Goal: Transaction & Acquisition: Purchase product/service

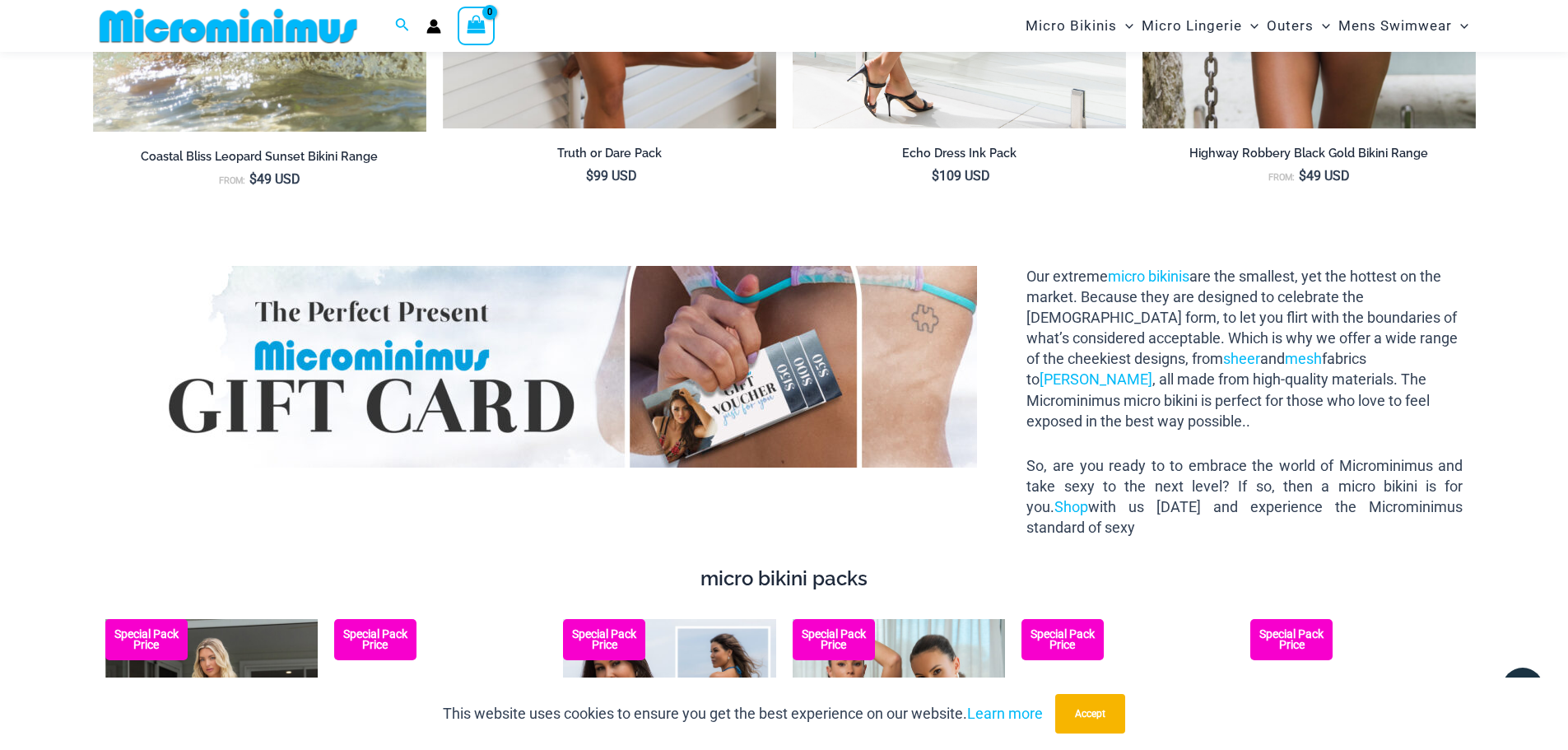
scroll to position [2292, 0]
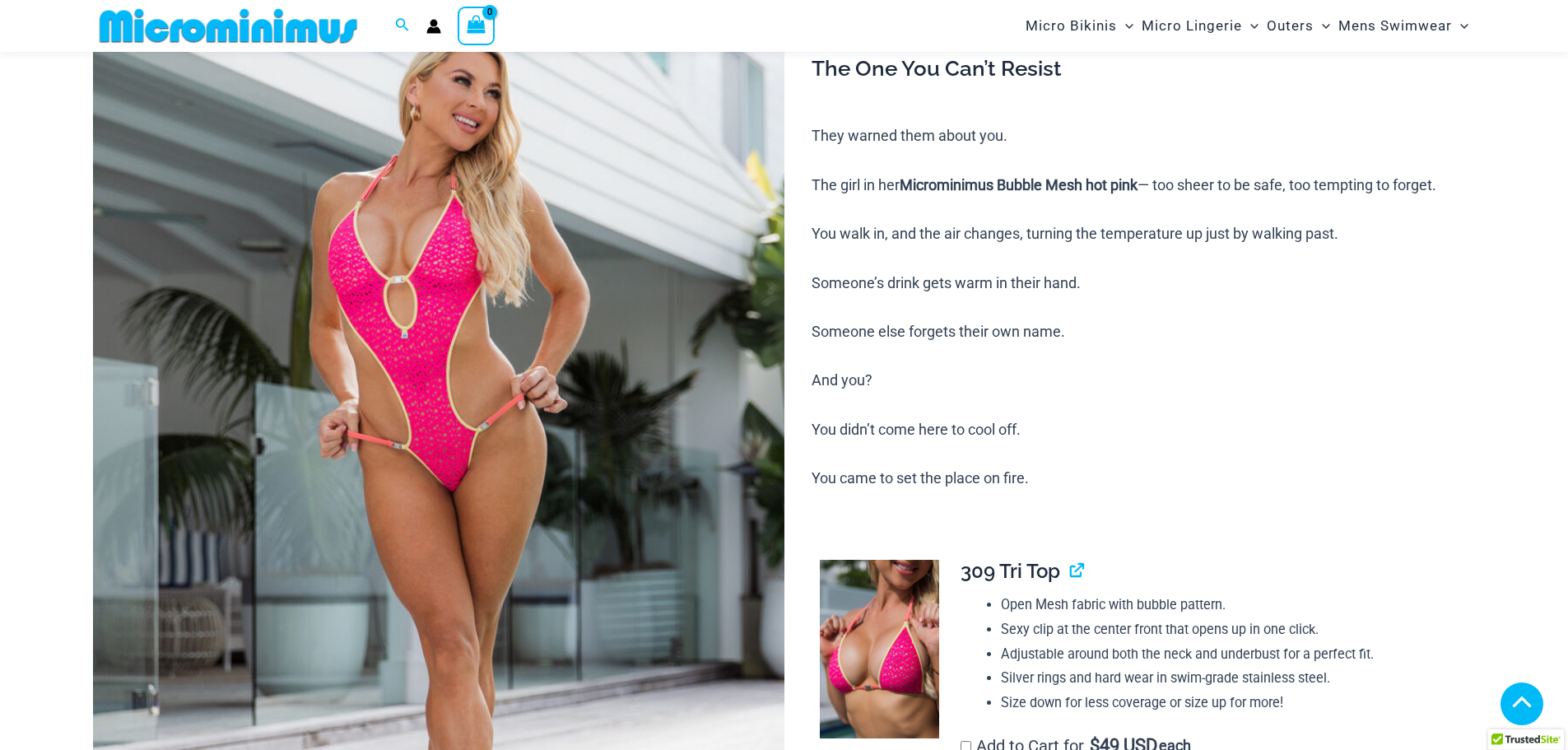
scroll to position [645, 0]
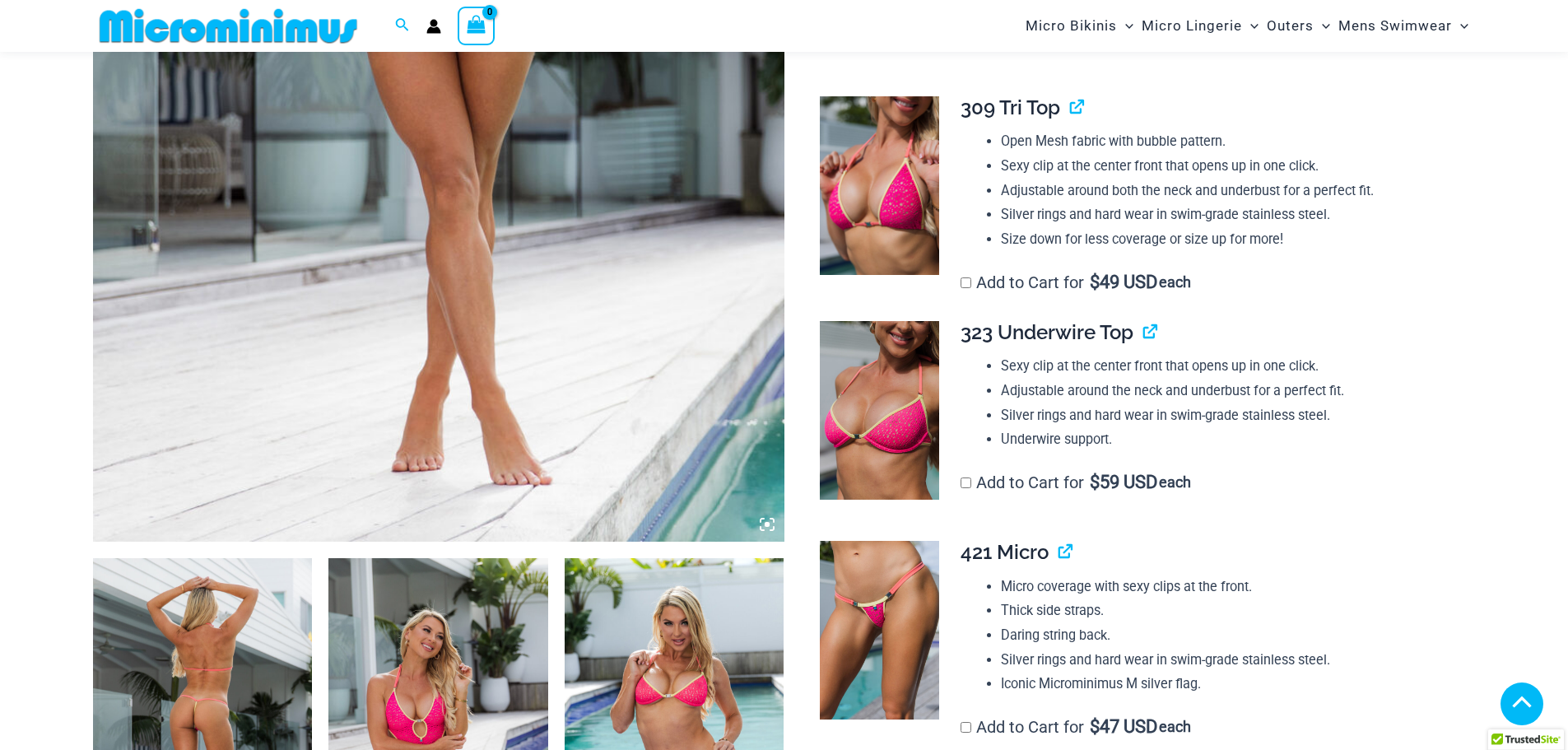
click at [766, 525] on icon at bounding box center [767, 524] width 5 height 5
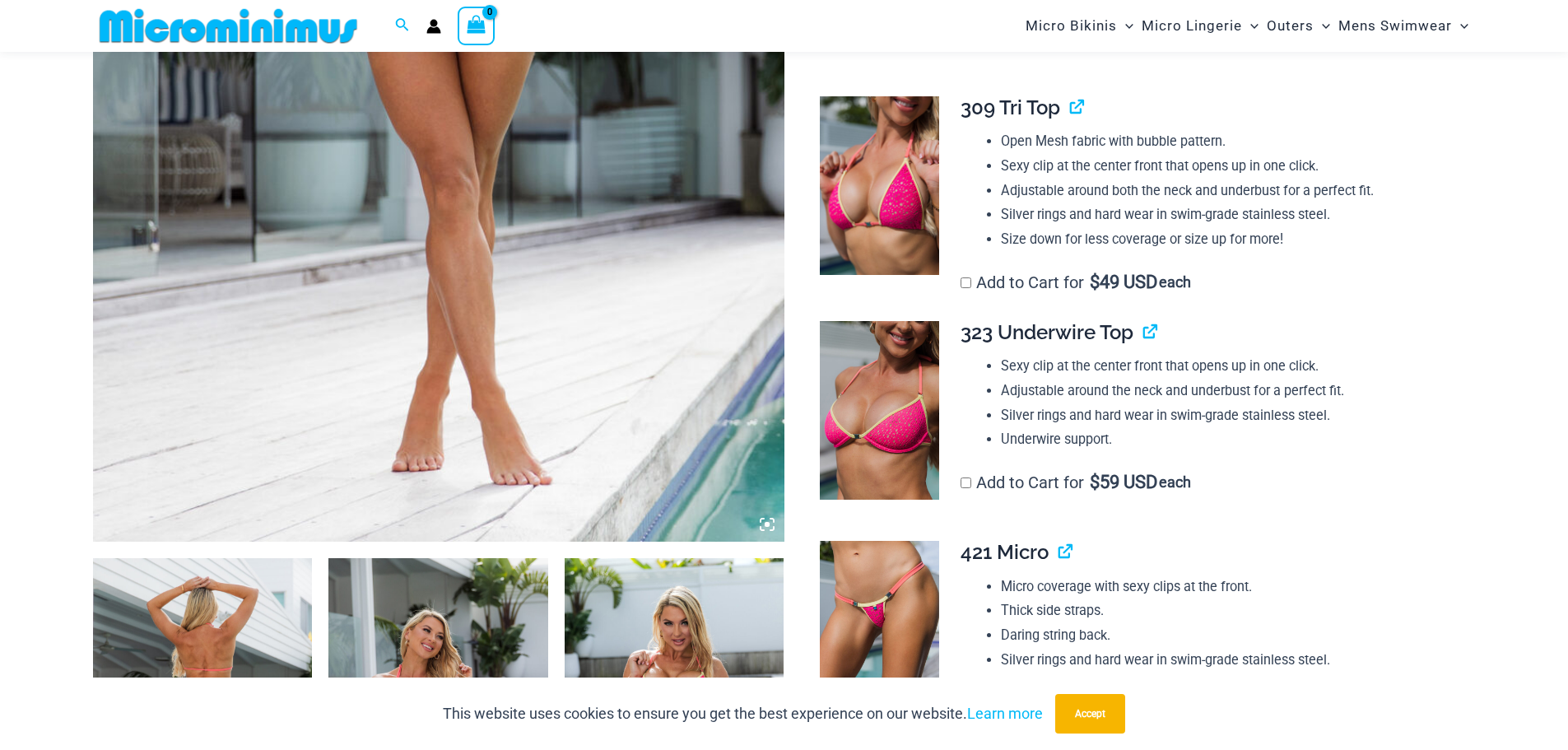
click at [766, 522] on icon at bounding box center [767, 524] width 15 height 15
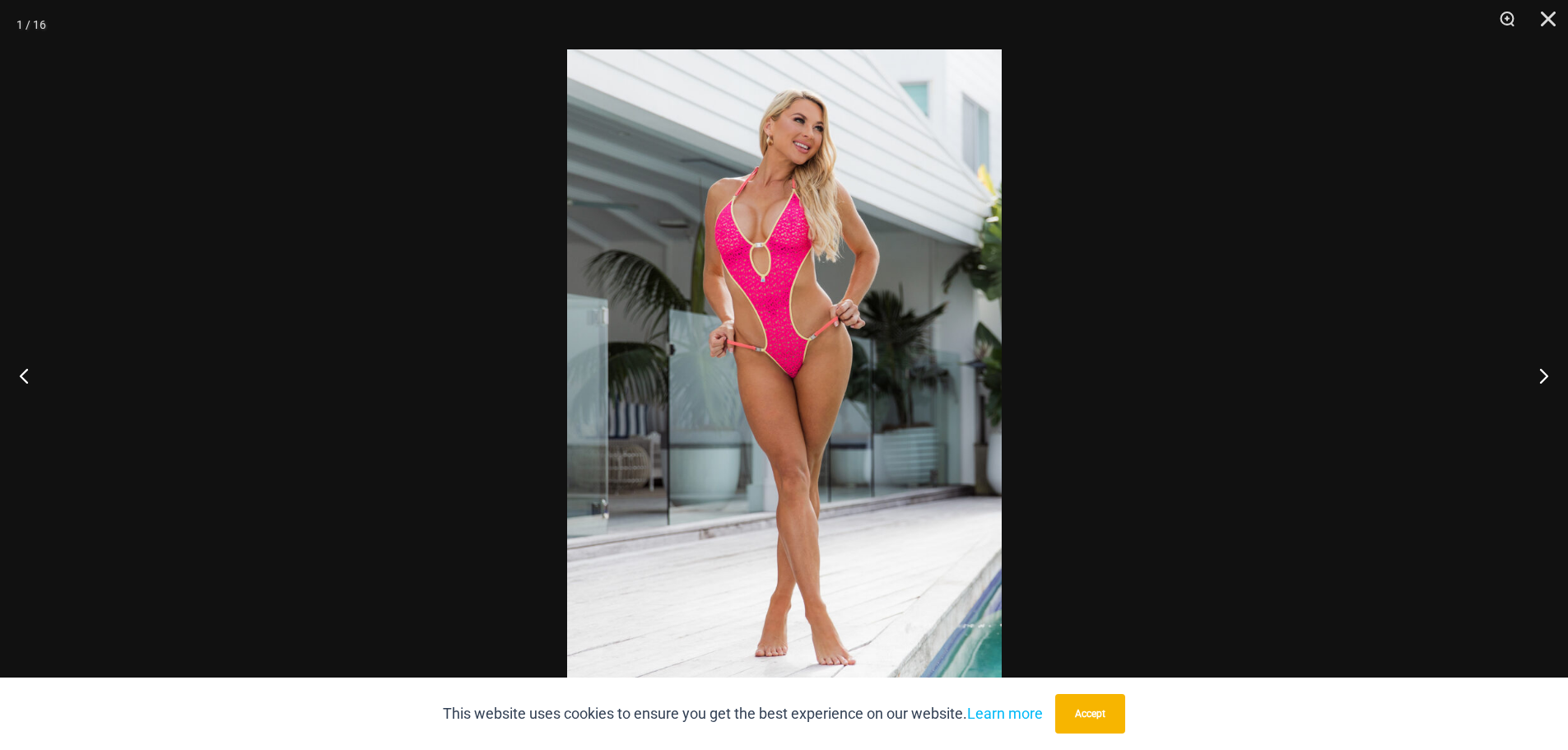
click at [793, 370] on img at bounding box center [784, 375] width 434 height 651
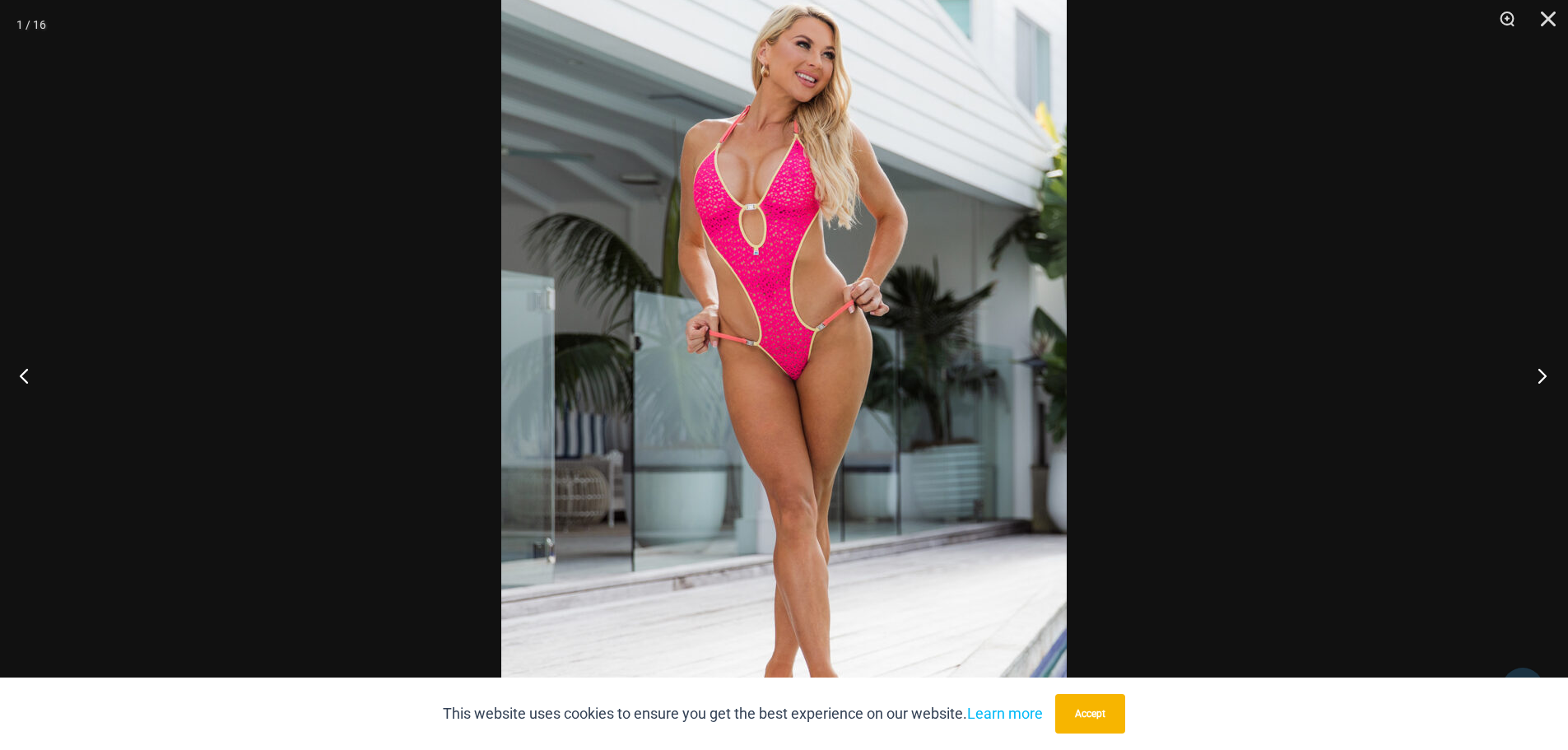
click at [1544, 381] on button "Next" at bounding box center [1537, 375] width 62 height 82
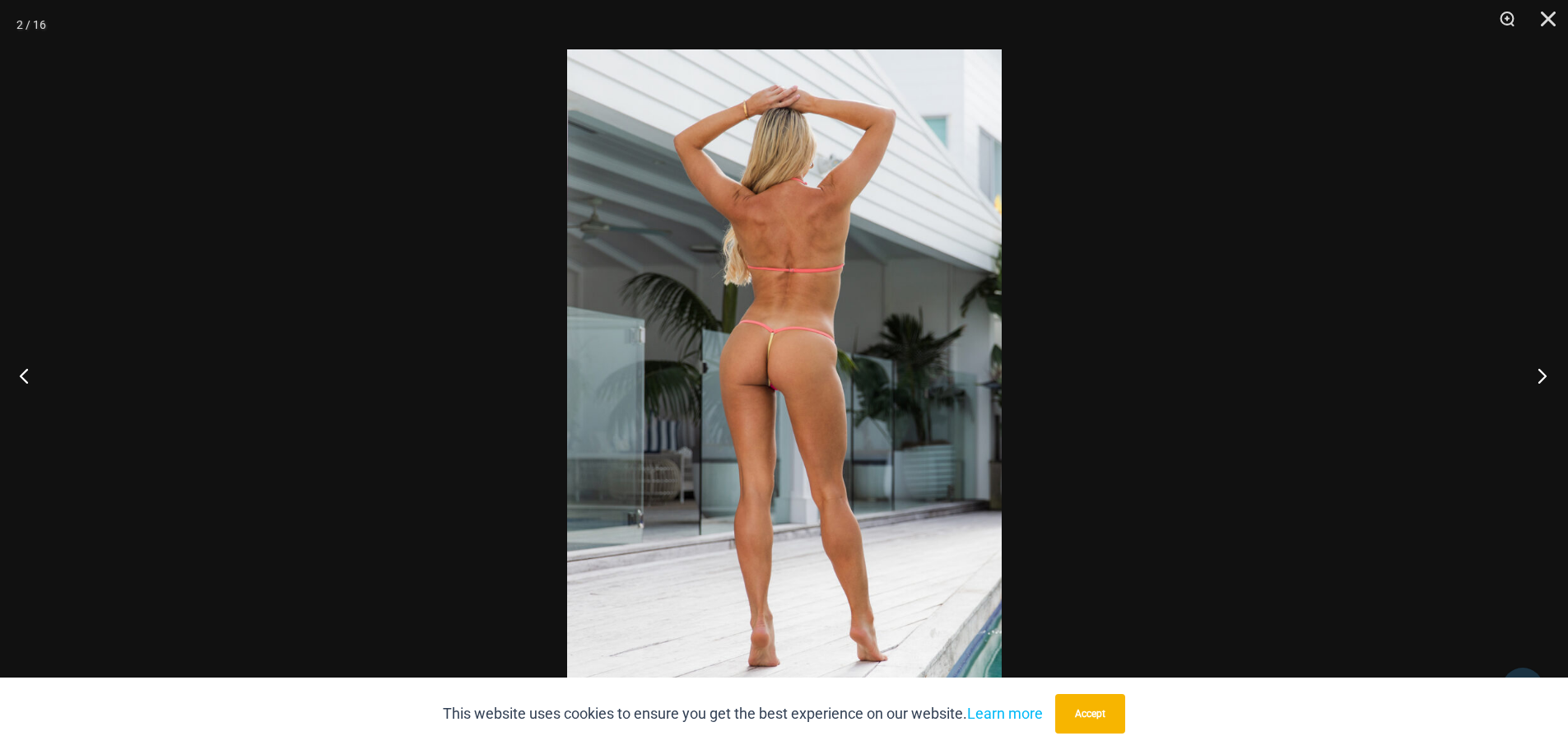
click at [1544, 377] on button "Next" at bounding box center [1537, 375] width 62 height 82
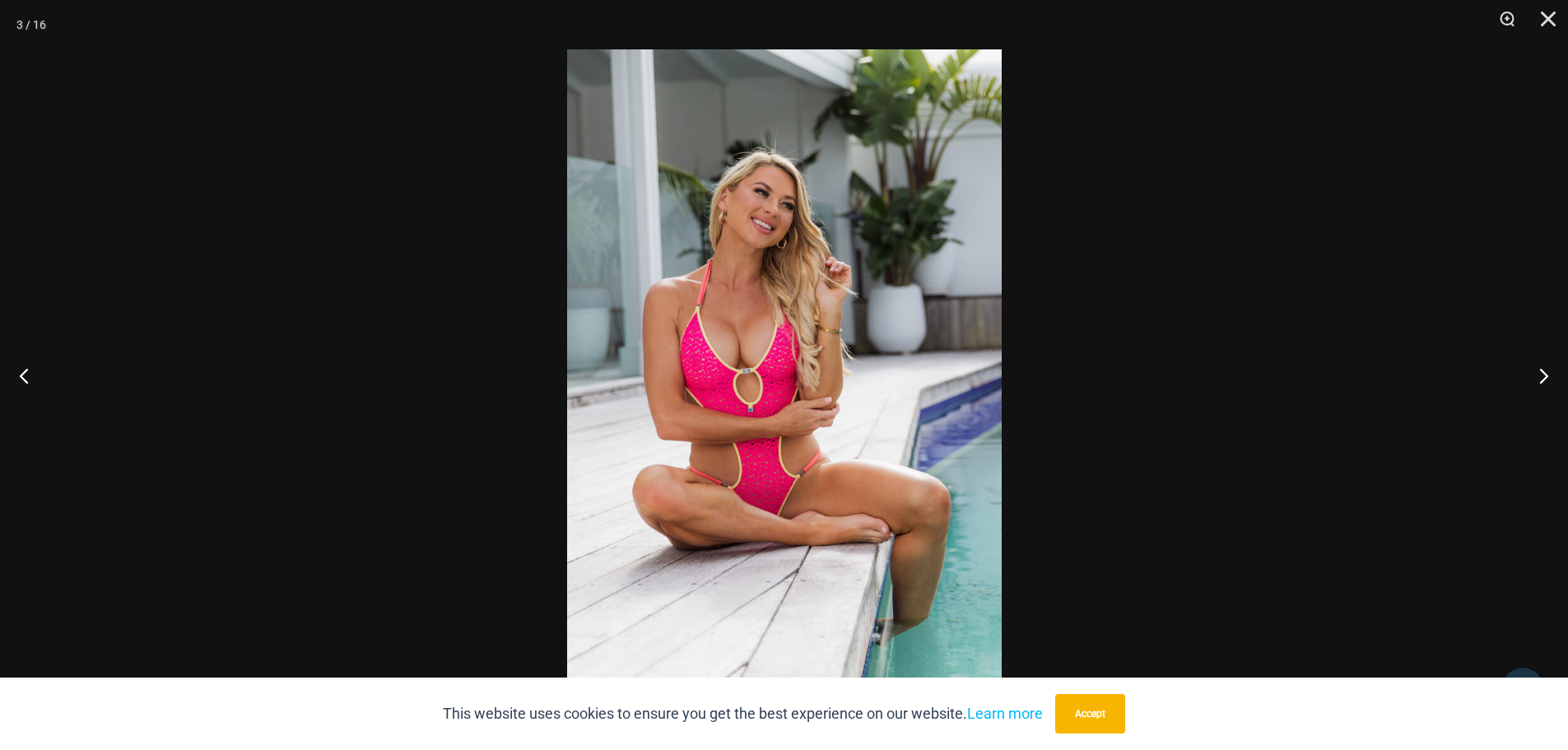
click at [1542, 377] on button "Next" at bounding box center [1537, 375] width 62 height 82
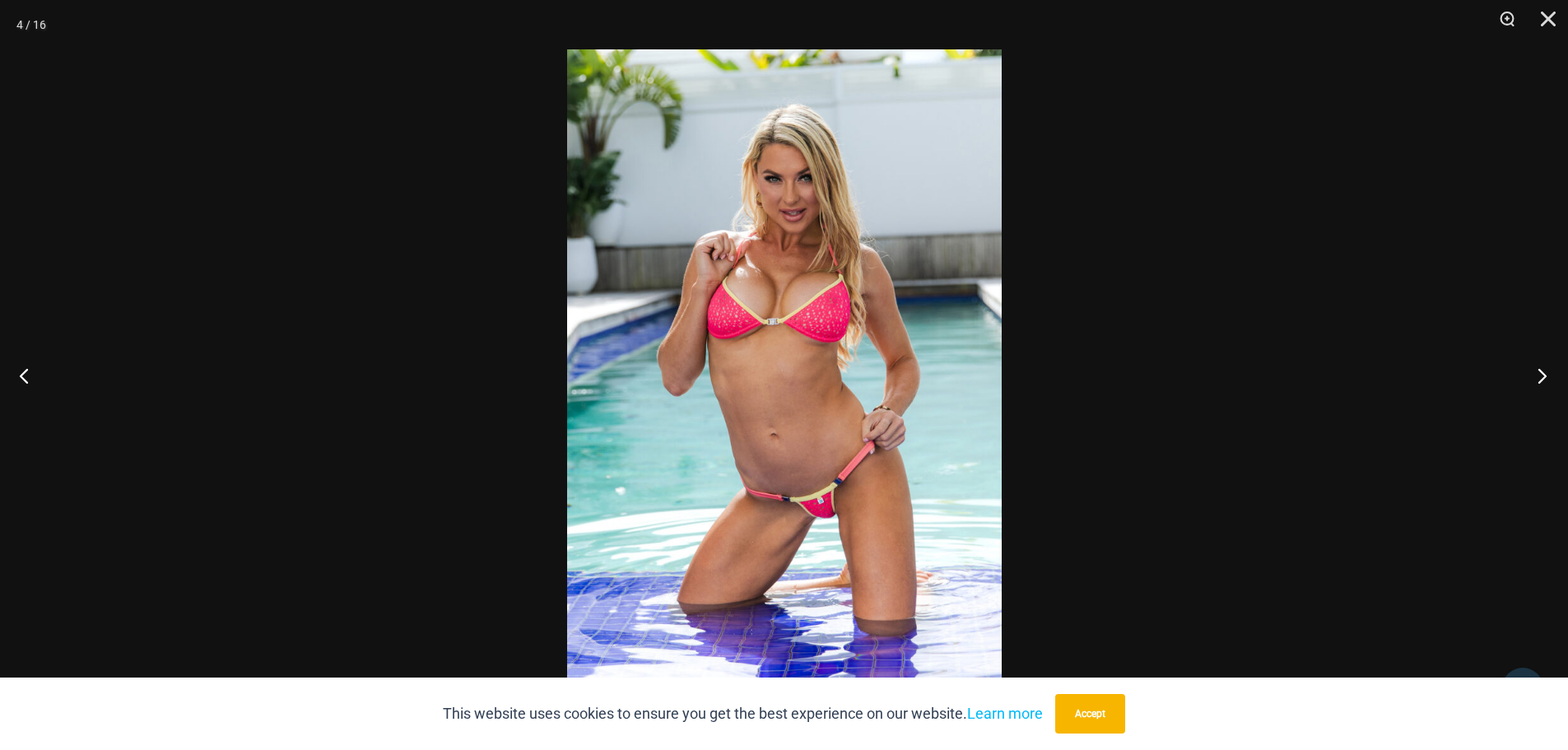
click at [1548, 375] on button "Next" at bounding box center [1537, 375] width 62 height 82
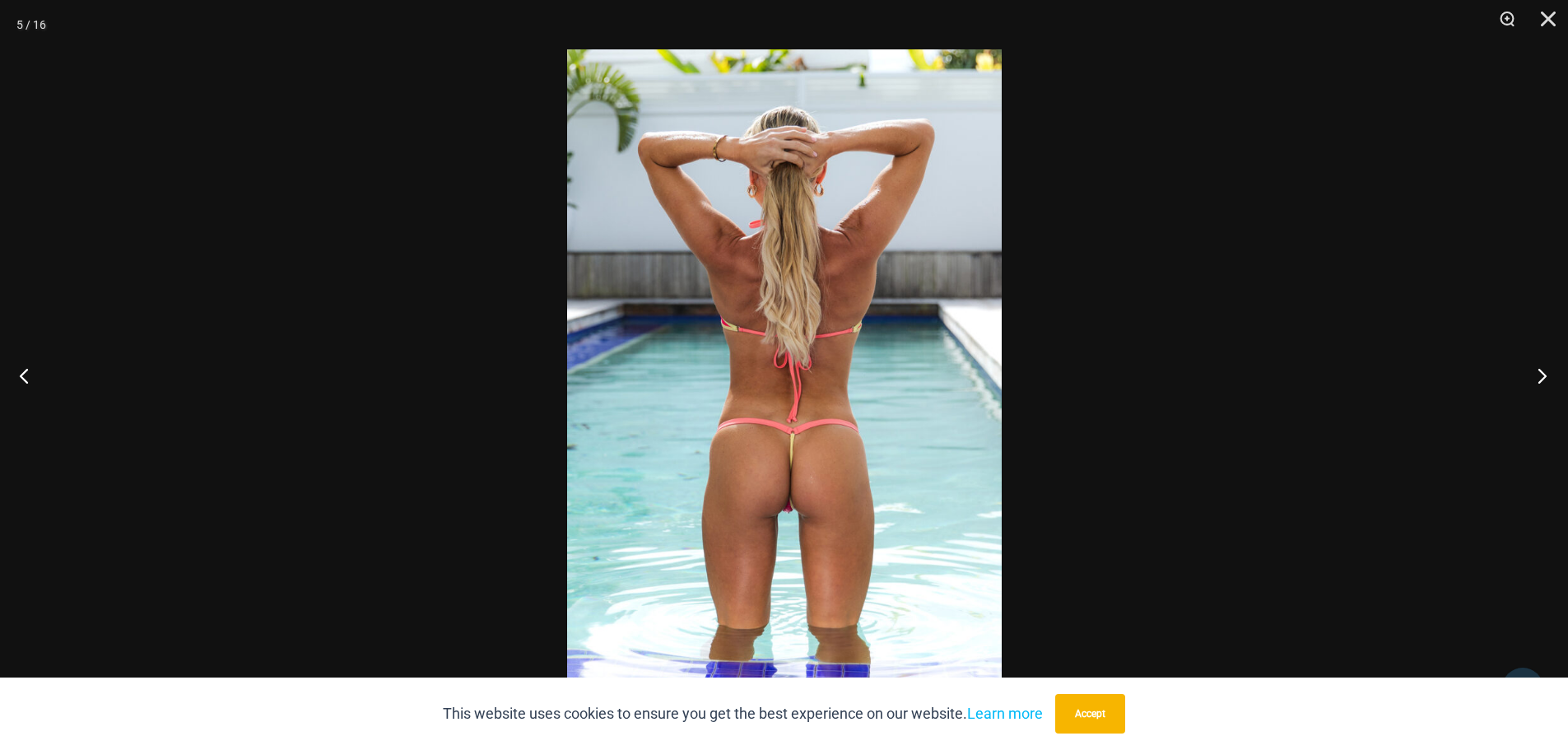
click at [1548, 376] on button "Next" at bounding box center [1537, 375] width 62 height 82
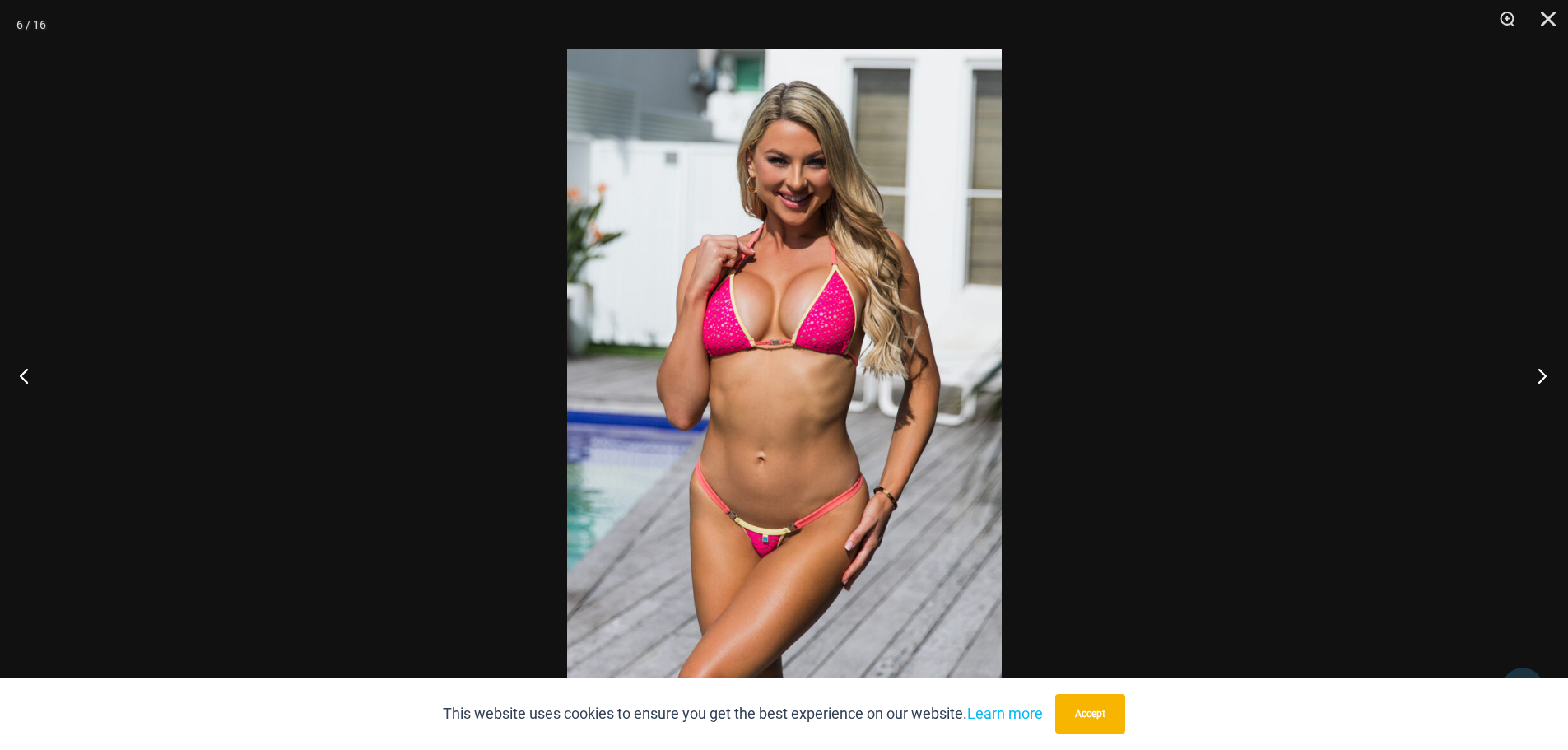
click at [1543, 375] on button "Next" at bounding box center [1537, 375] width 62 height 82
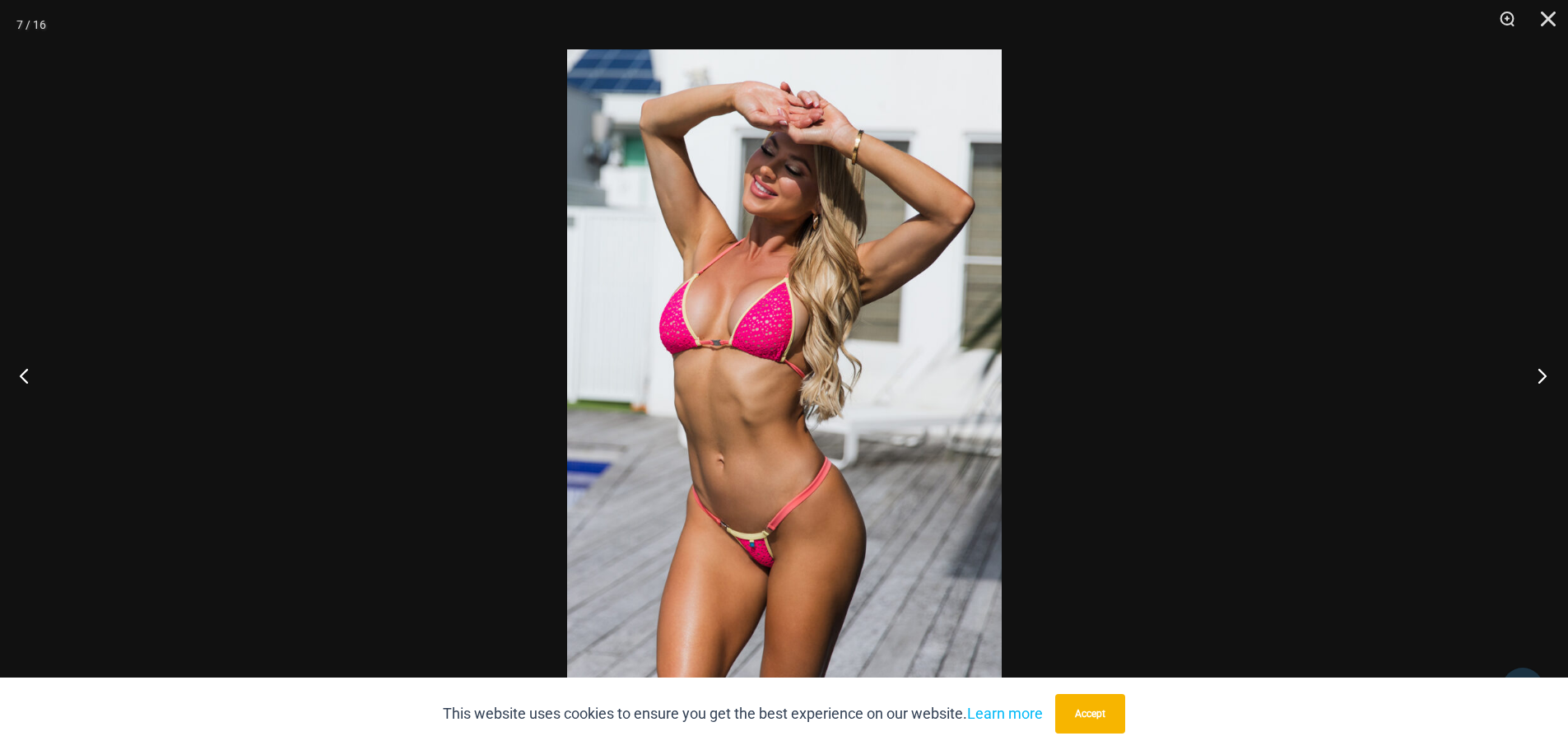
click at [1550, 375] on button "Next" at bounding box center [1537, 375] width 62 height 82
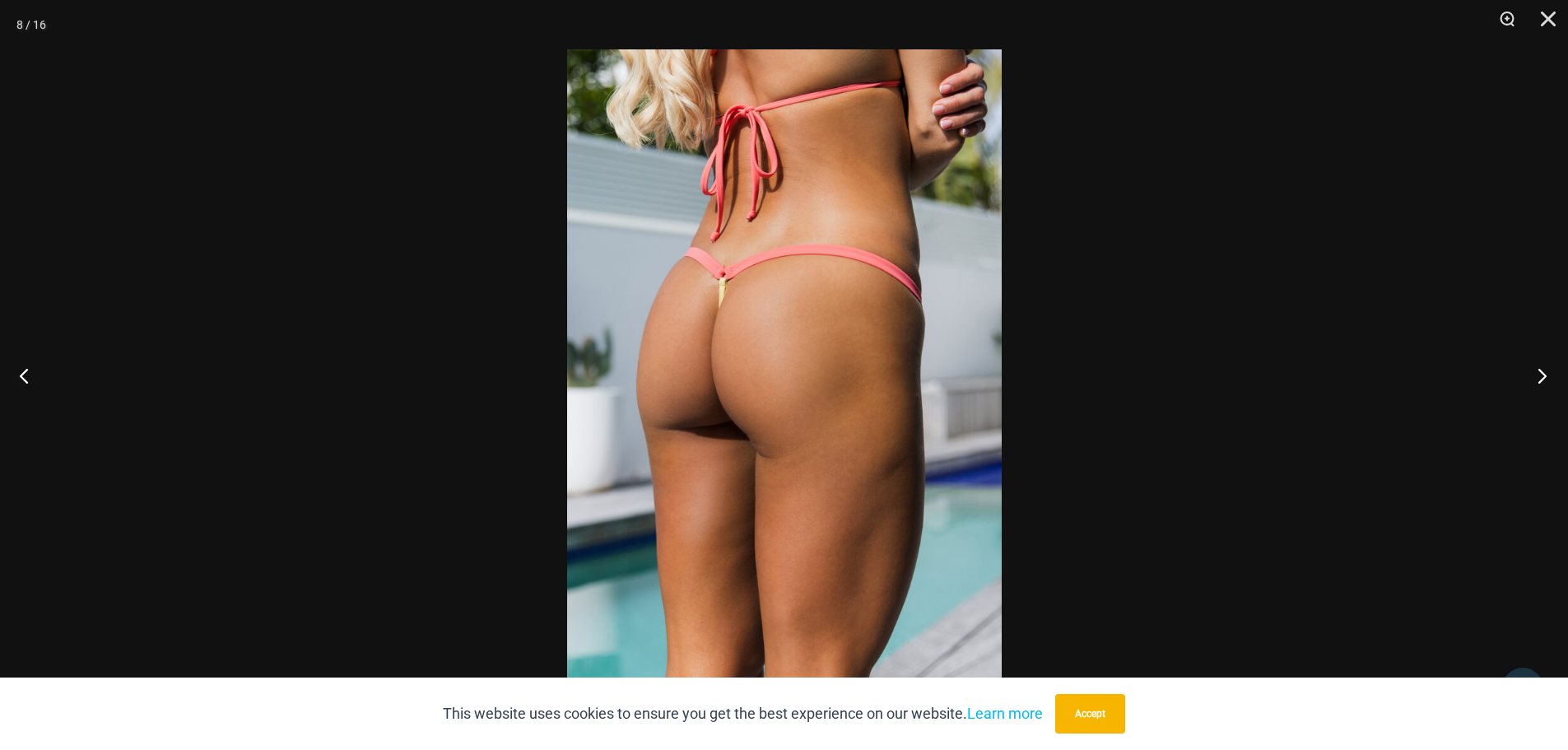
click at [1548, 373] on button "Next" at bounding box center [1537, 375] width 62 height 82
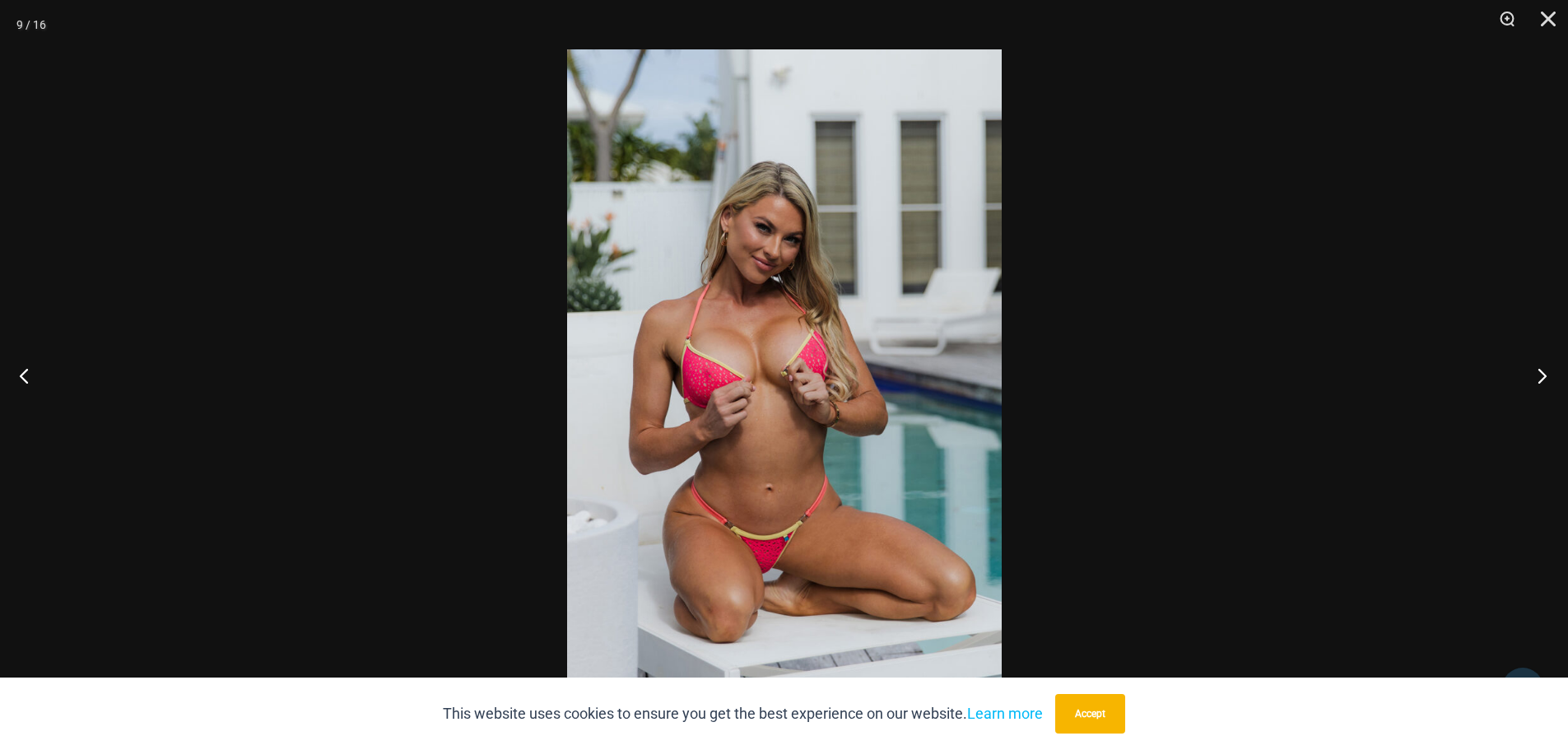
click at [1540, 377] on button "Next" at bounding box center [1537, 375] width 62 height 82
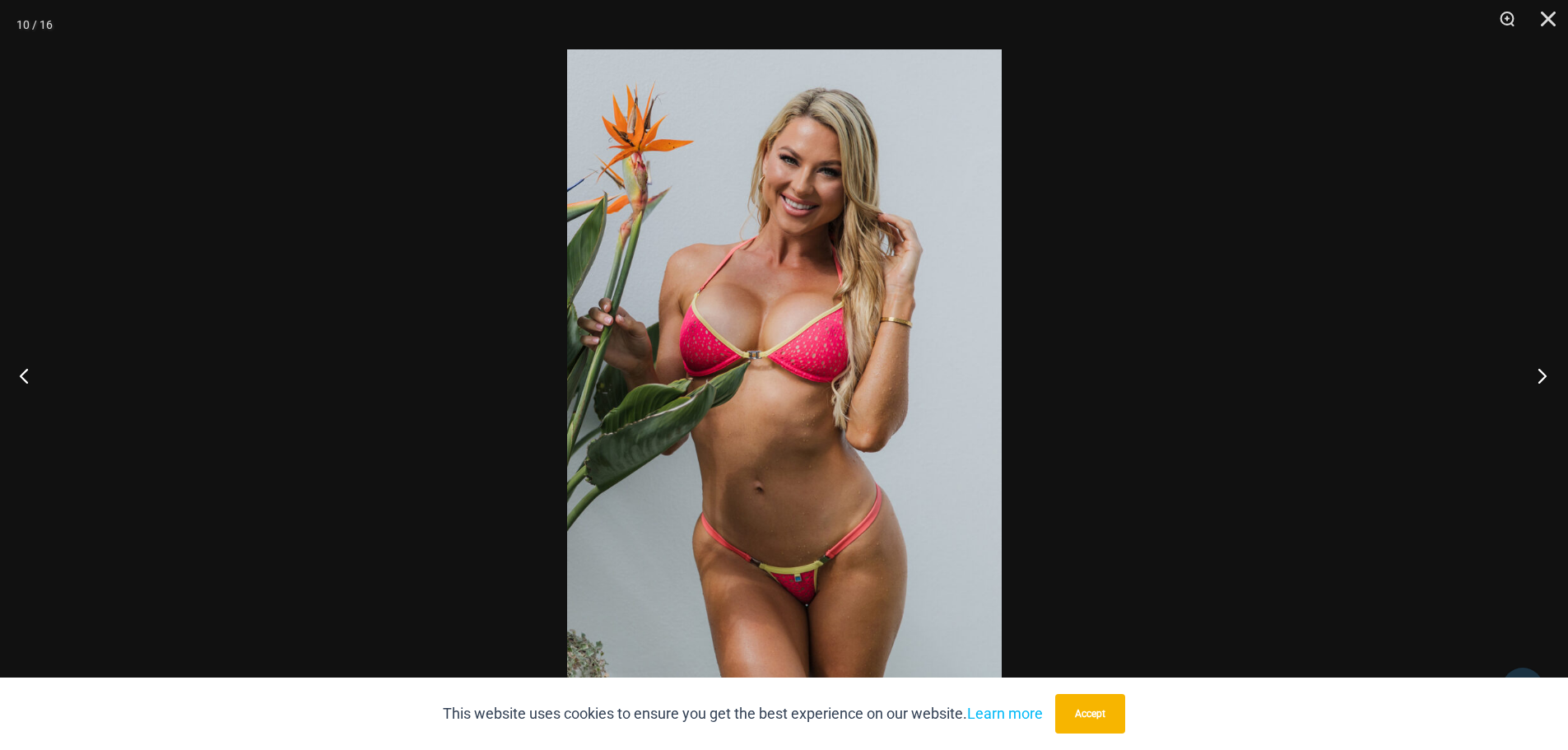
click at [1545, 375] on button "Next" at bounding box center [1537, 375] width 62 height 82
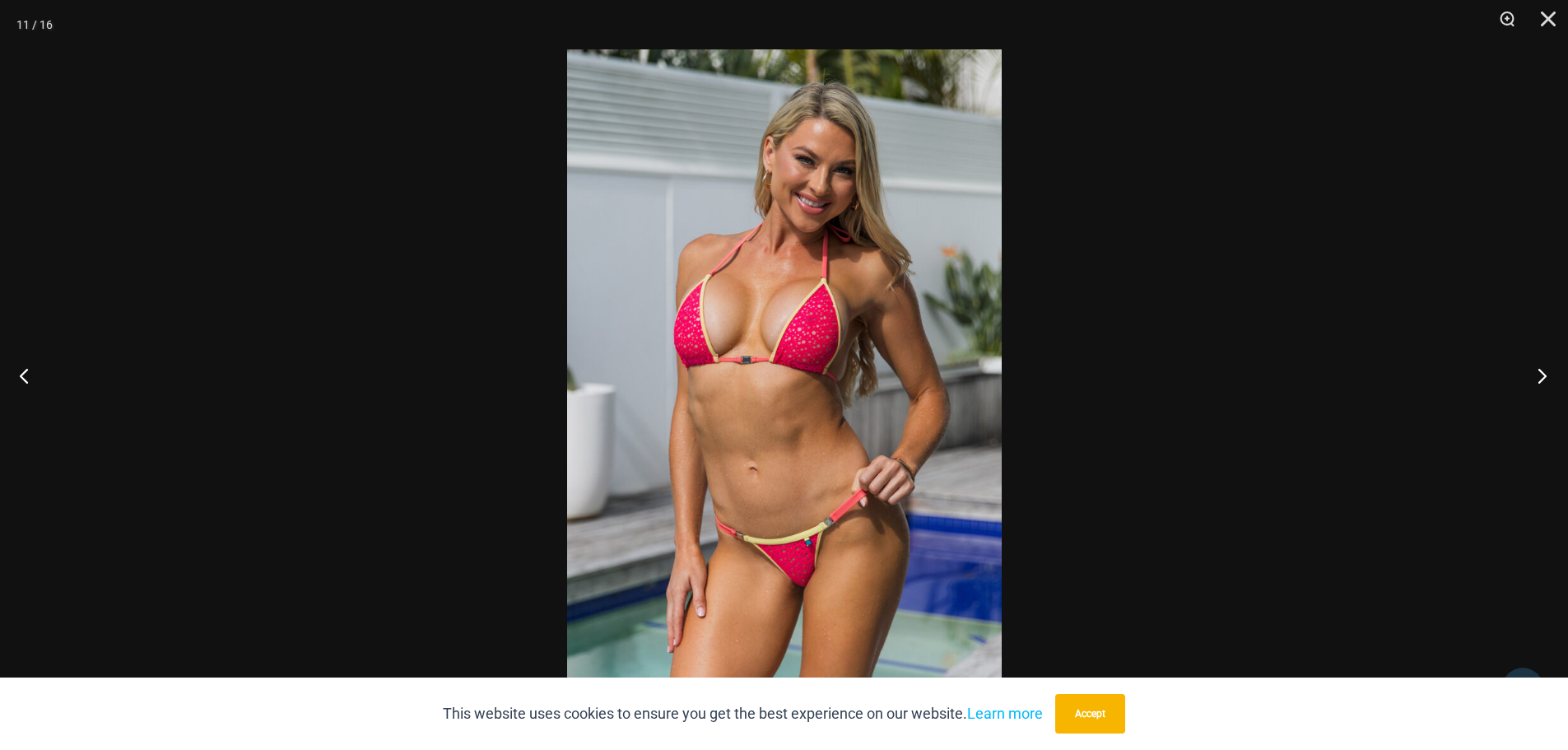
click at [1545, 379] on button "Next" at bounding box center [1537, 375] width 62 height 82
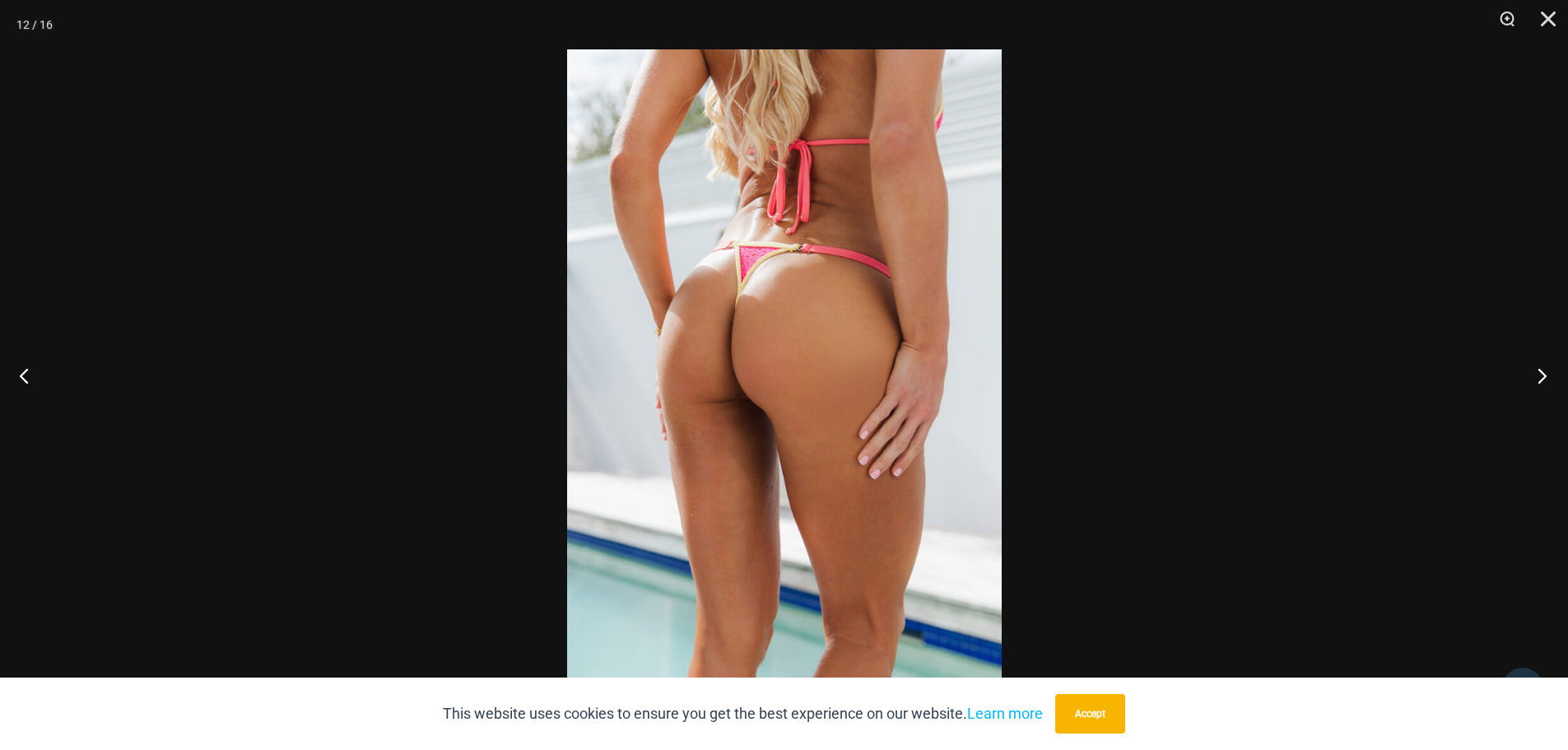
click at [1541, 373] on button "Next" at bounding box center [1537, 375] width 62 height 82
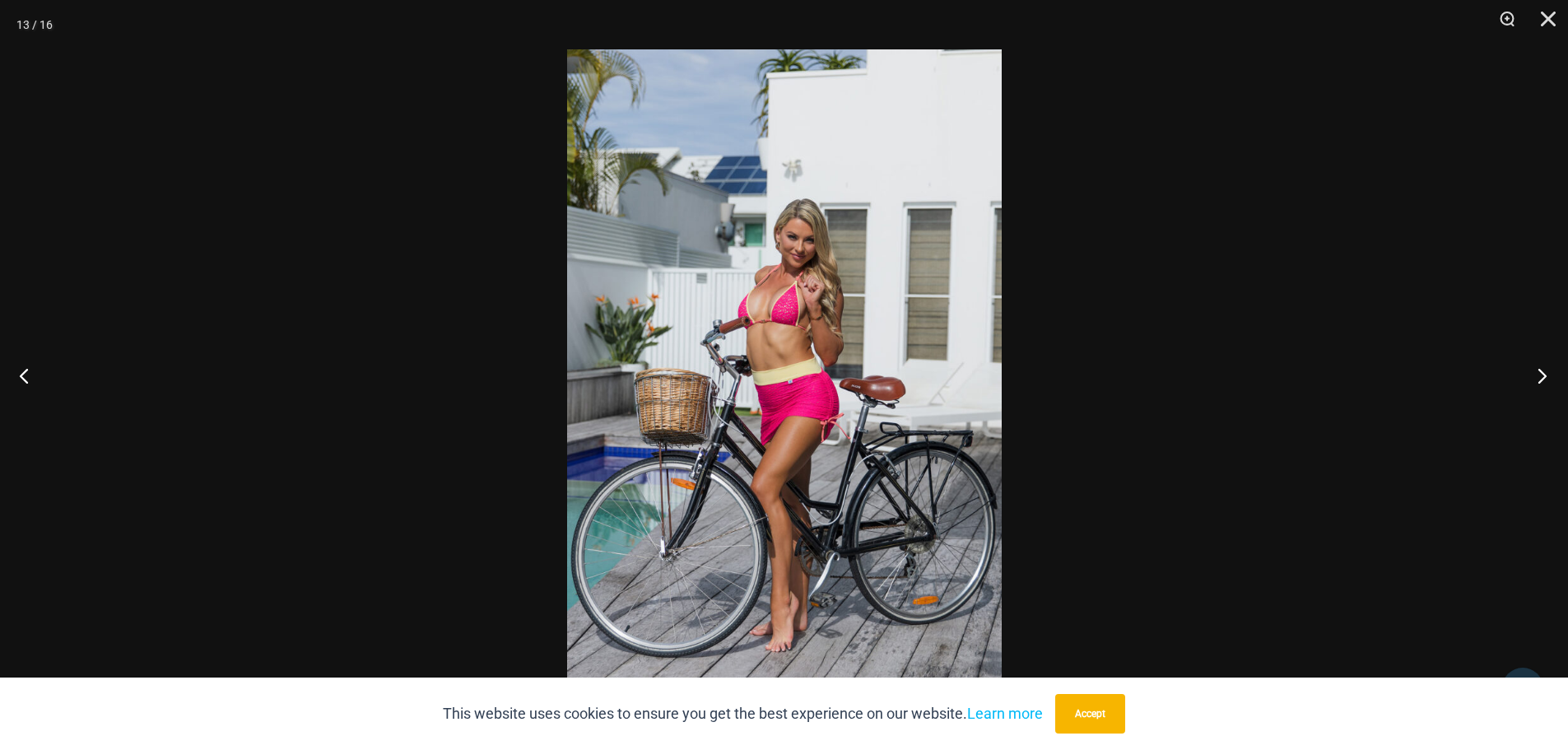
click at [1541, 374] on button "Next" at bounding box center [1537, 375] width 62 height 82
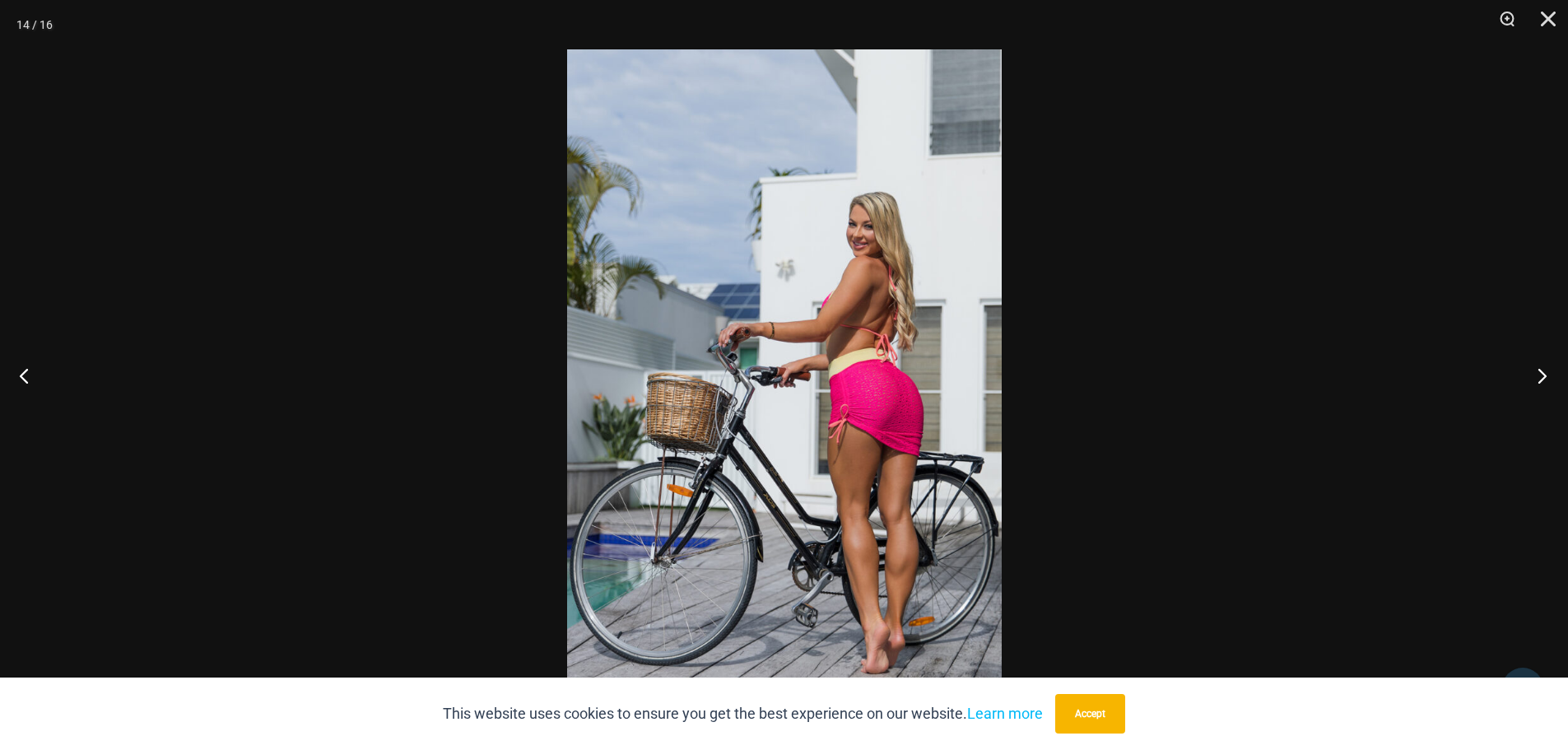
click at [1541, 371] on button "Next" at bounding box center [1537, 375] width 62 height 82
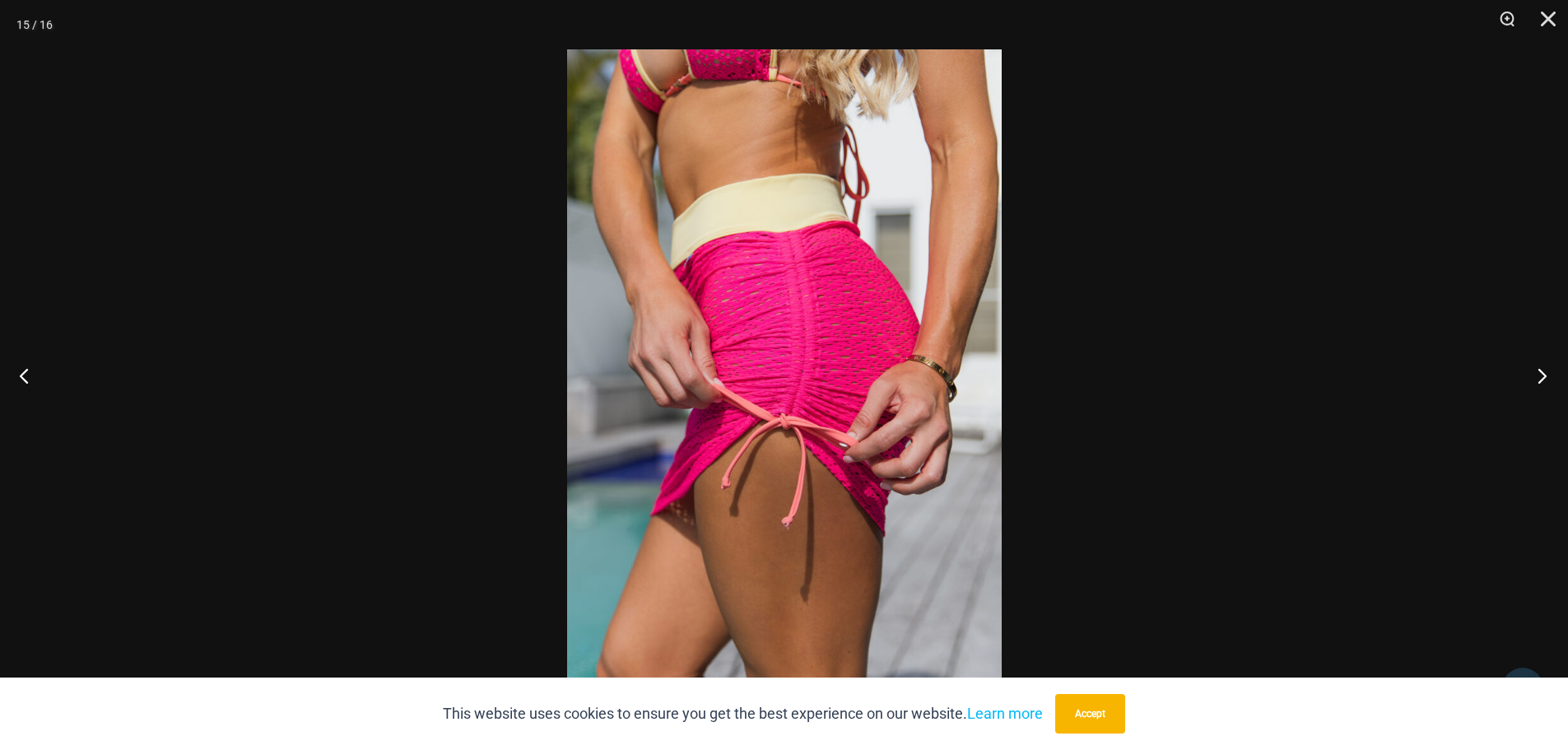
click at [1547, 377] on button "Next" at bounding box center [1537, 375] width 62 height 82
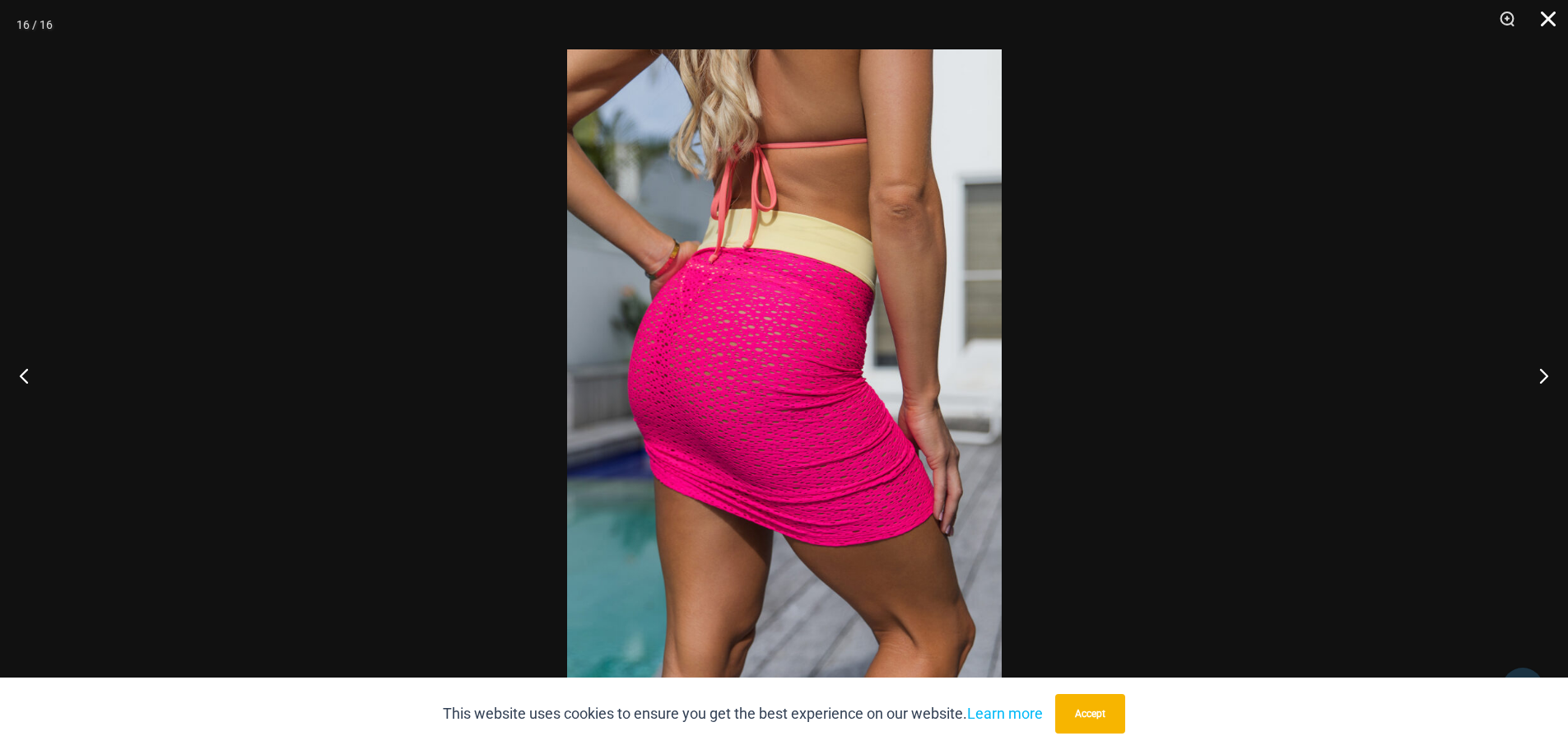
click at [1546, 17] on button "Close" at bounding box center [1542, 24] width 41 height 49
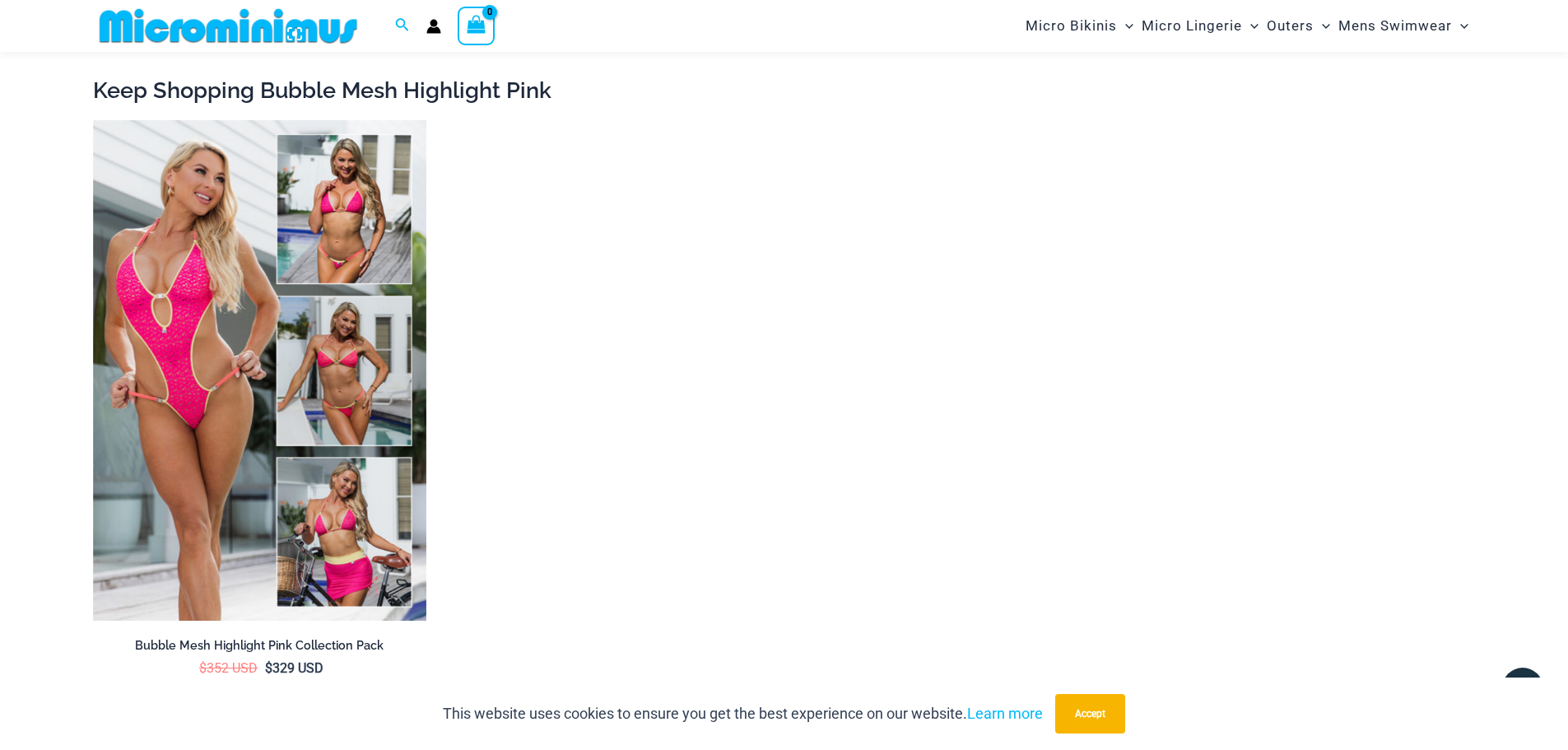
scroll to position [2868, 0]
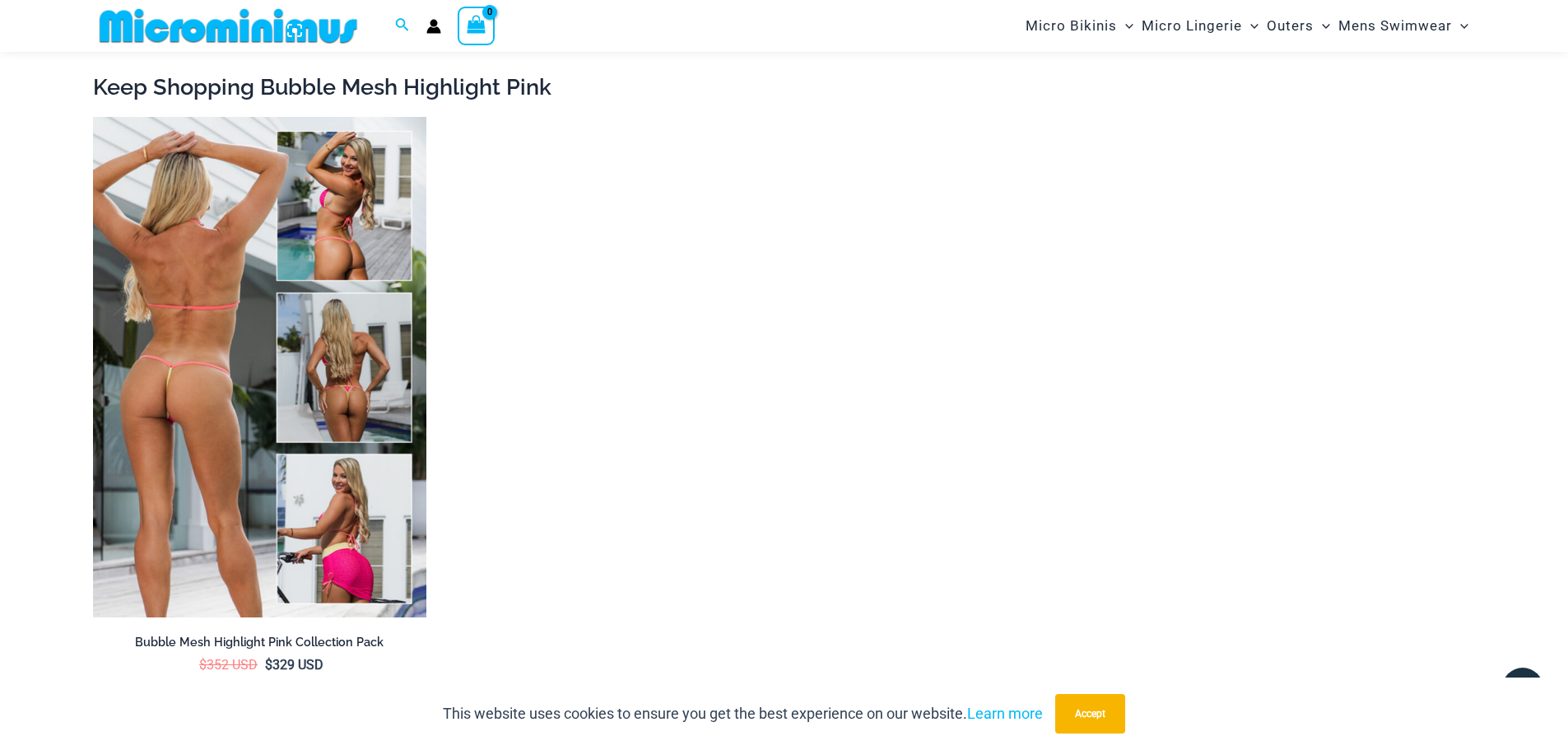
click at [287, 345] on img at bounding box center [259, 367] width 333 height 501
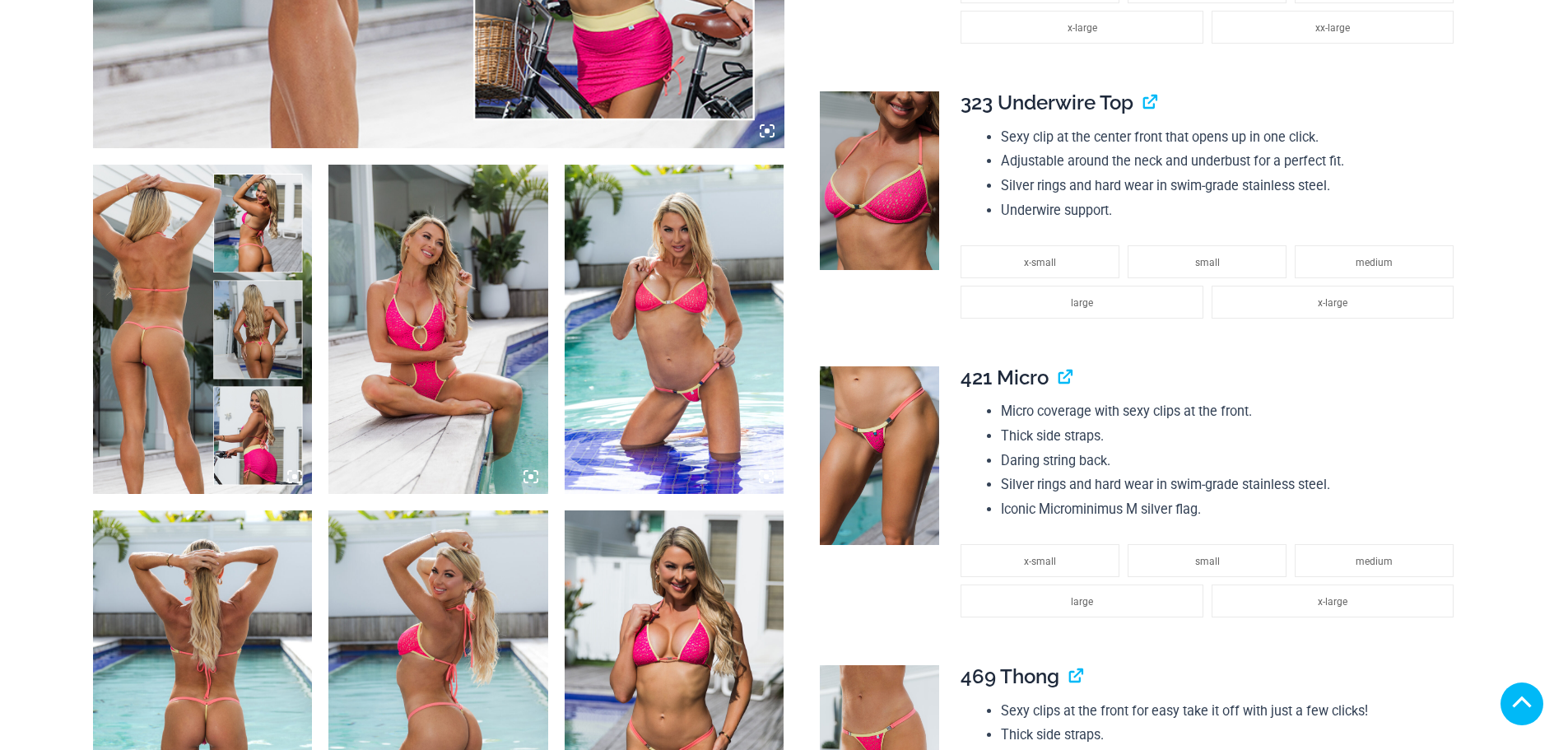
scroll to position [1153, 0]
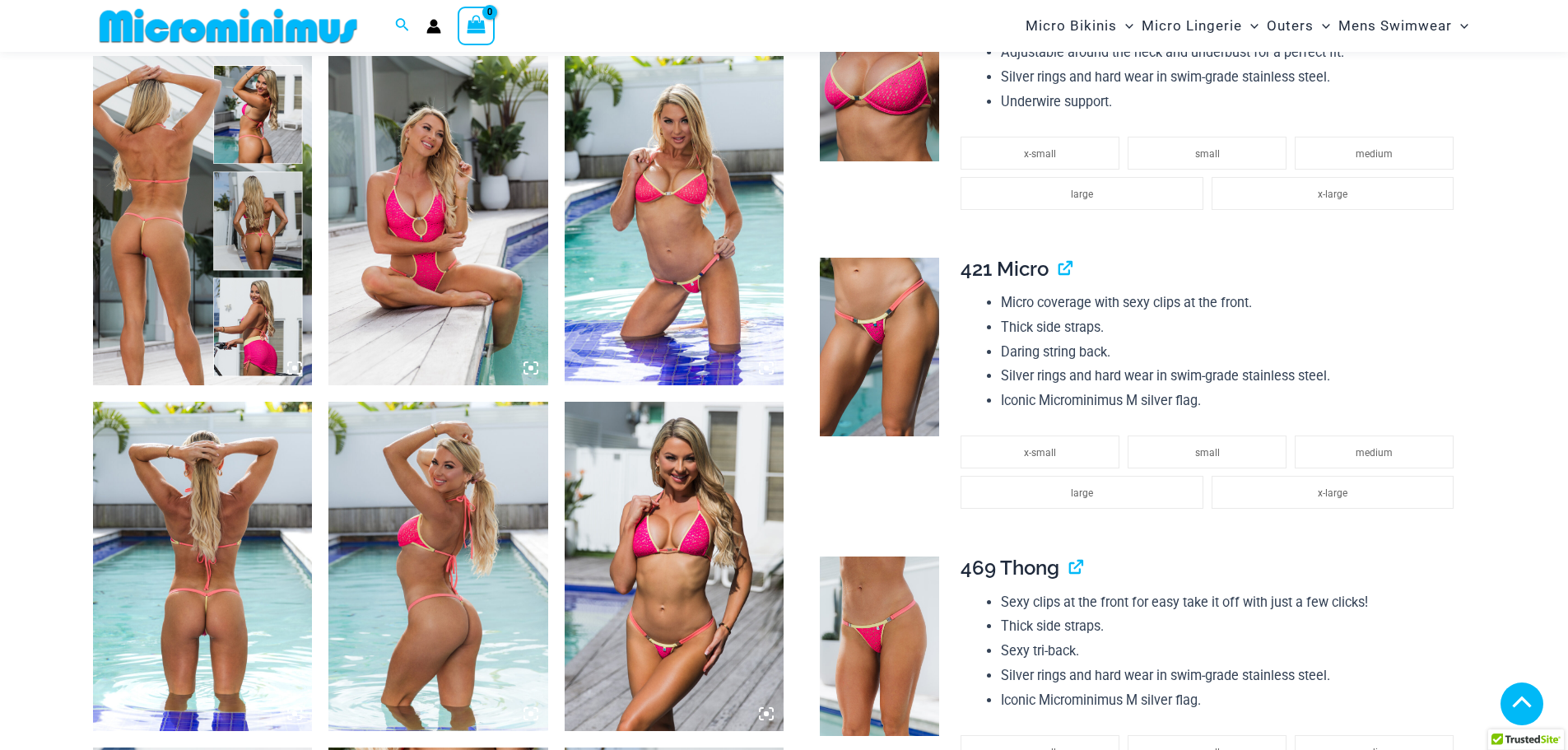
drag, startPoint x: 893, startPoint y: 132, endPoint x: 945, endPoint y: 159, distance: 58.6
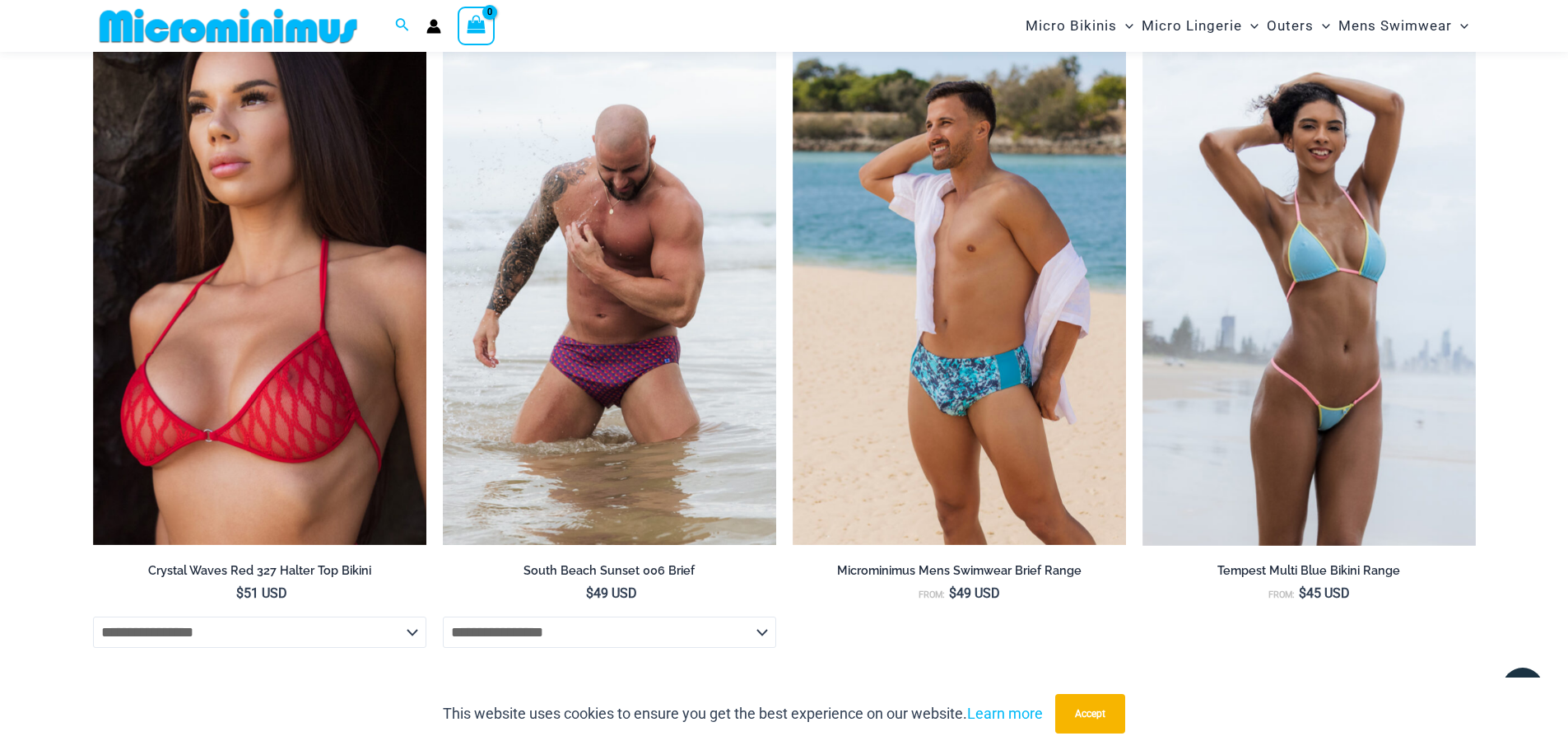
scroll to position [4034, 0]
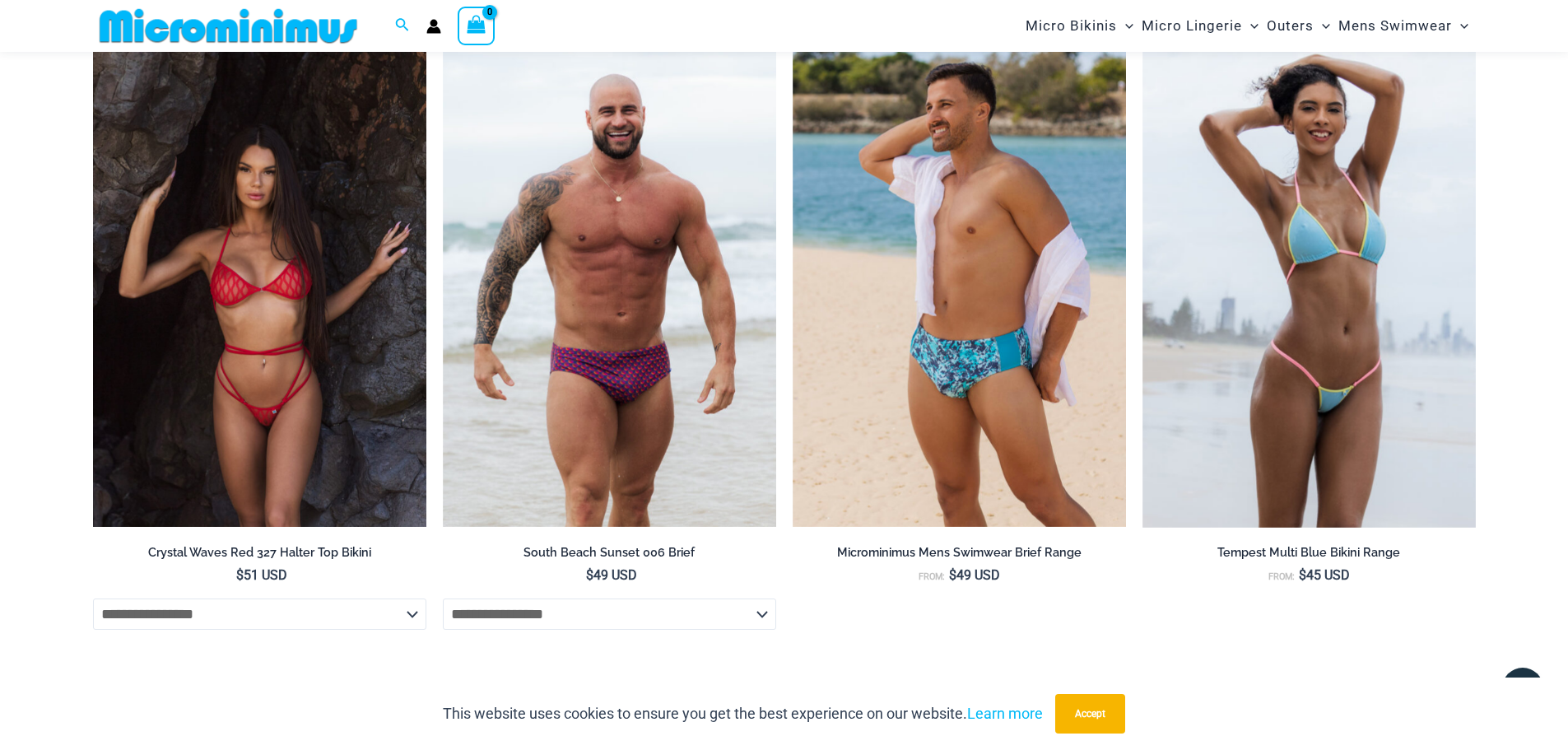
click at [286, 254] on img at bounding box center [259, 277] width 333 height 501
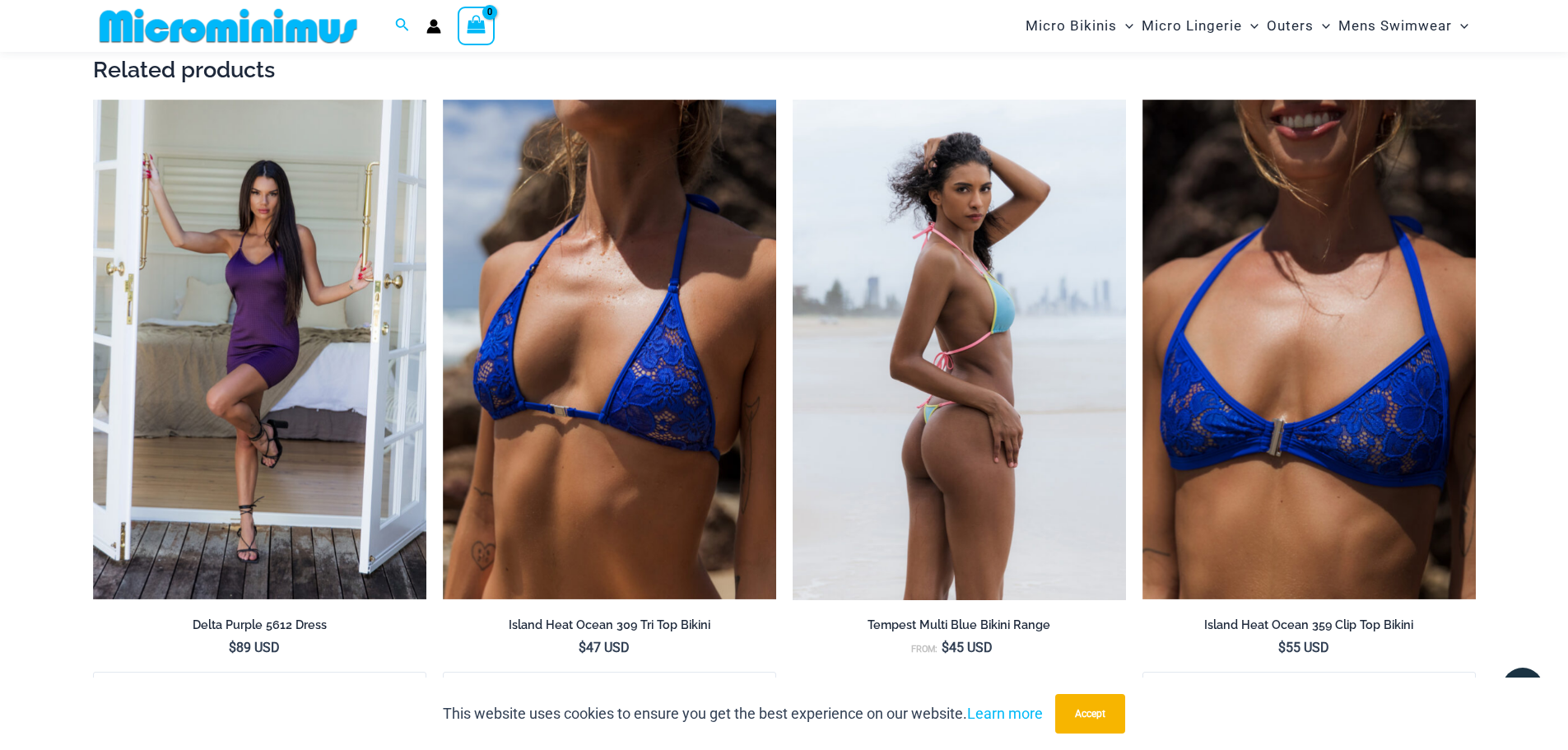
scroll to position [3277, 0]
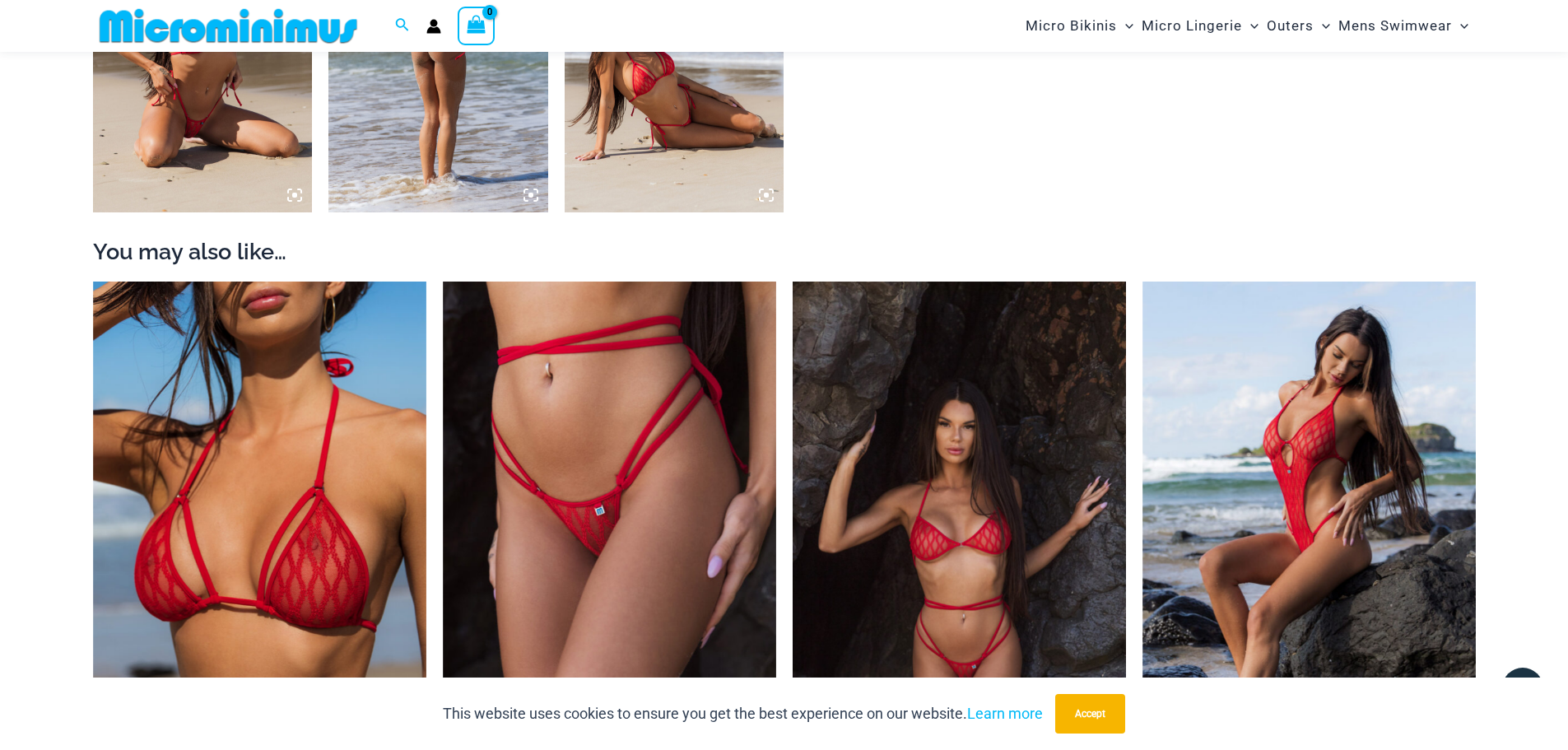
scroll to position [1713, 0]
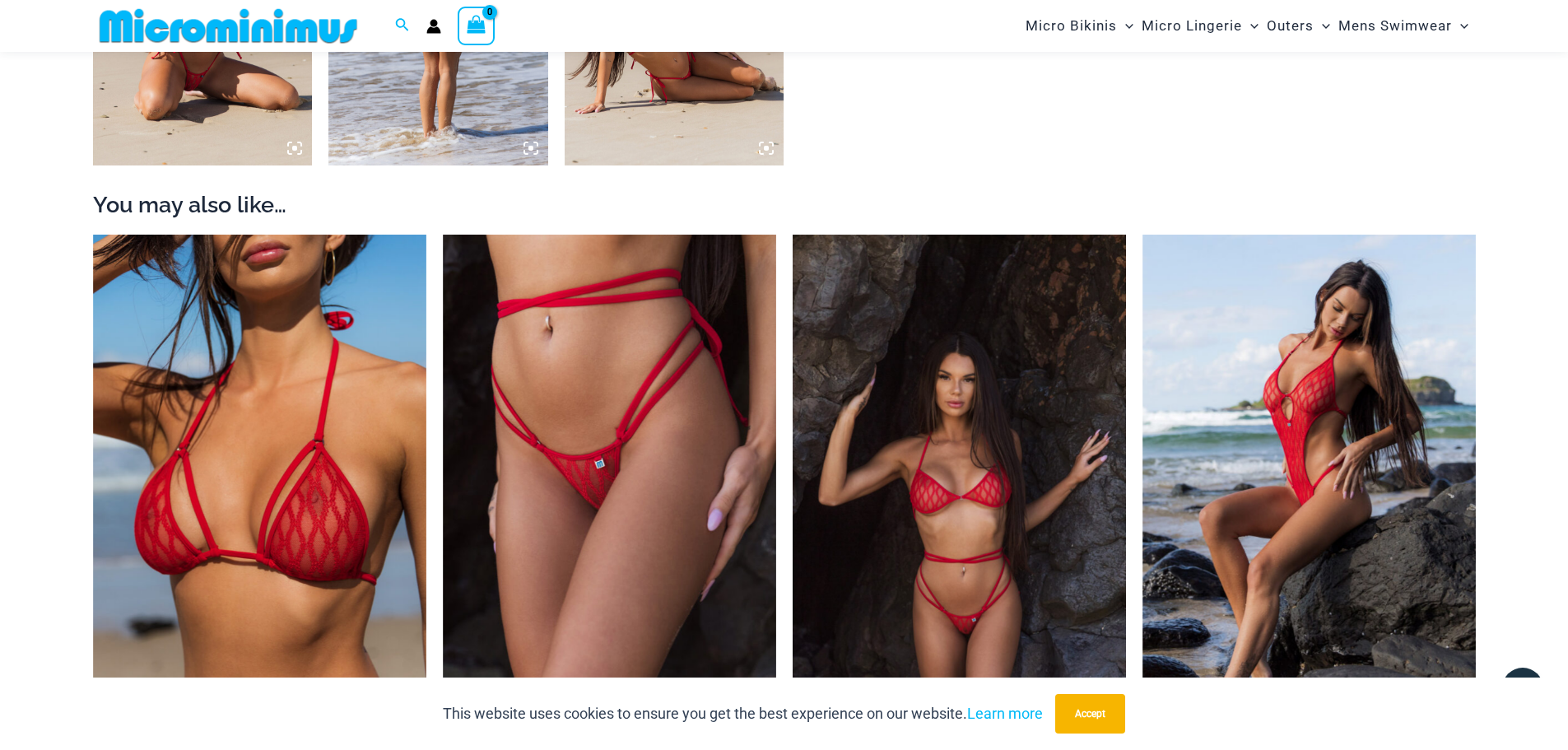
click at [991, 387] on img at bounding box center [958, 485] width 333 height 501
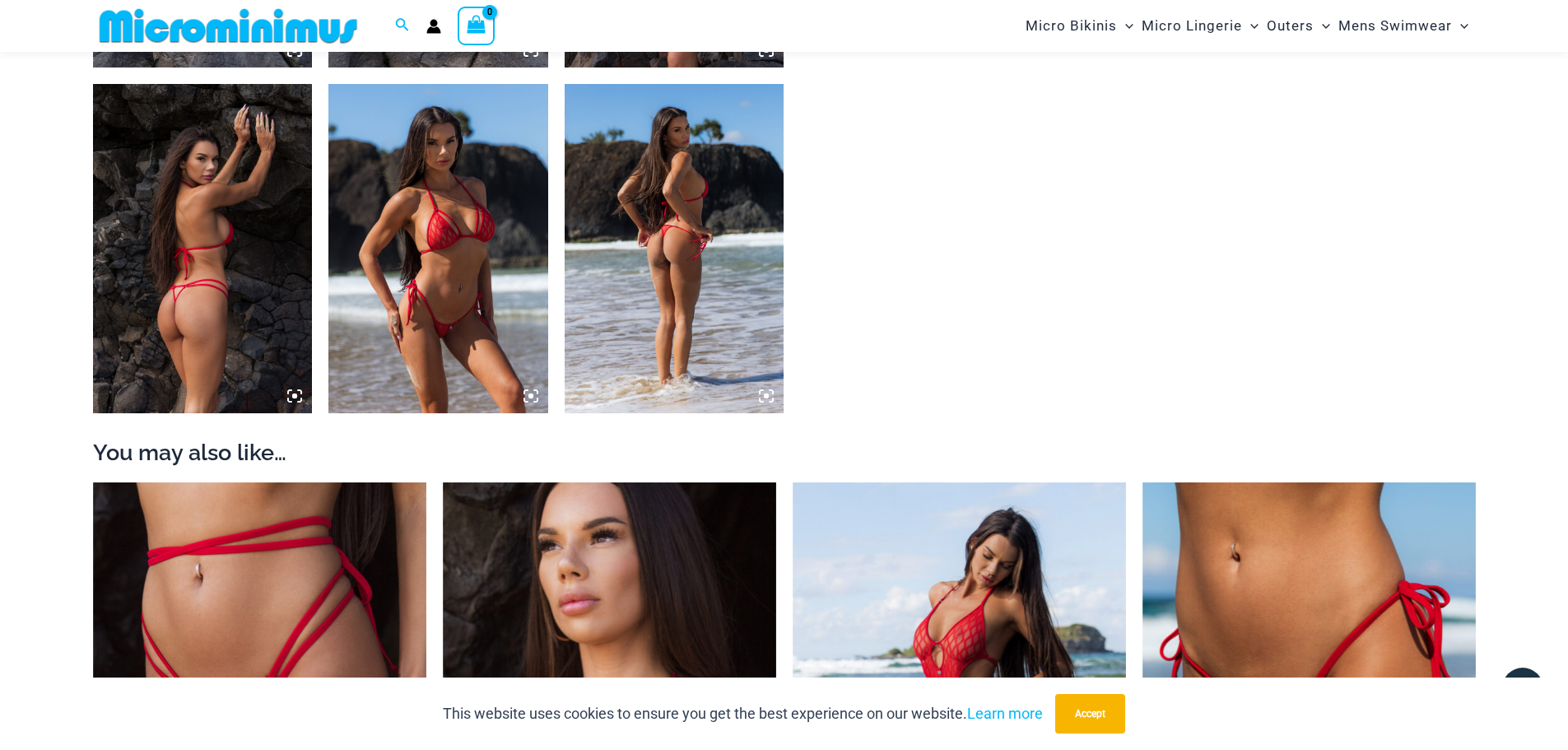
scroll to position [1467, 0]
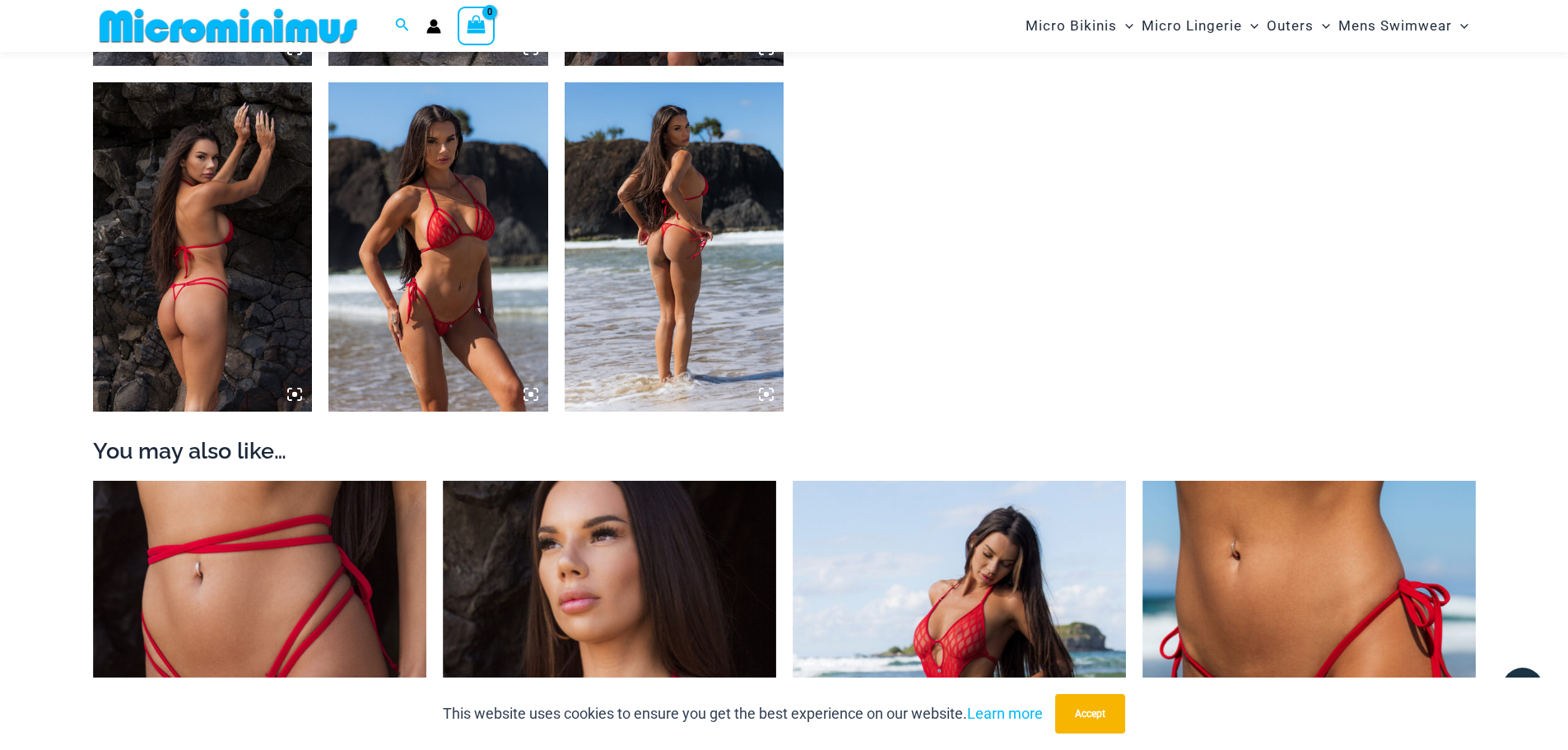
drag, startPoint x: 231, startPoint y: 236, endPoint x: 238, endPoint y: 243, distance: 9.9
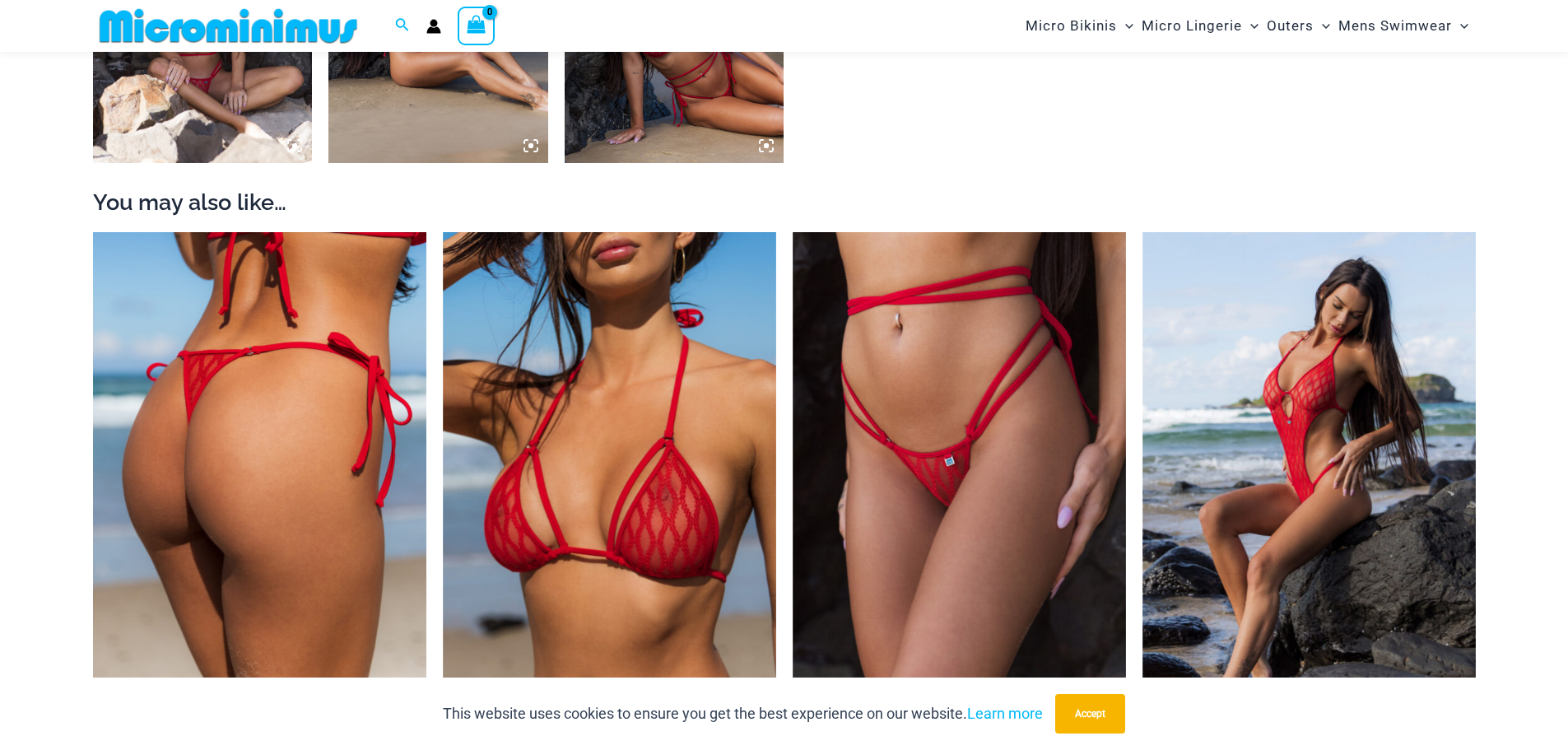
scroll to position [1729, 0]
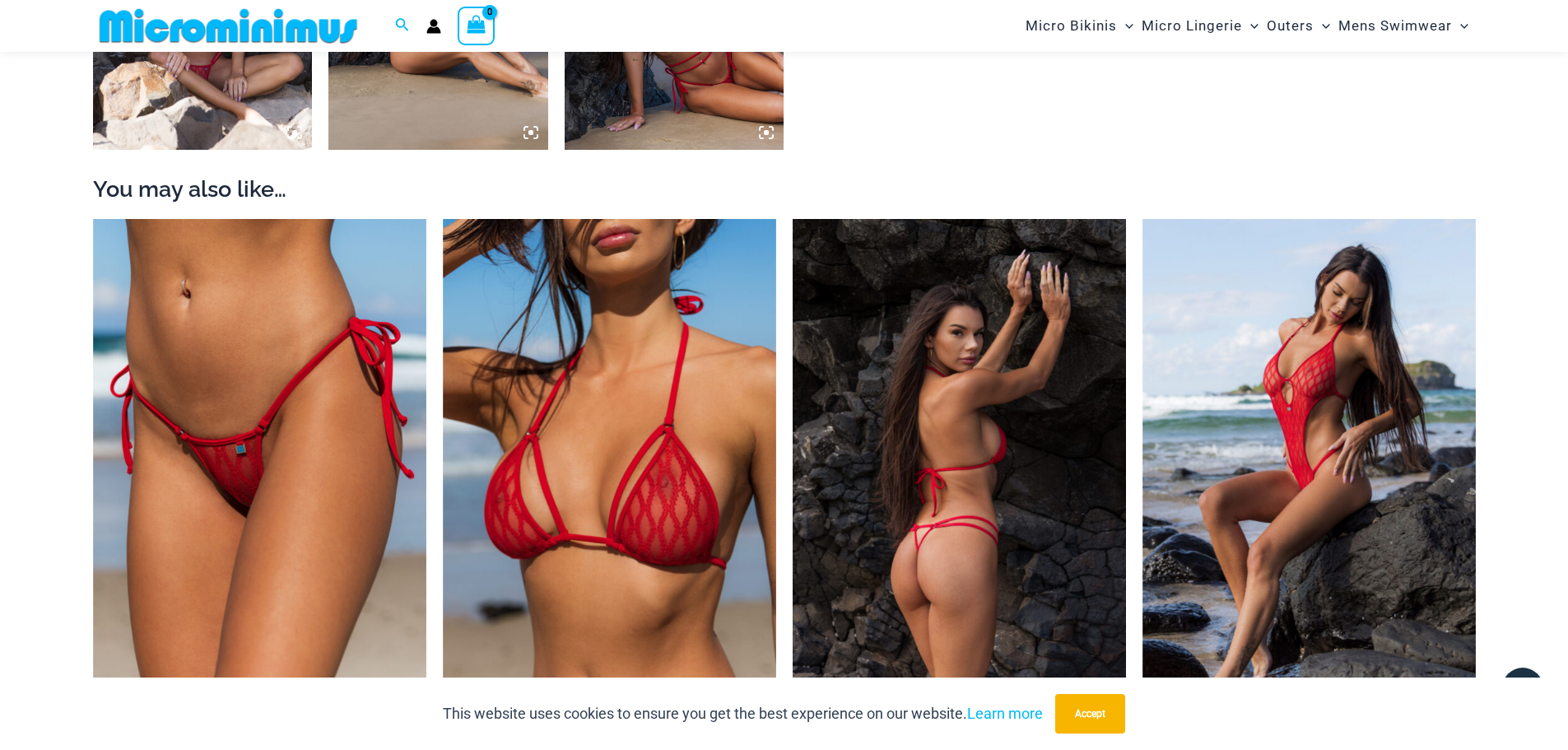
click at [1025, 440] on img at bounding box center [958, 469] width 333 height 501
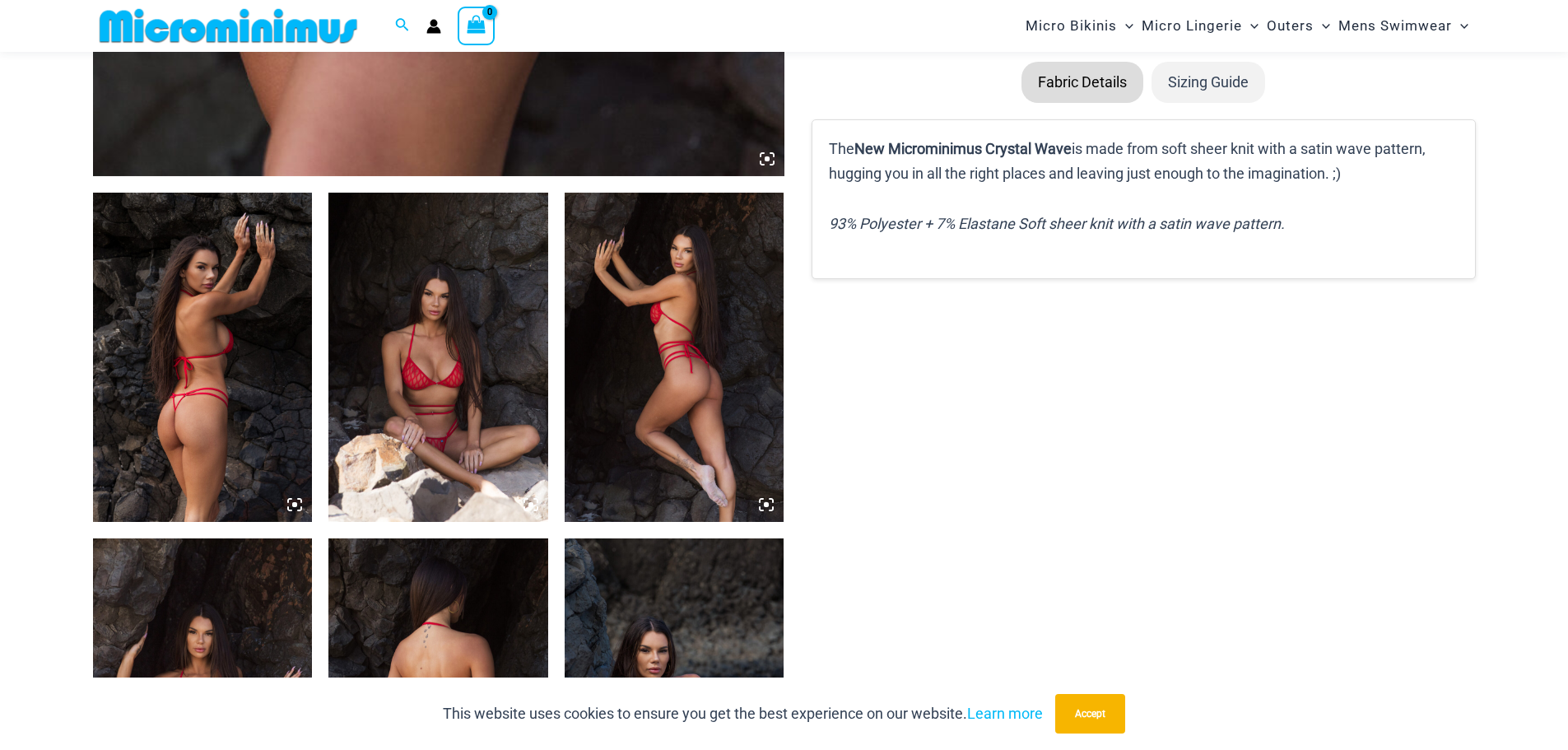
scroll to position [1235, 0]
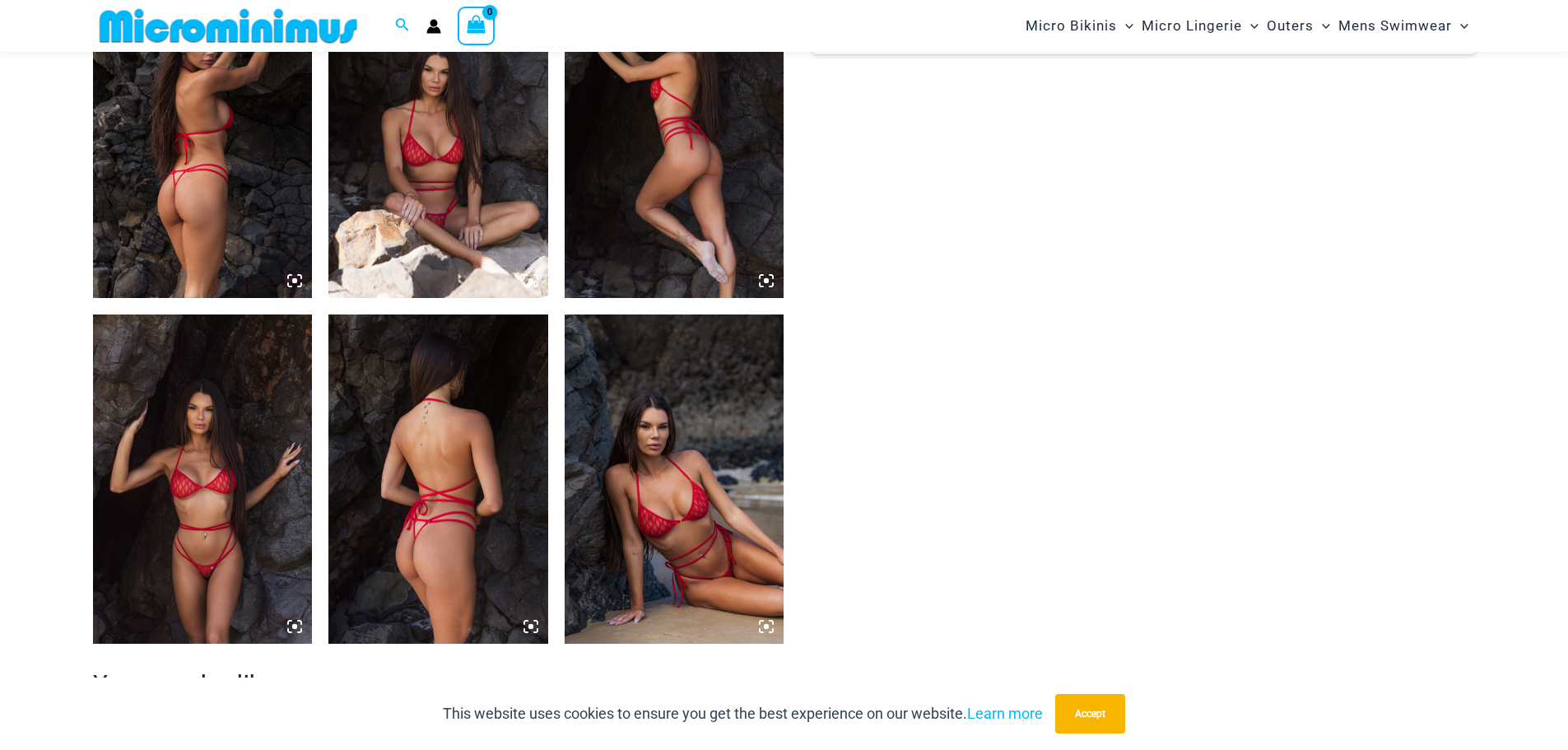
click at [209, 199] on img at bounding box center [203, 133] width 220 height 330
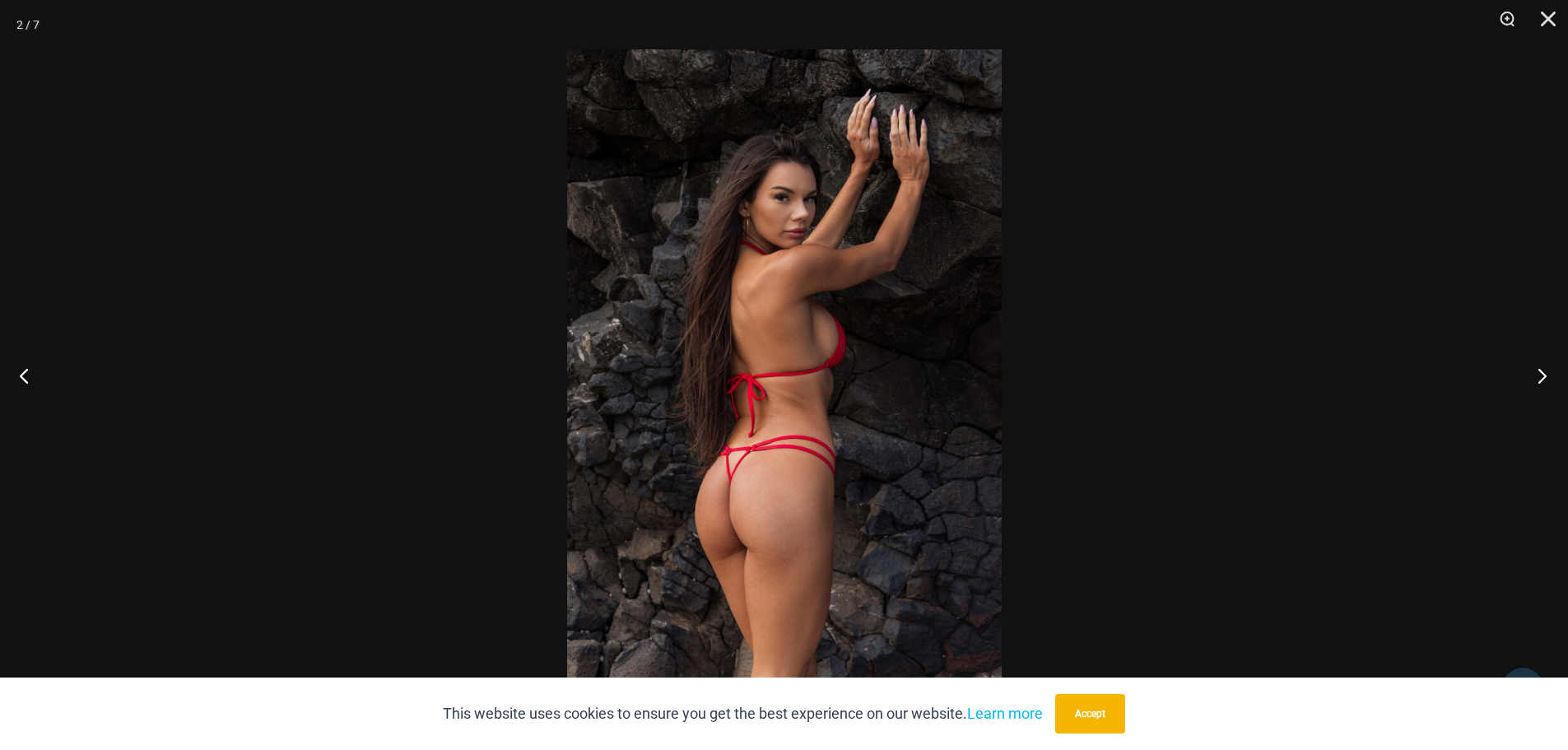
click at [1543, 377] on button "Next" at bounding box center [1537, 375] width 62 height 82
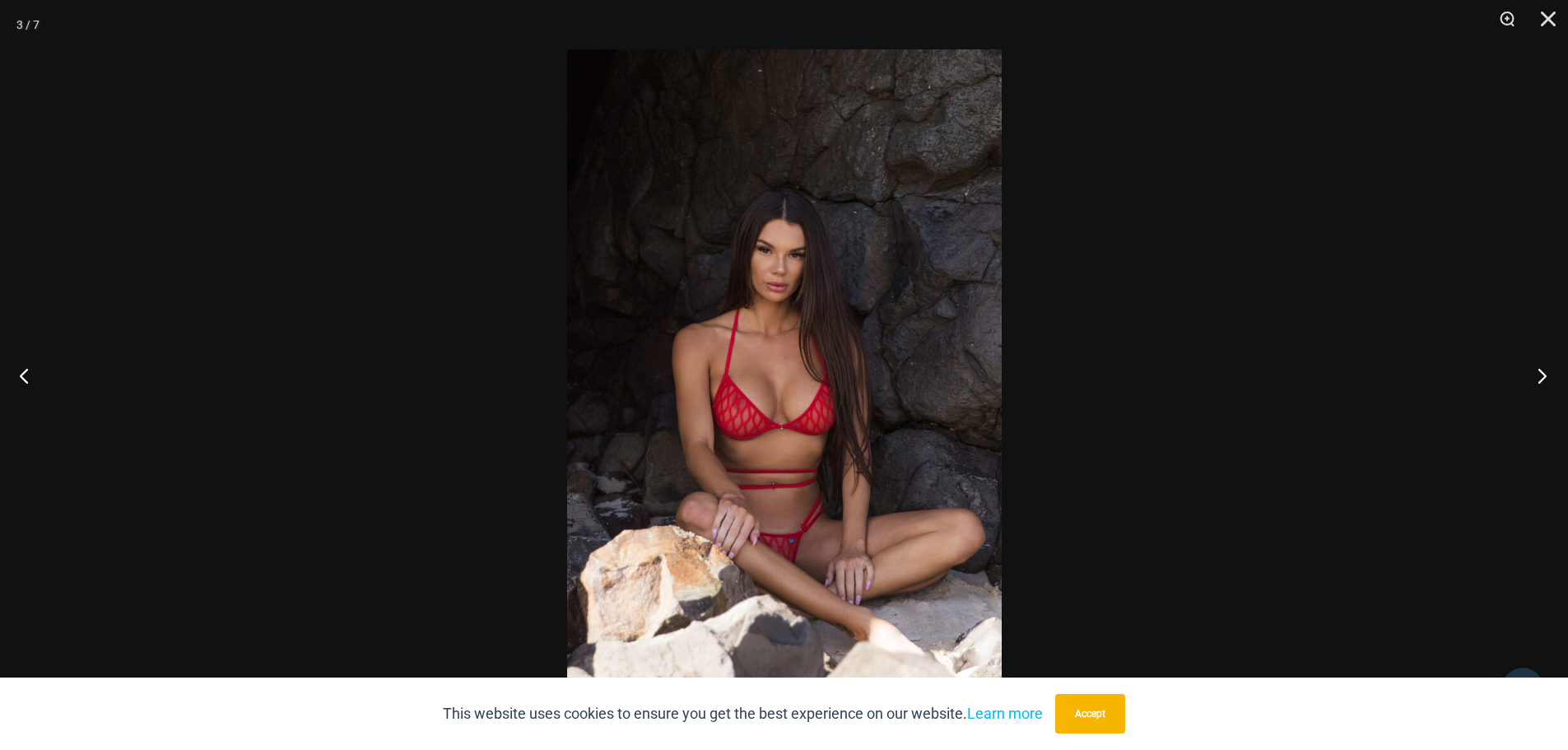
click at [1542, 376] on button "Next" at bounding box center [1537, 375] width 62 height 82
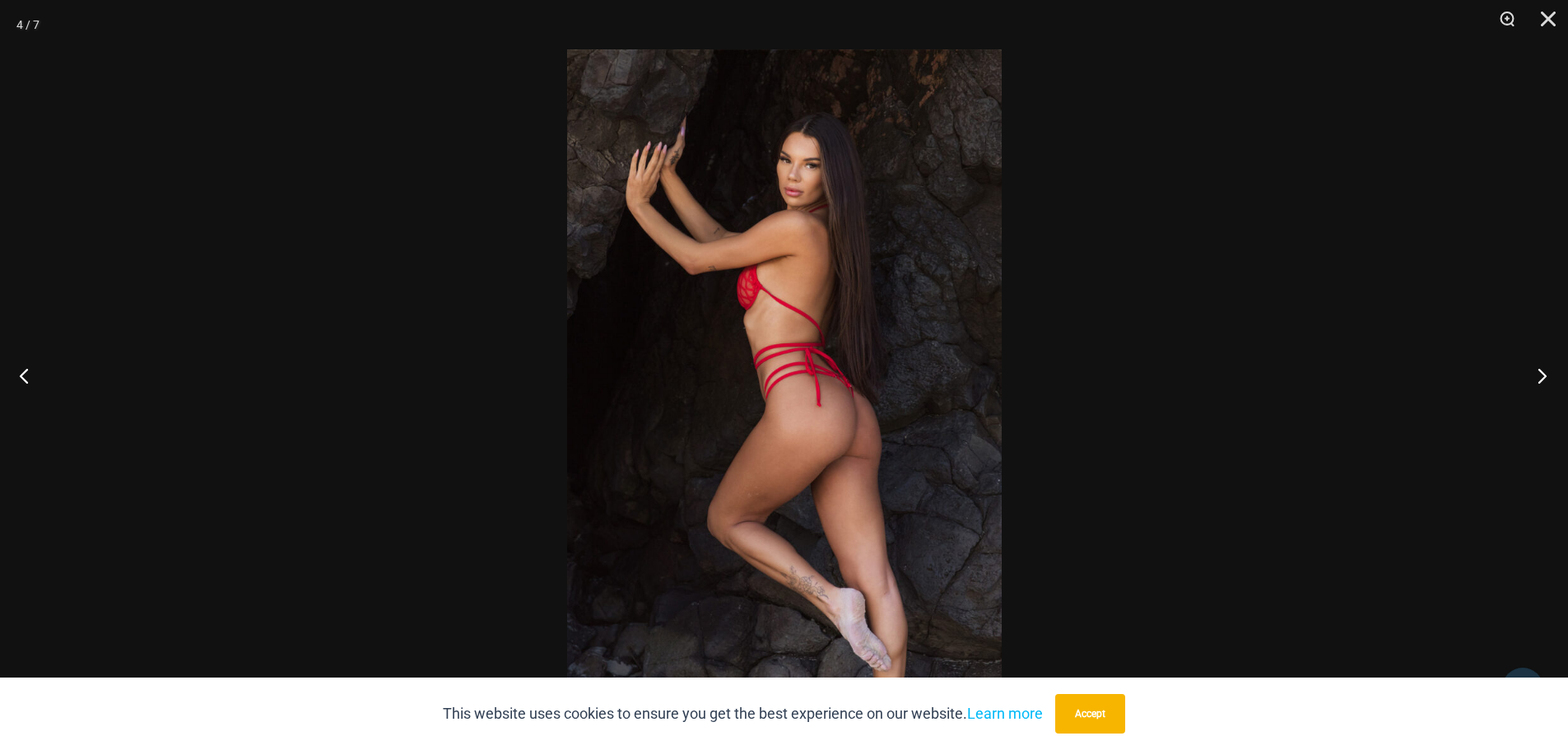
click at [1546, 371] on button "Next" at bounding box center [1537, 375] width 62 height 82
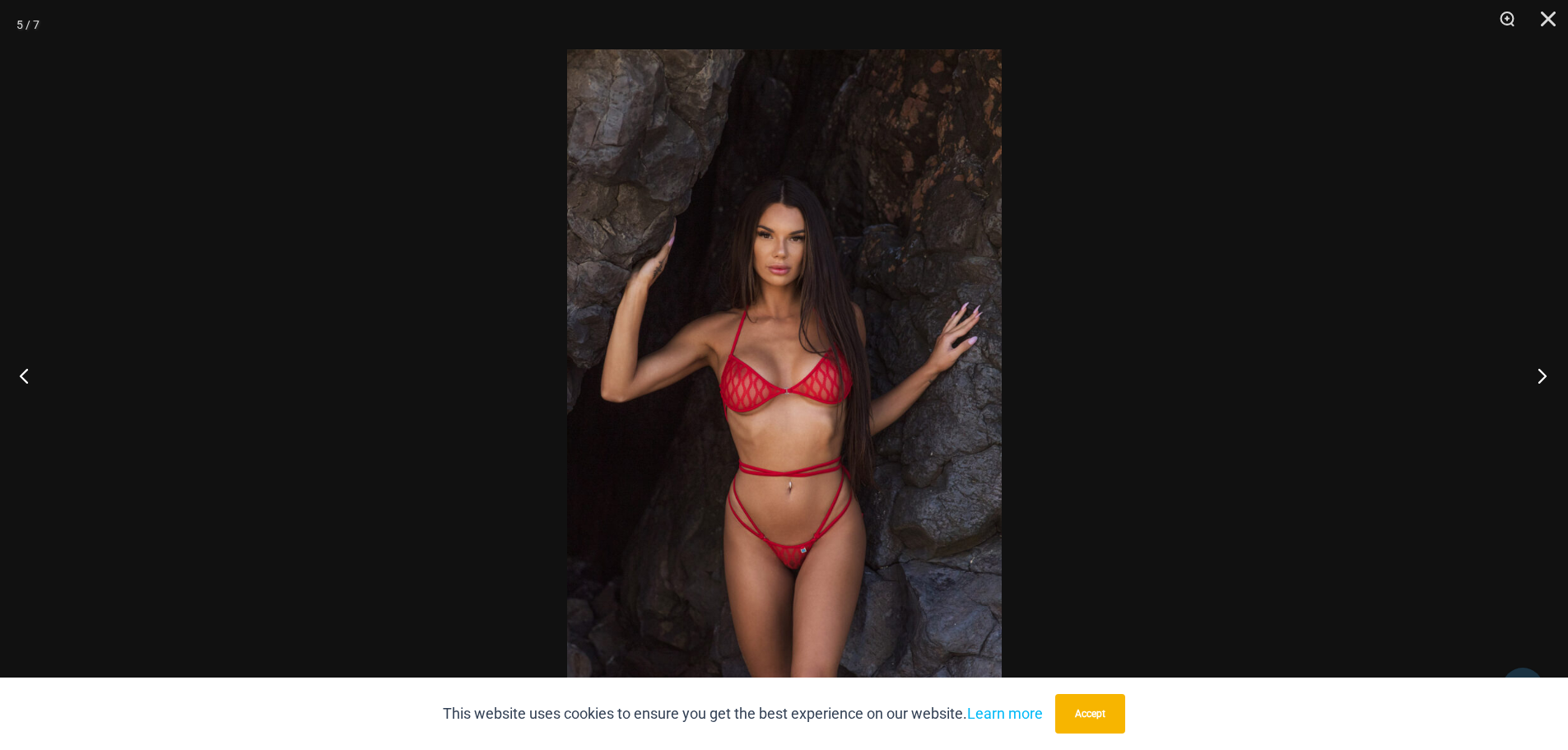
click at [1540, 375] on button "Next" at bounding box center [1537, 375] width 62 height 82
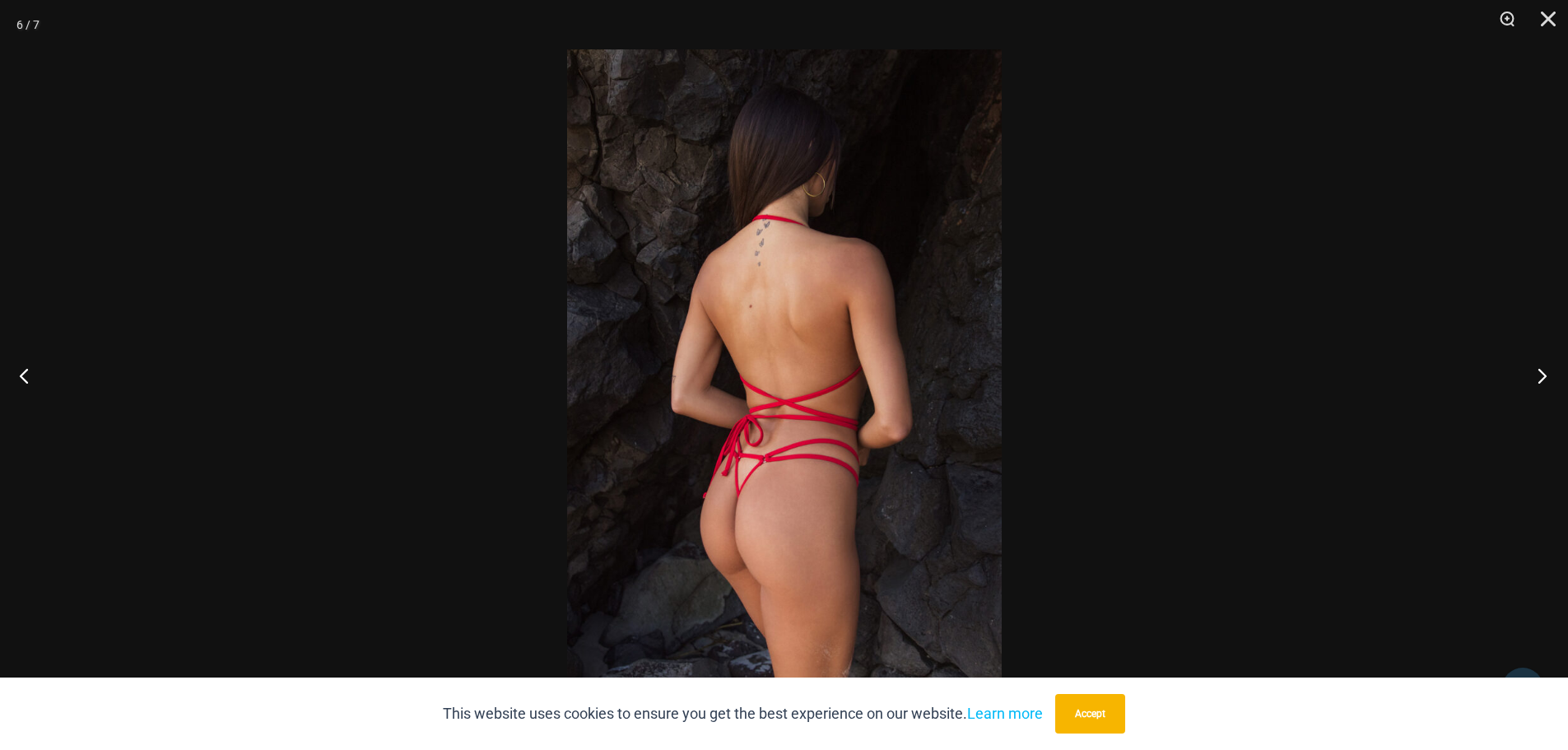
click at [1548, 379] on button "Next" at bounding box center [1537, 375] width 62 height 82
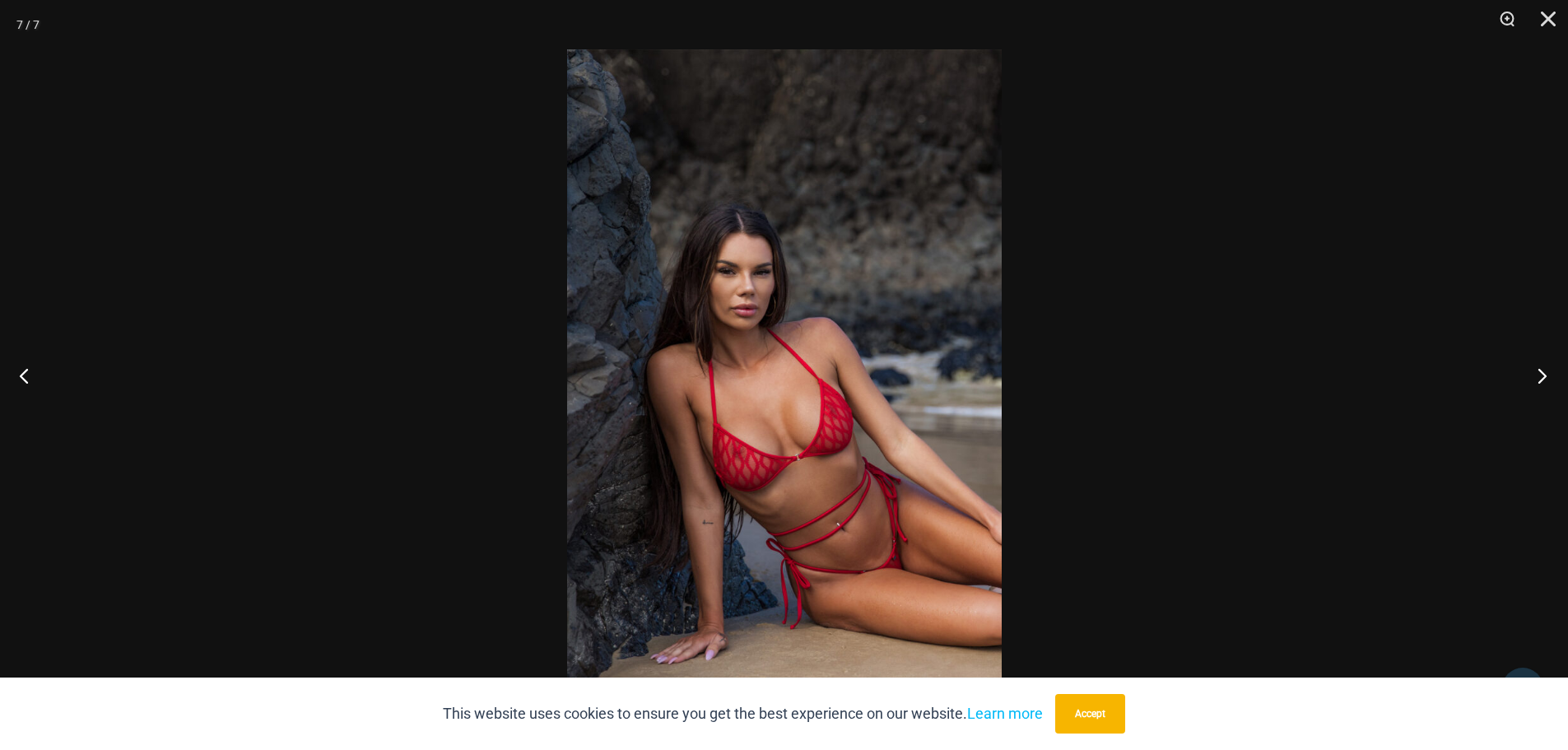
click at [1538, 372] on button "Next" at bounding box center [1537, 375] width 62 height 82
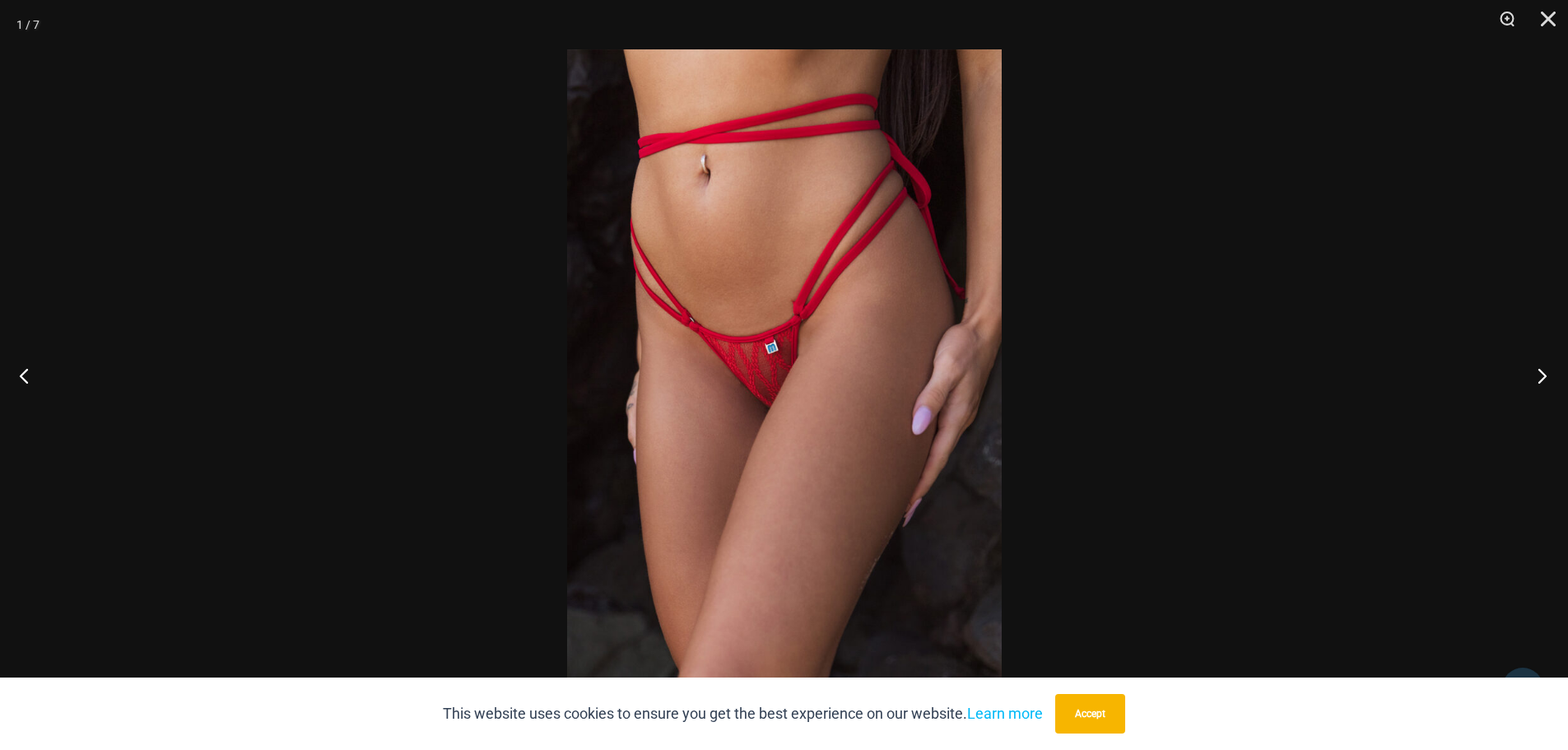
click at [1536, 375] on button "Next" at bounding box center [1537, 375] width 62 height 82
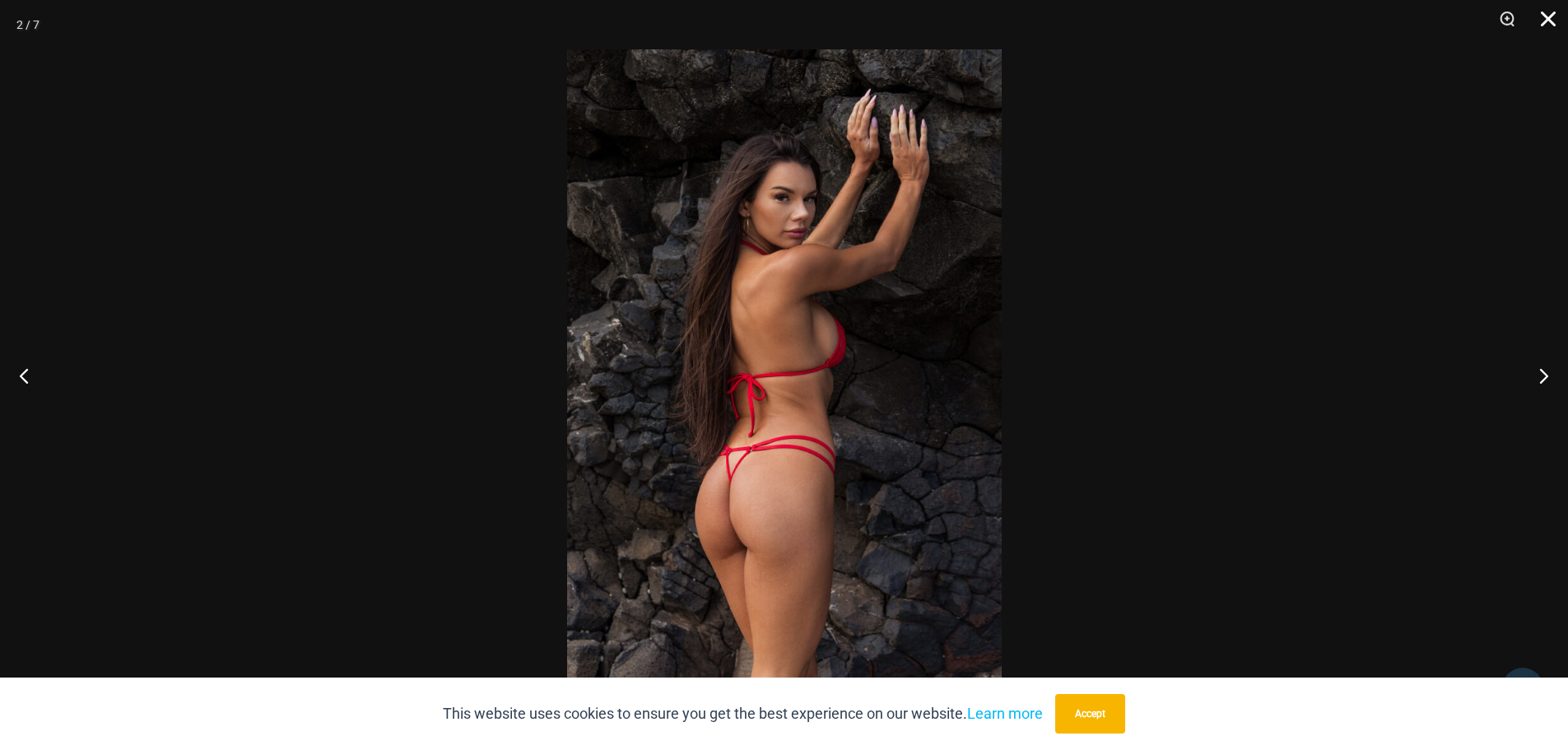
click at [1545, 13] on button "Close" at bounding box center [1542, 24] width 41 height 49
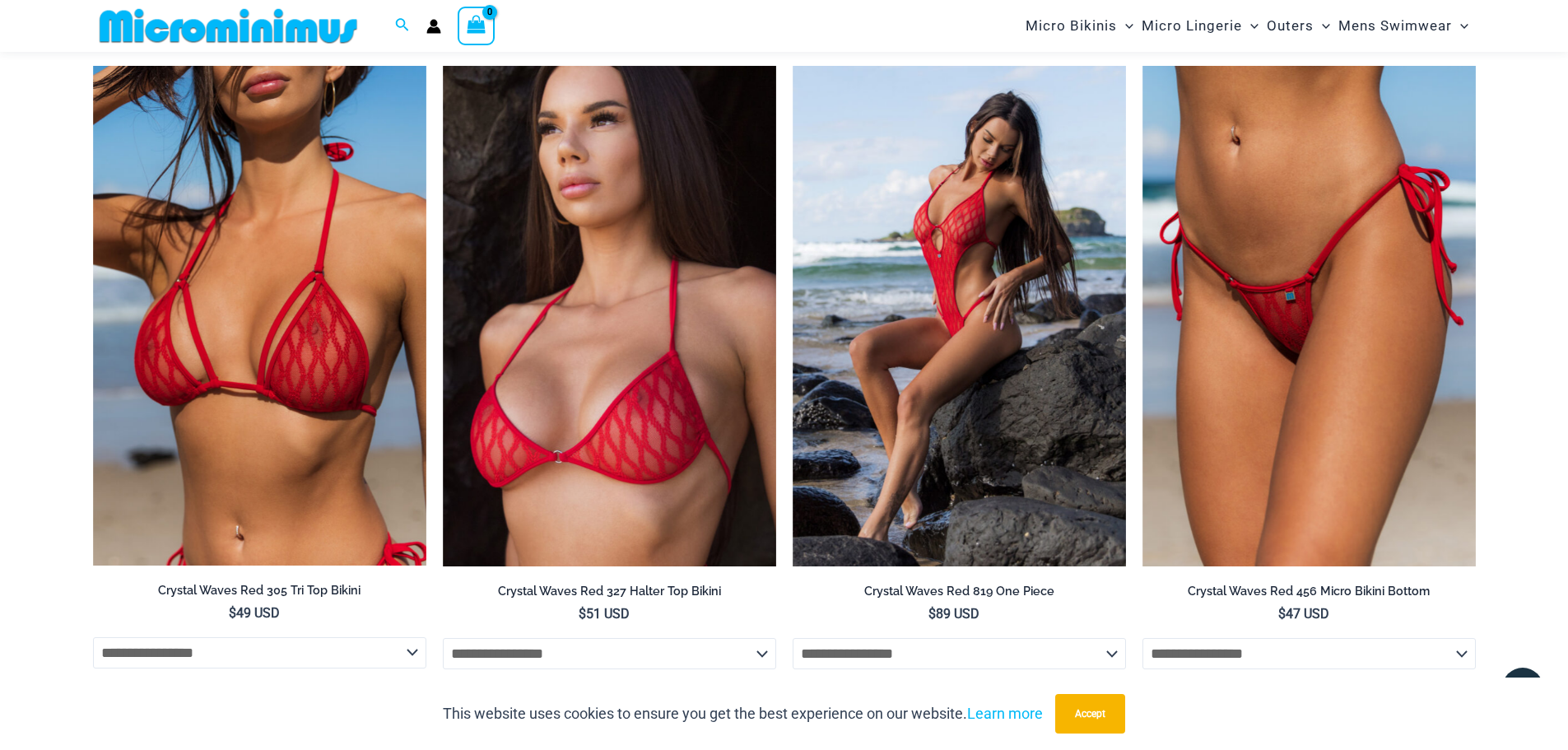
scroll to position [1893, 0]
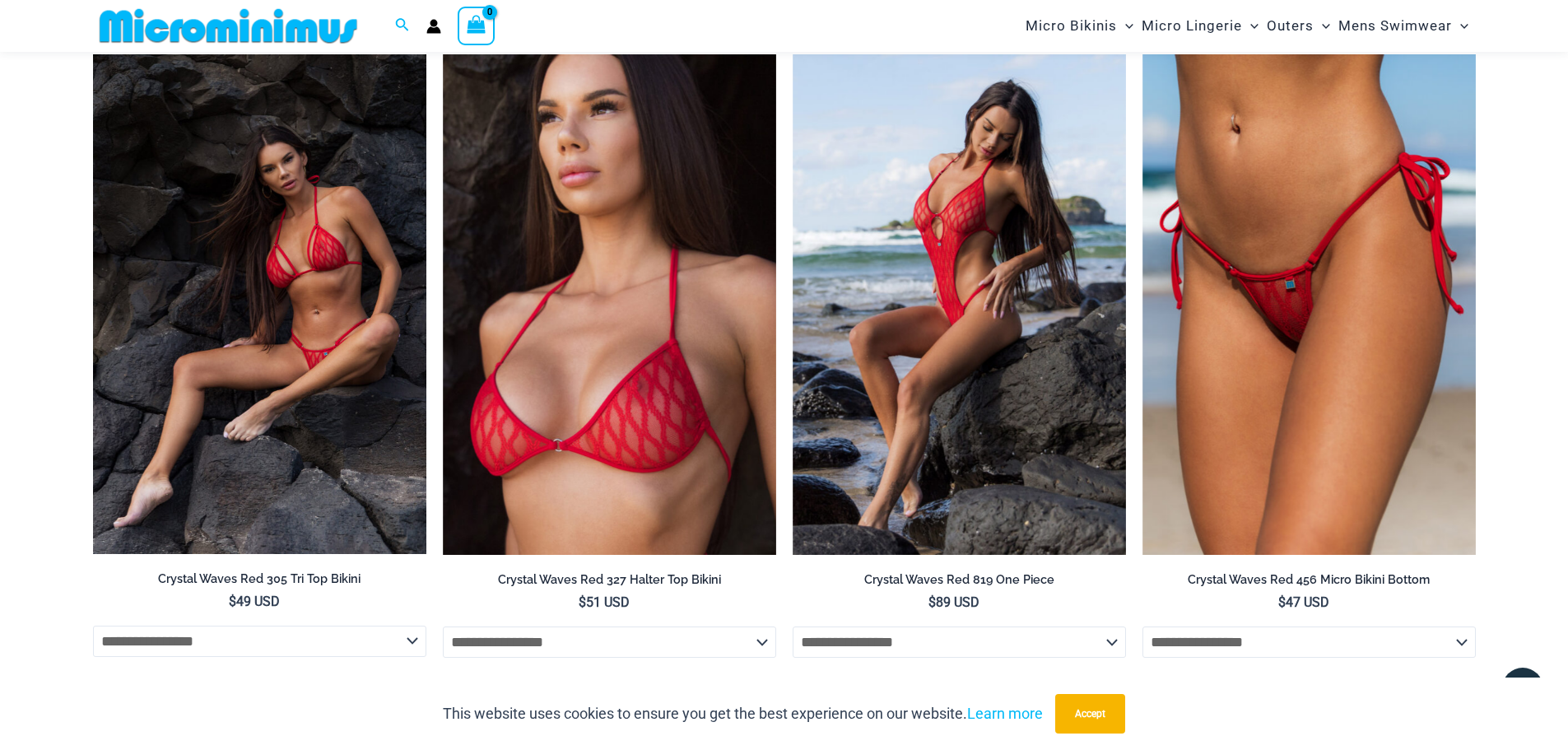
click at [264, 297] on img at bounding box center [259, 304] width 333 height 499
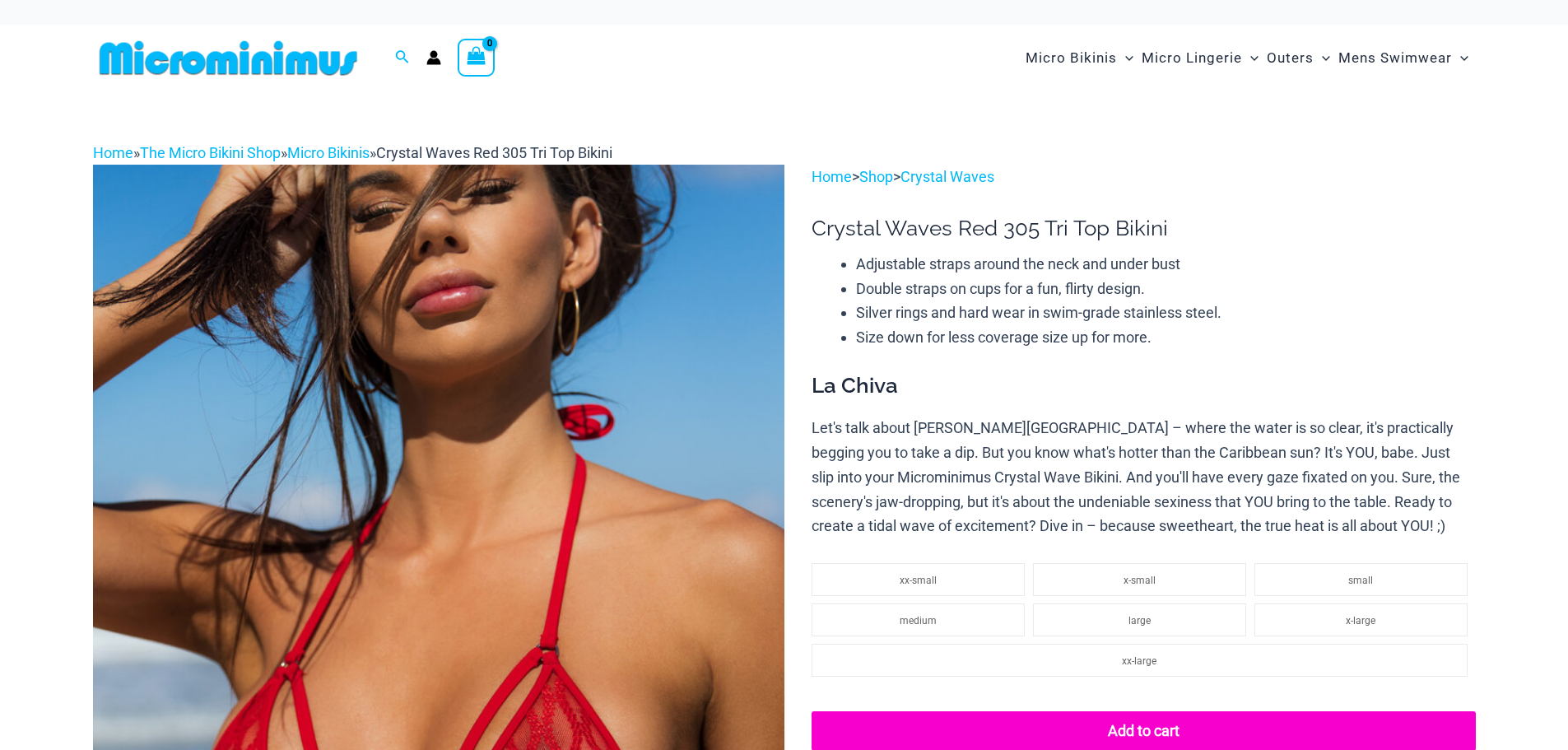
click at [594, 367] on img at bounding box center [439, 683] width 691 height 1038
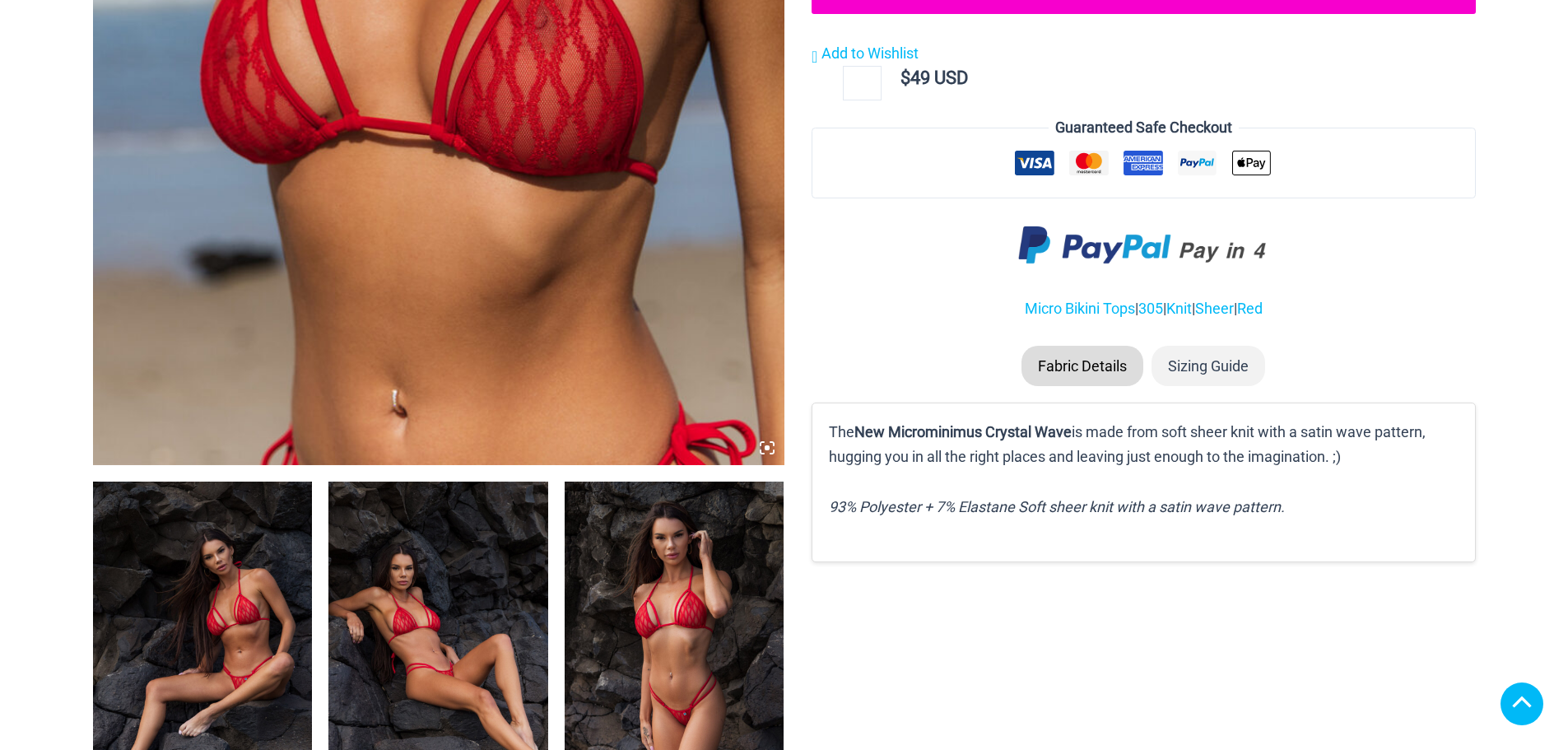
scroll to position [741, 0]
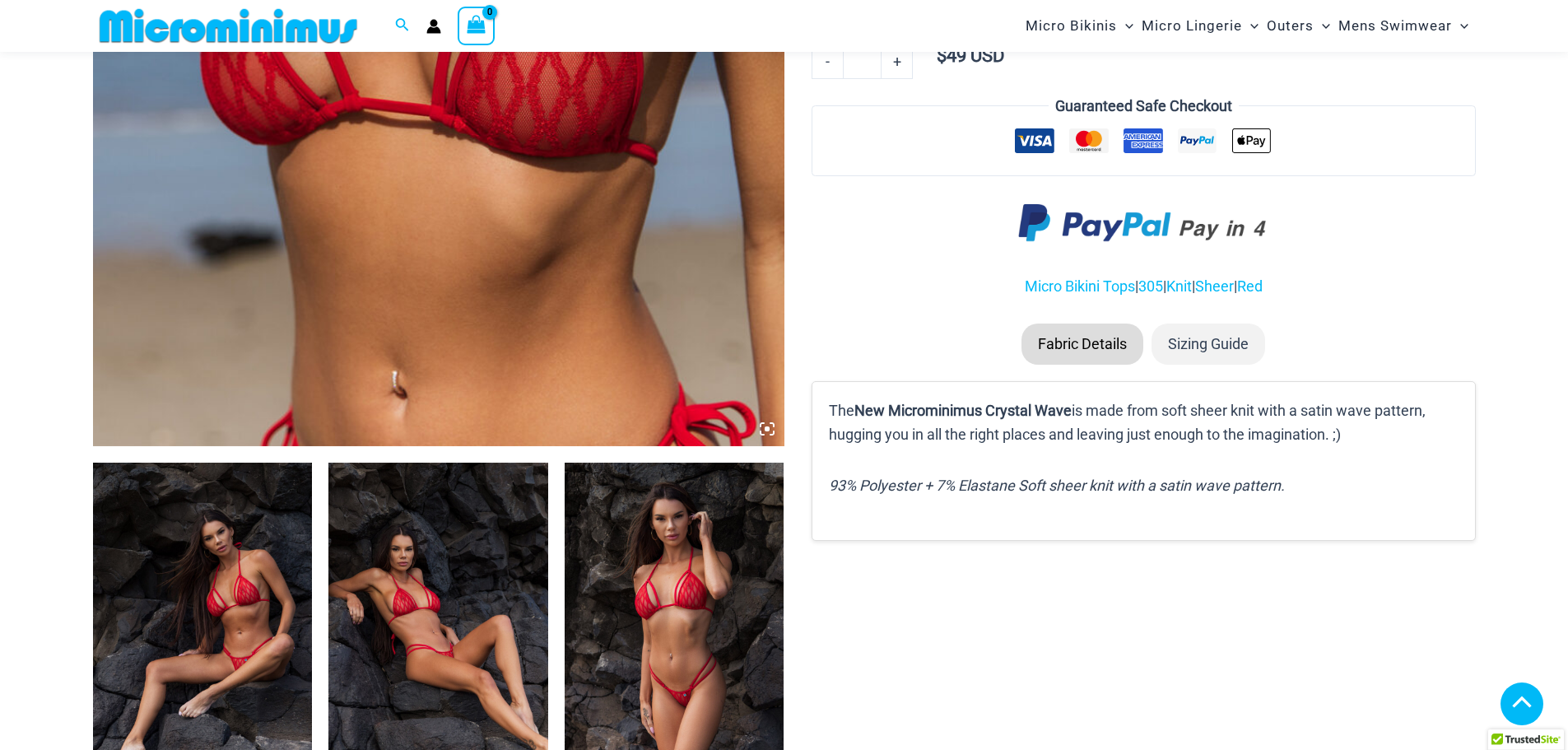
click at [769, 430] on icon at bounding box center [767, 429] width 15 height 15
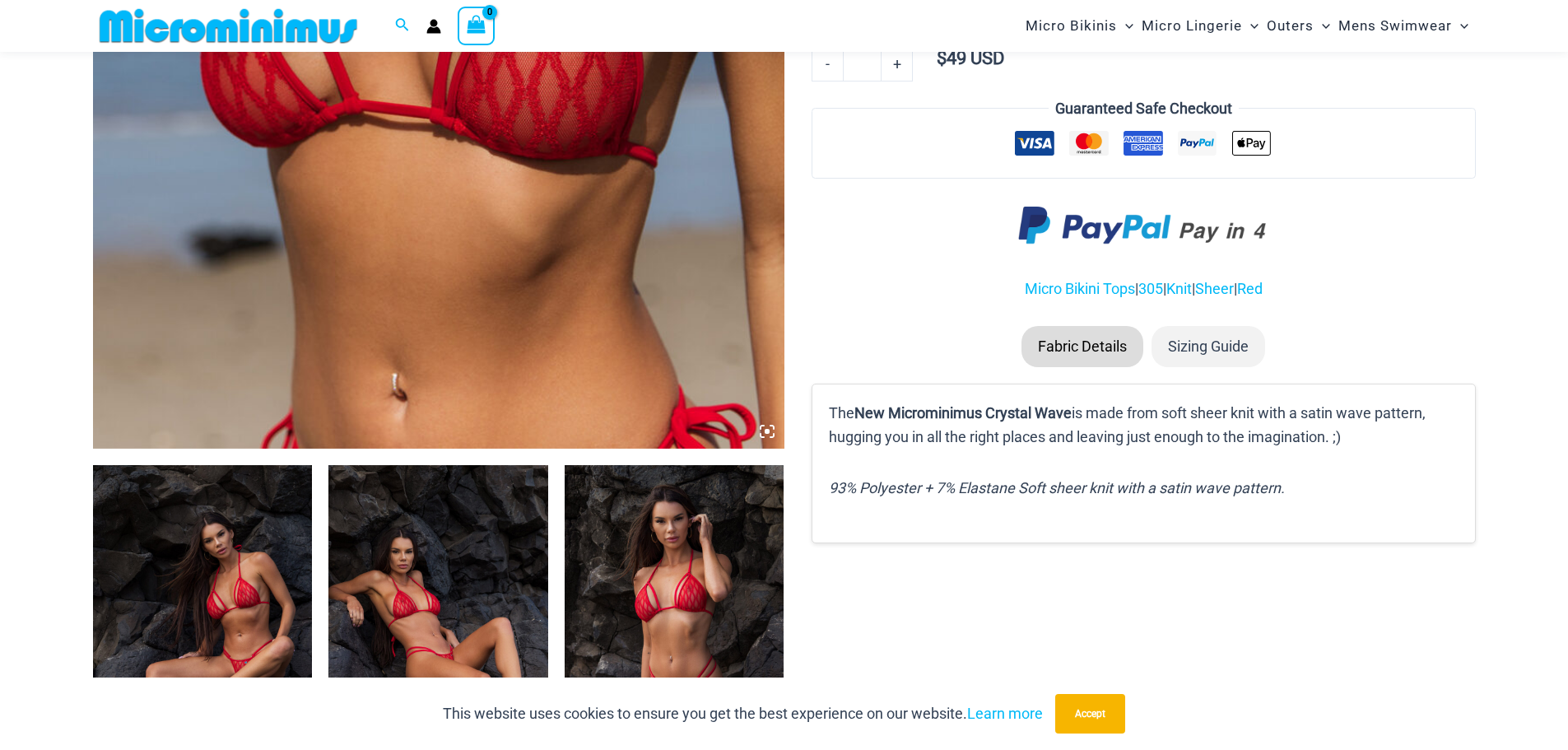
click at [766, 431] on icon at bounding box center [767, 431] width 5 height 5
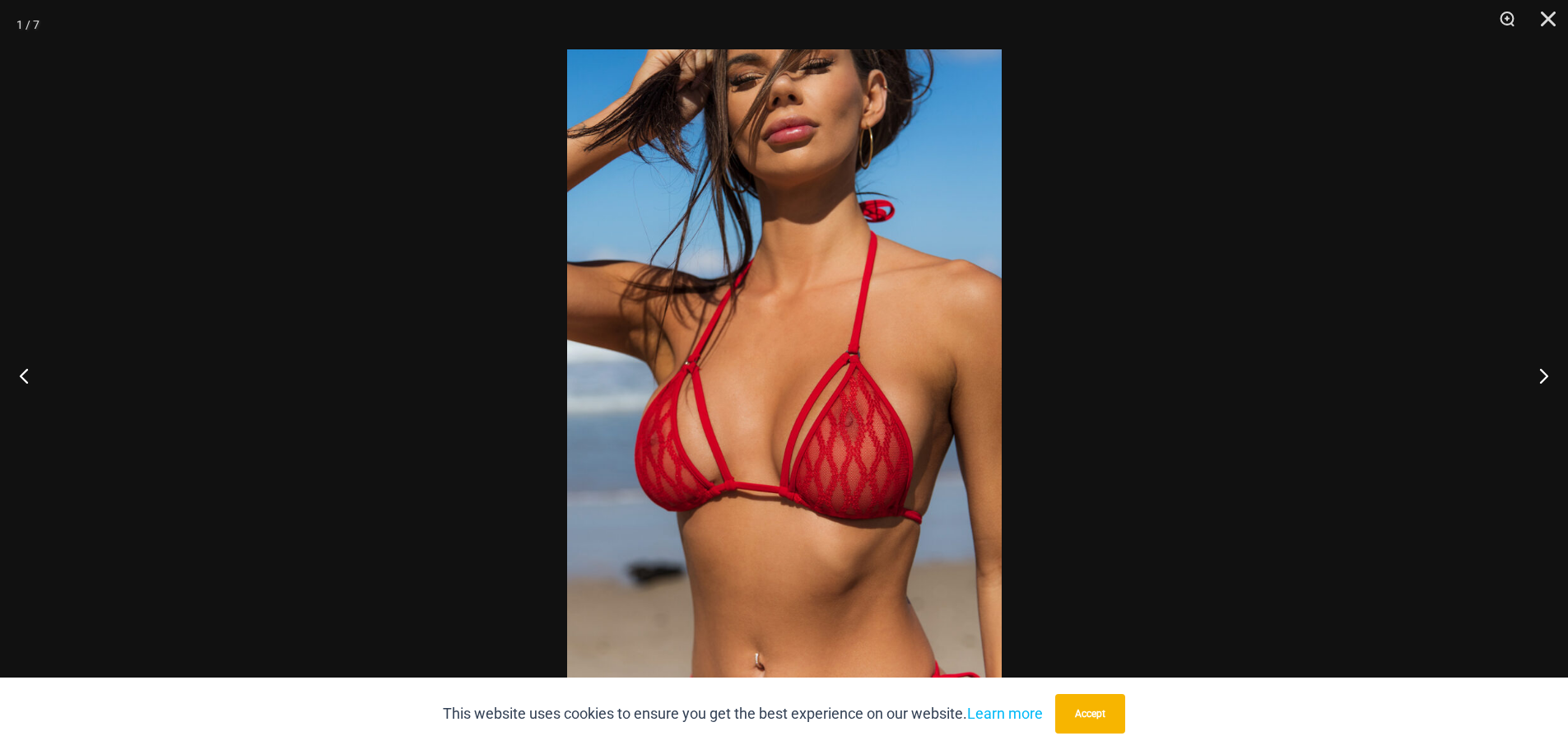
click at [865, 409] on img at bounding box center [784, 375] width 434 height 651
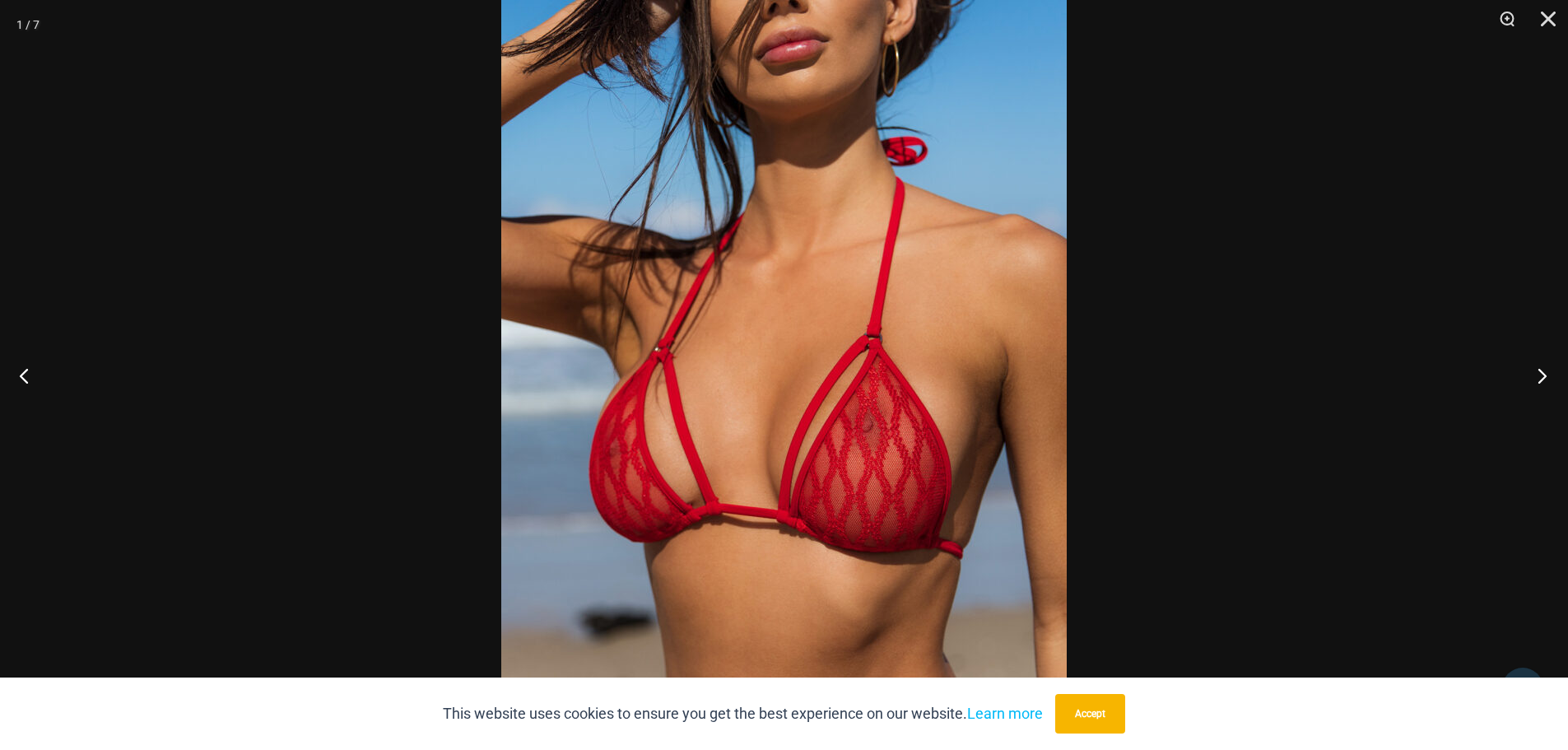
click at [1543, 370] on button "Next" at bounding box center [1537, 375] width 62 height 82
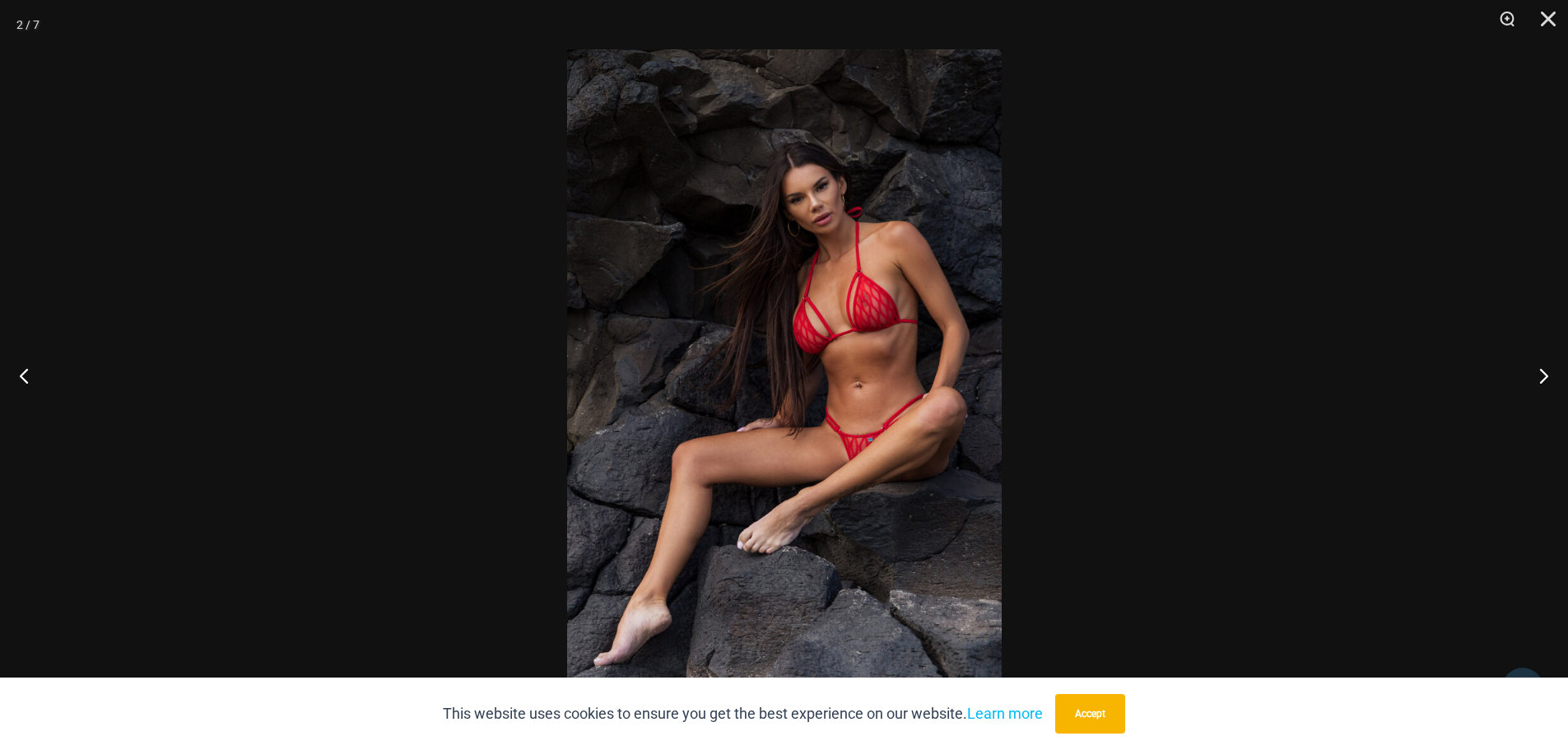
click at [882, 397] on img at bounding box center [784, 375] width 434 height 651
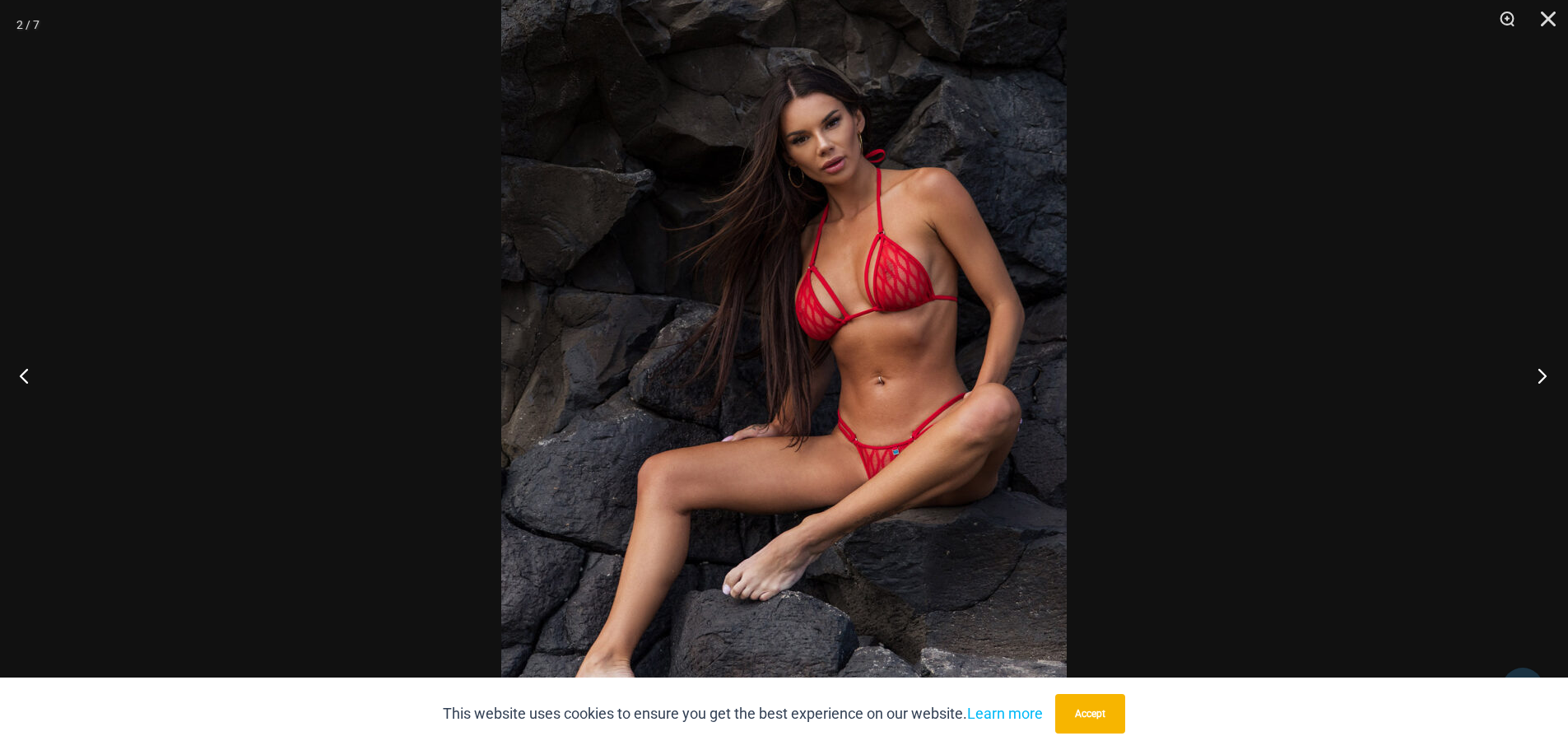
click at [1545, 378] on button "Next" at bounding box center [1537, 375] width 62 height 82
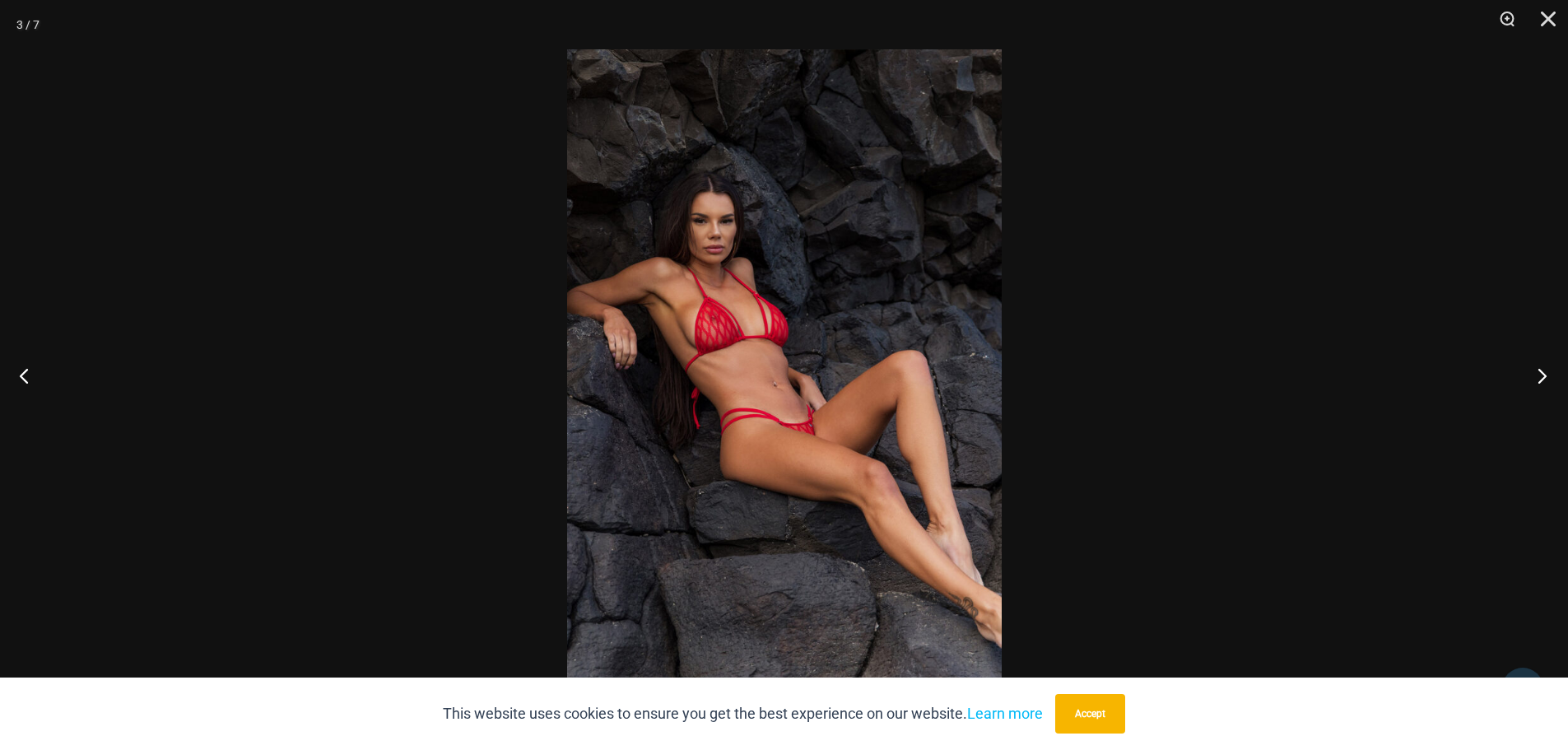
click at [1544, 377] on button "Next" at bounding box center [1537, 375] width 62 height 82
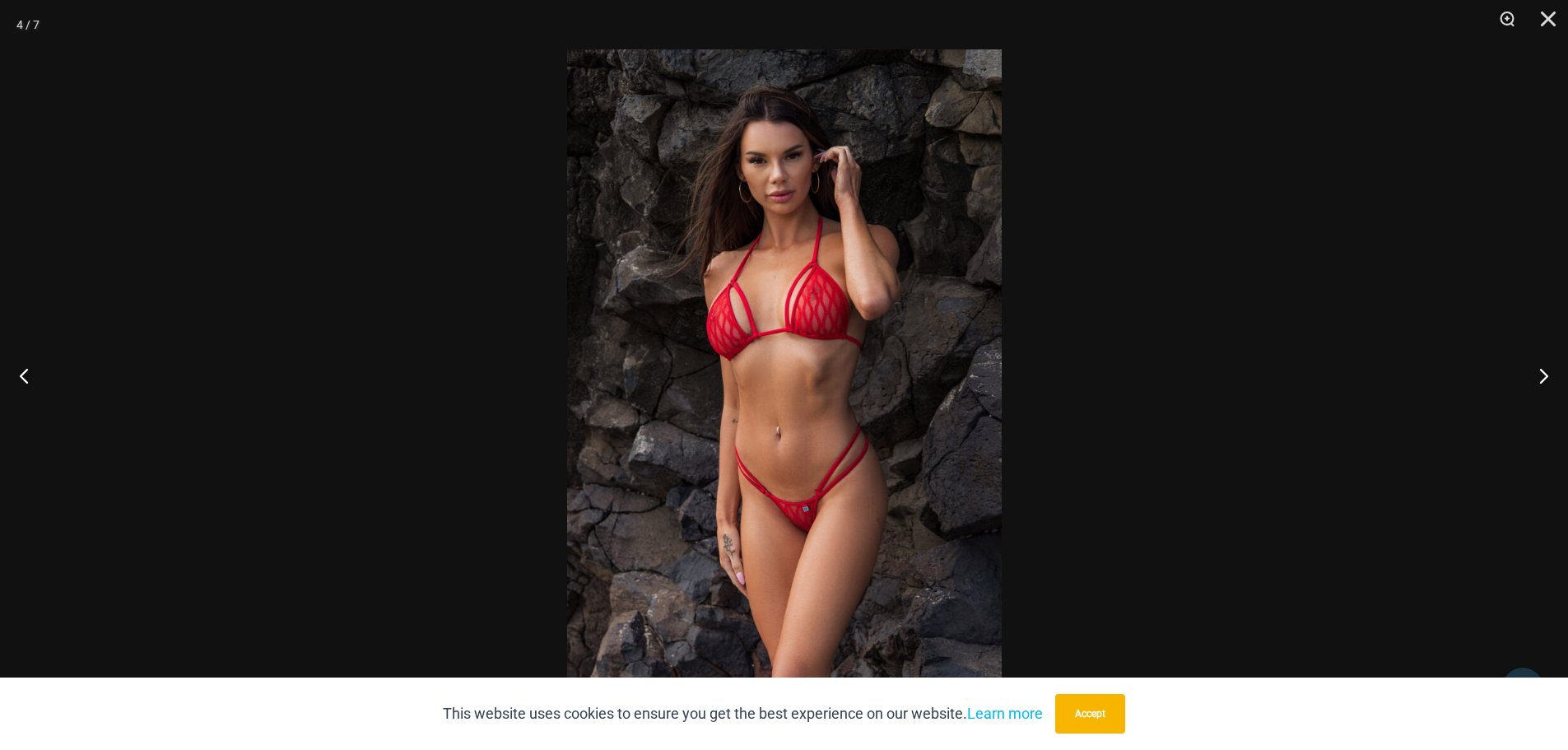
click at [899, 431] on img at bounding box center [784, 375] width 434 height 651
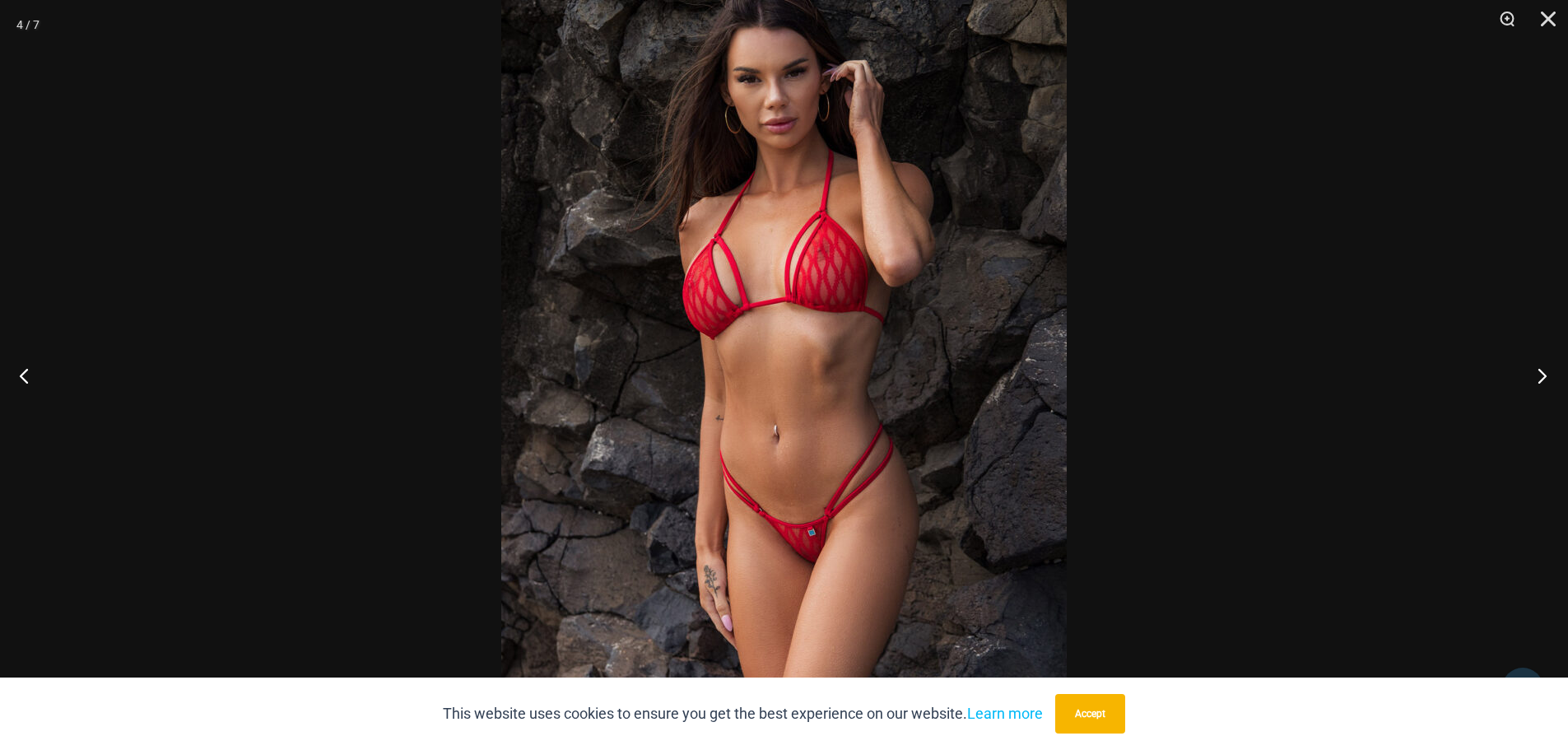
click at [1543, 368] on button "Next" at bounding box center [1537, 375] width 62 height 82
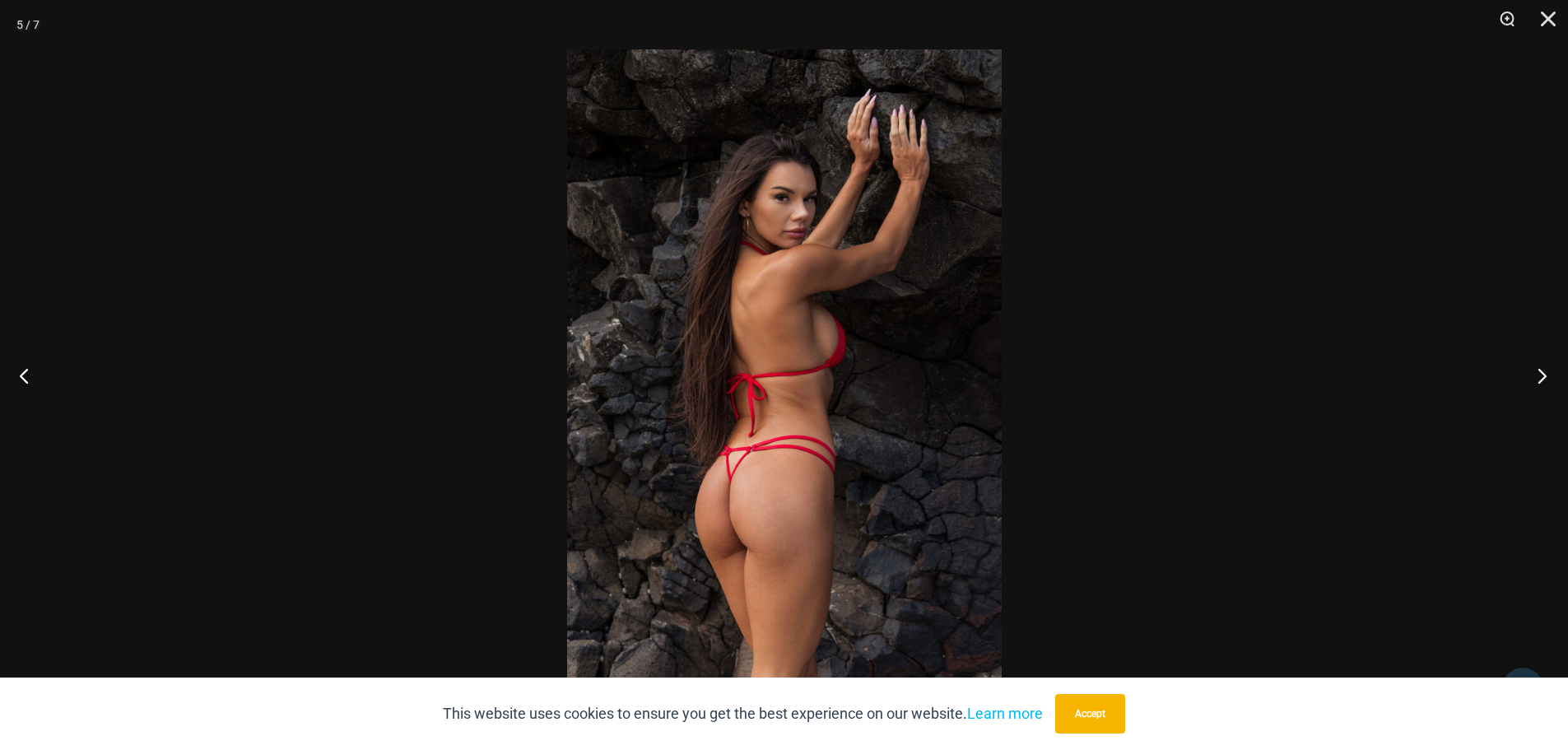
click at [1540, 377] on button "Next" at bounding box center [1537, 375] width 62 height 82
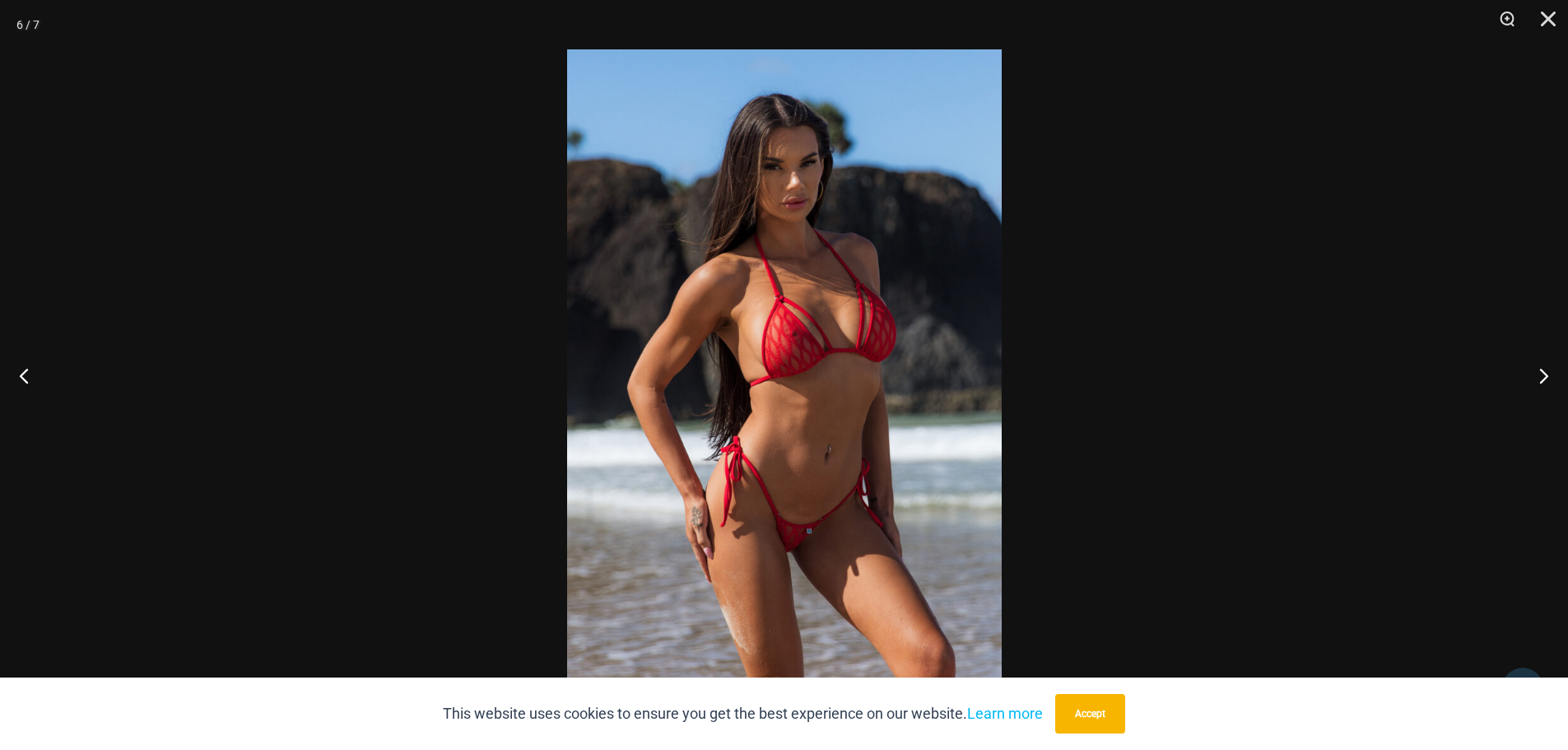
click at [1538, 375] on button "Next" at bounding box center [1537, 375] width 62 height 82
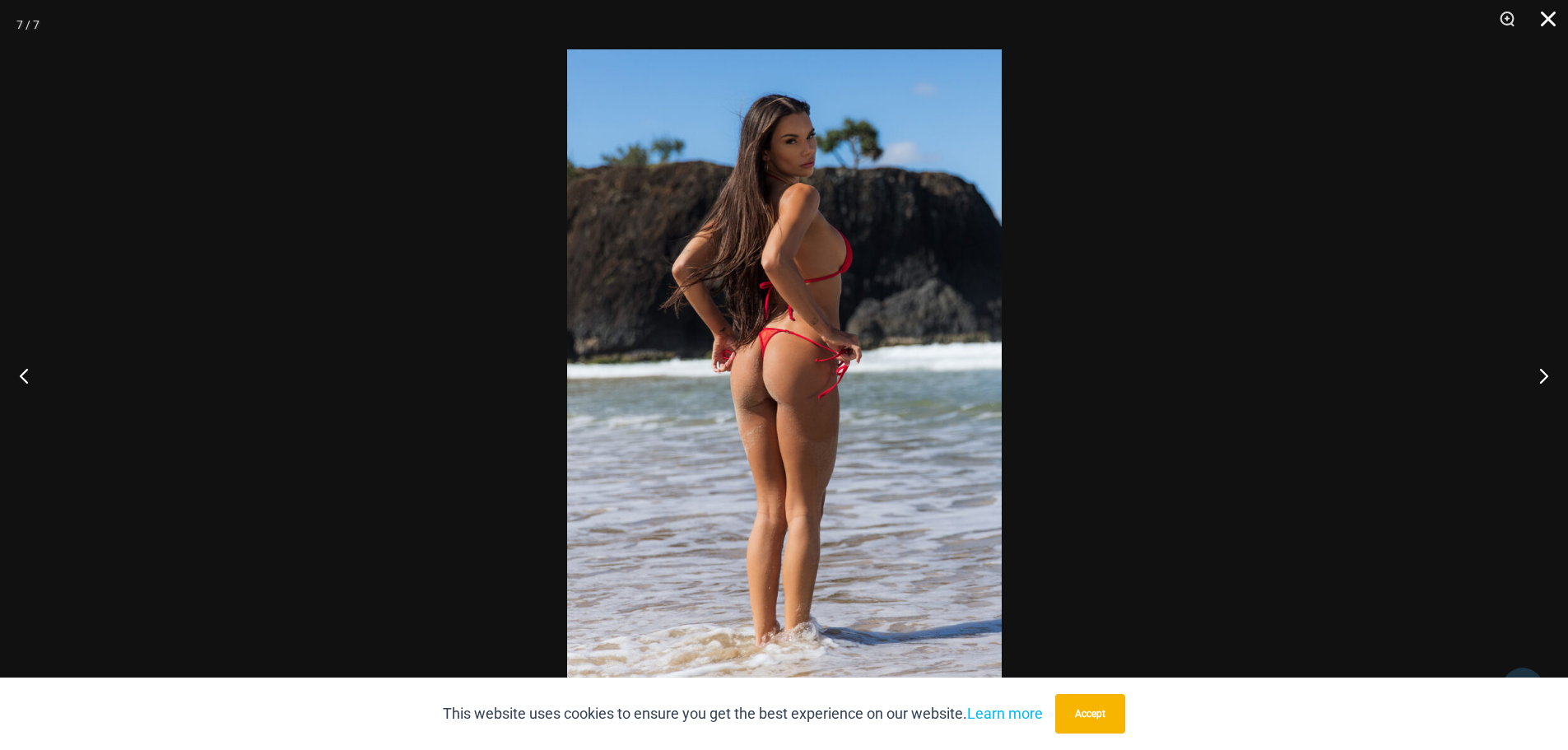
click at [1547, 19] on button "Close" at bounding box center [1542, 24] width 41 height 49
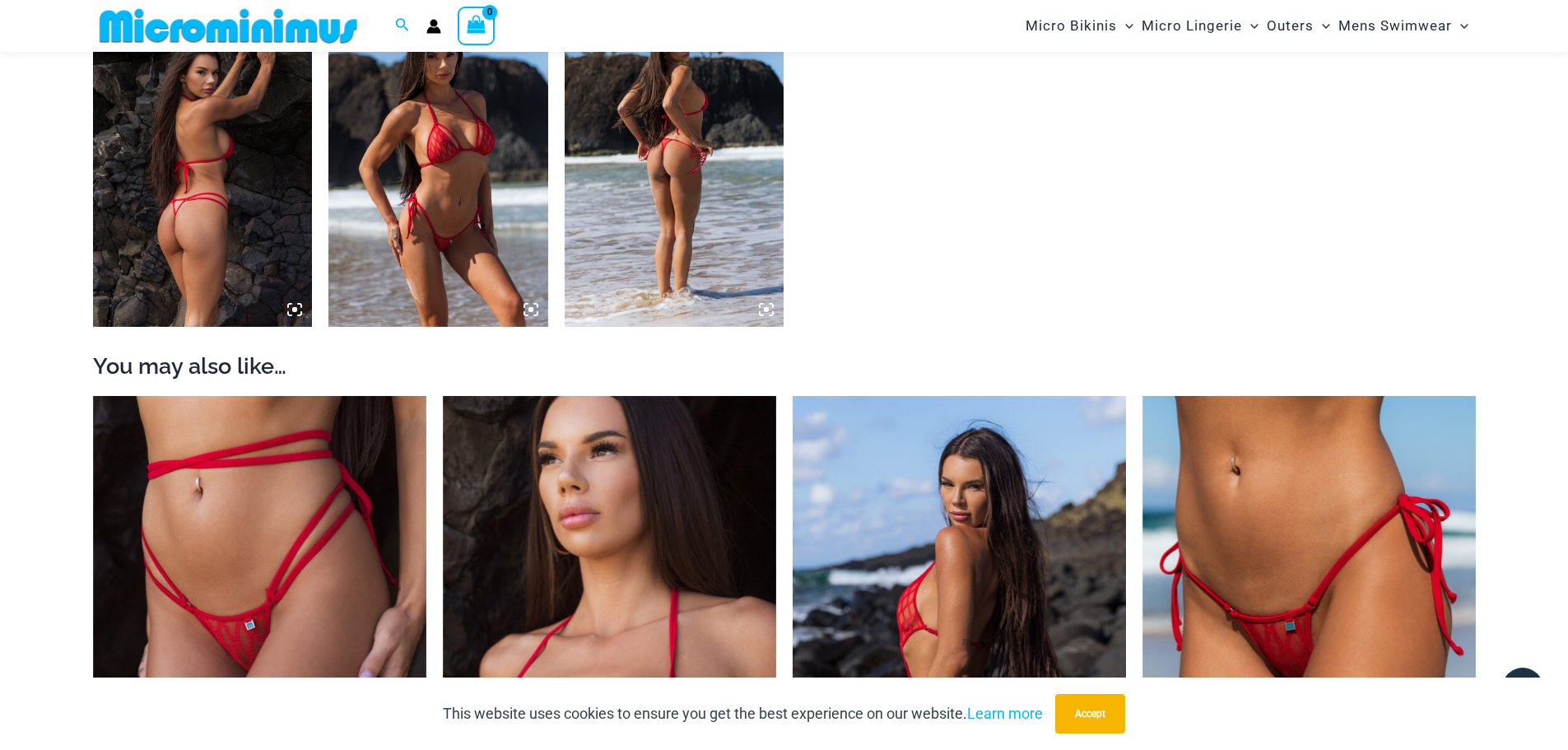
scroll to position [1727, 0]
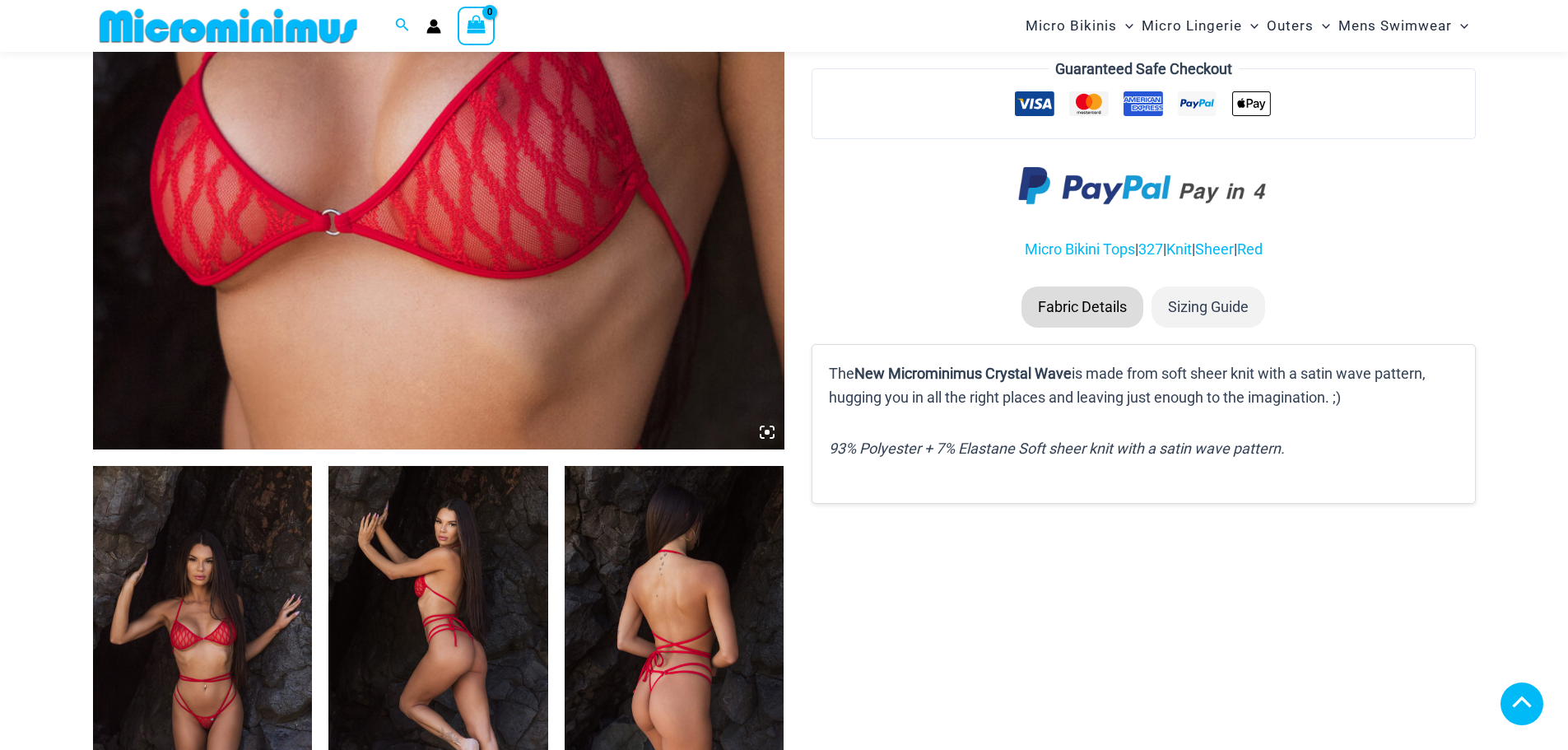
scroll to position [737, 0]
click at [768, 432] on icon at bounding box center [767, 432] width 5 height 5
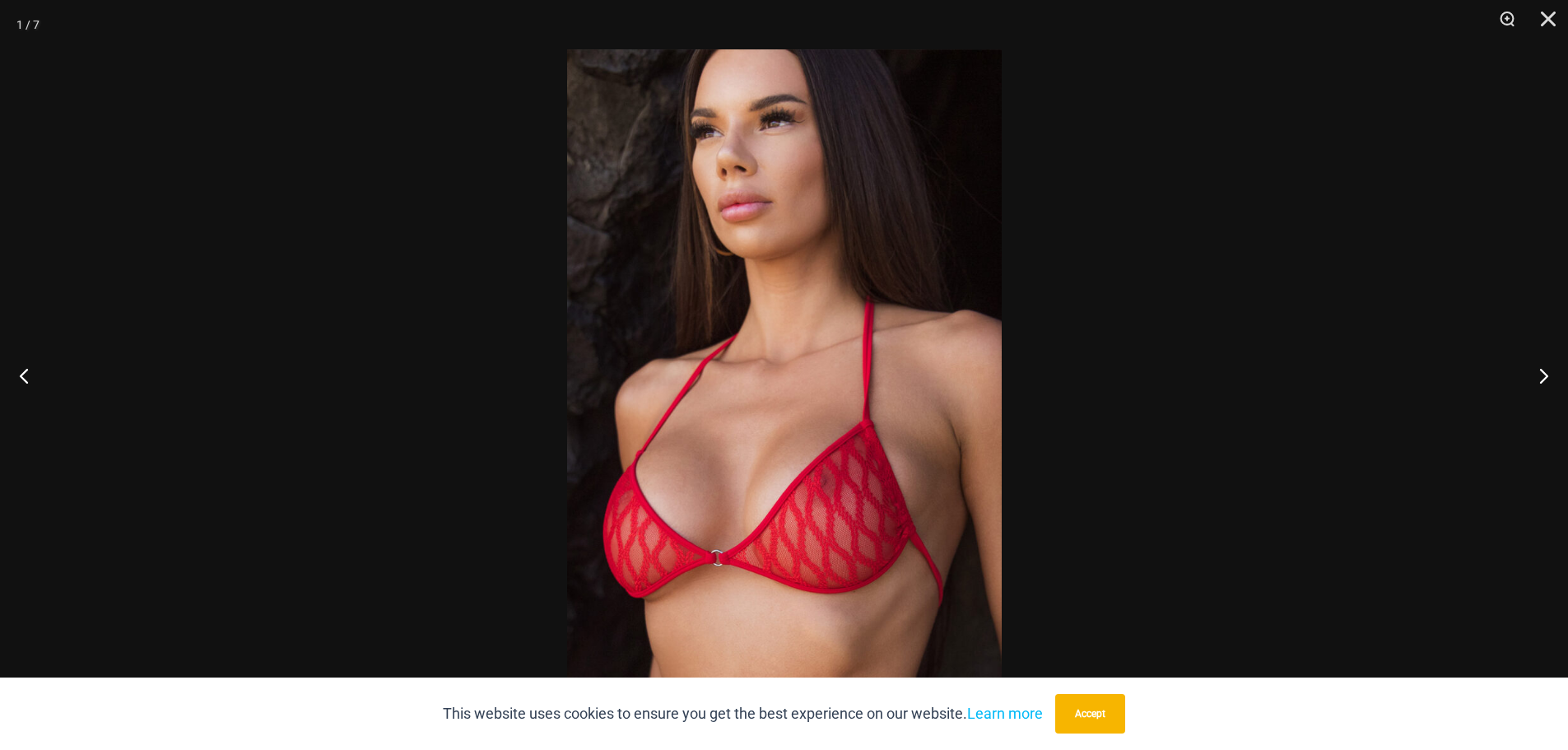
click at [798, 487] on img at bounding box center [784, 375] width 434 height 651
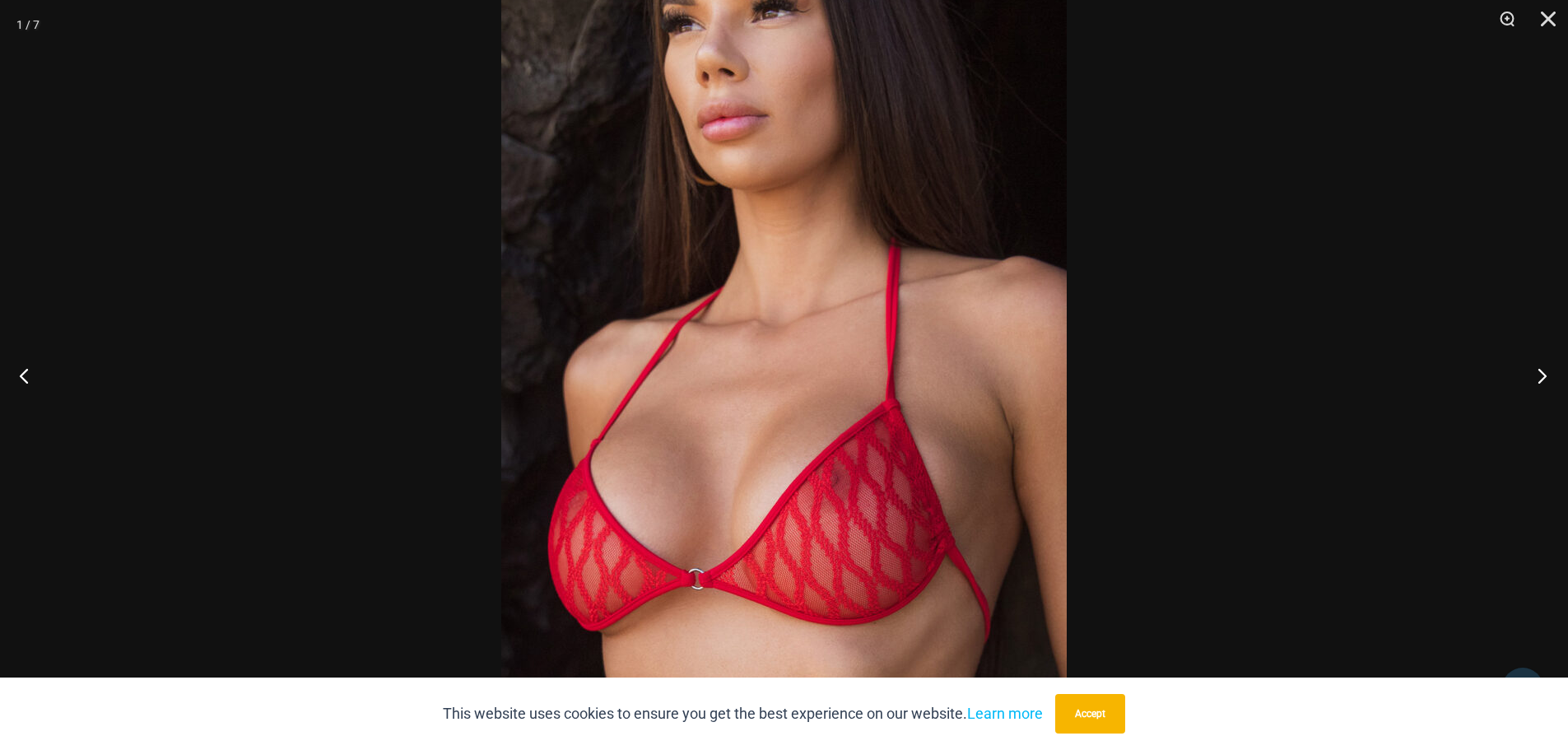
click at [1545, 376] on button "Next" at bounding box center [1537, 375] width 62 height 82
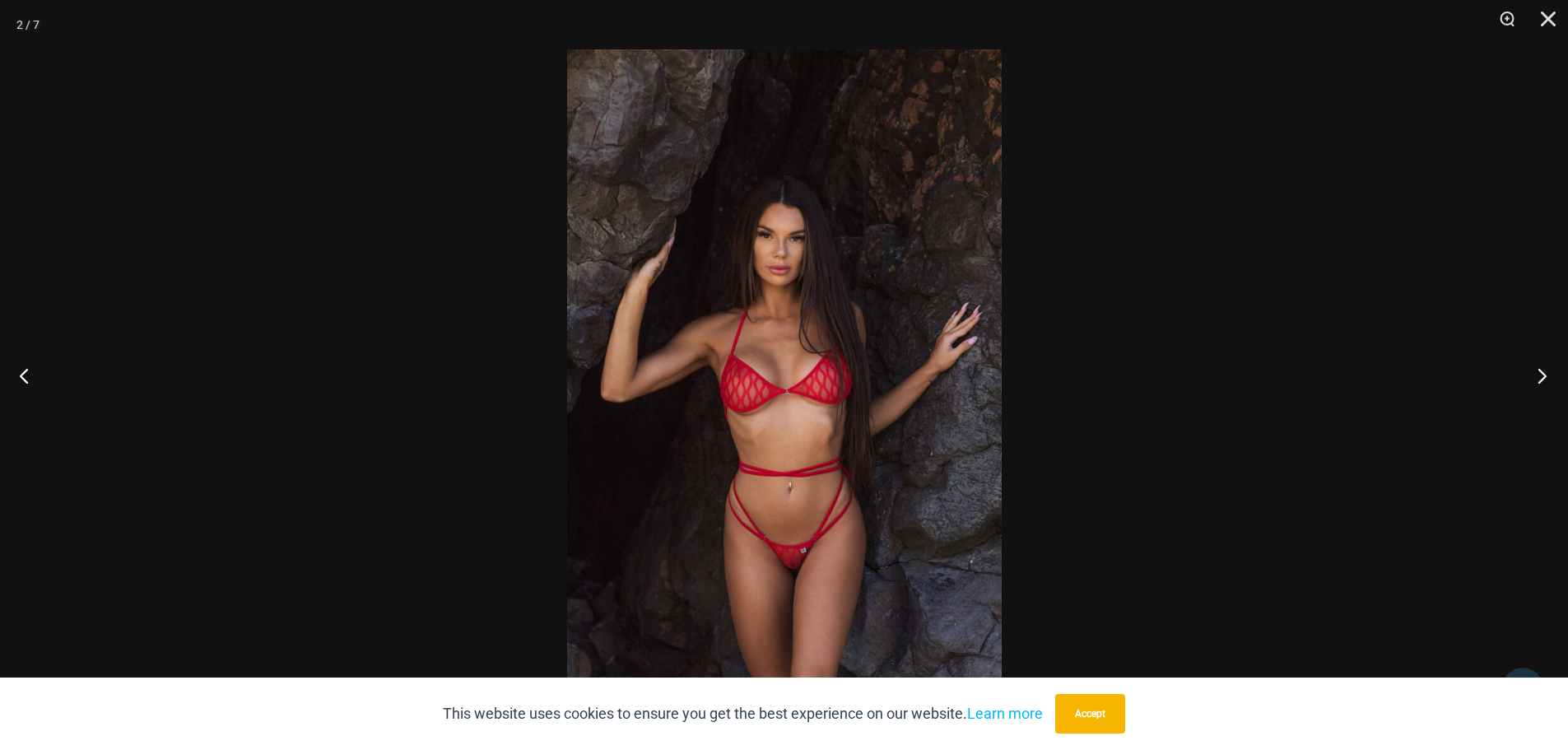
click at [1542, 376] on button "Next" at bounding box center [1537, 375] width 62 height 82
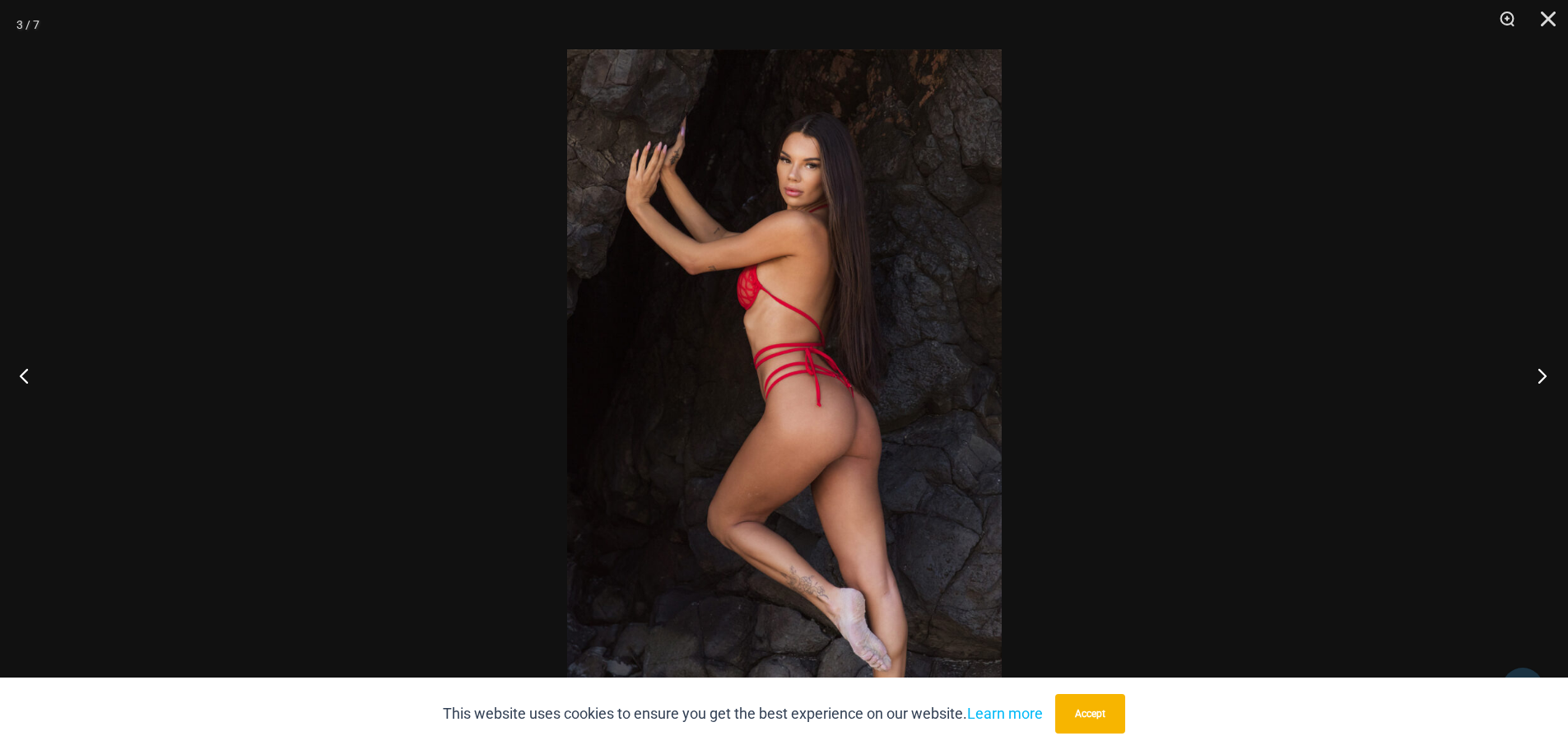
click at [1541, 377] on button "Next" at bounding box center [1537, 375] width 62 height 82
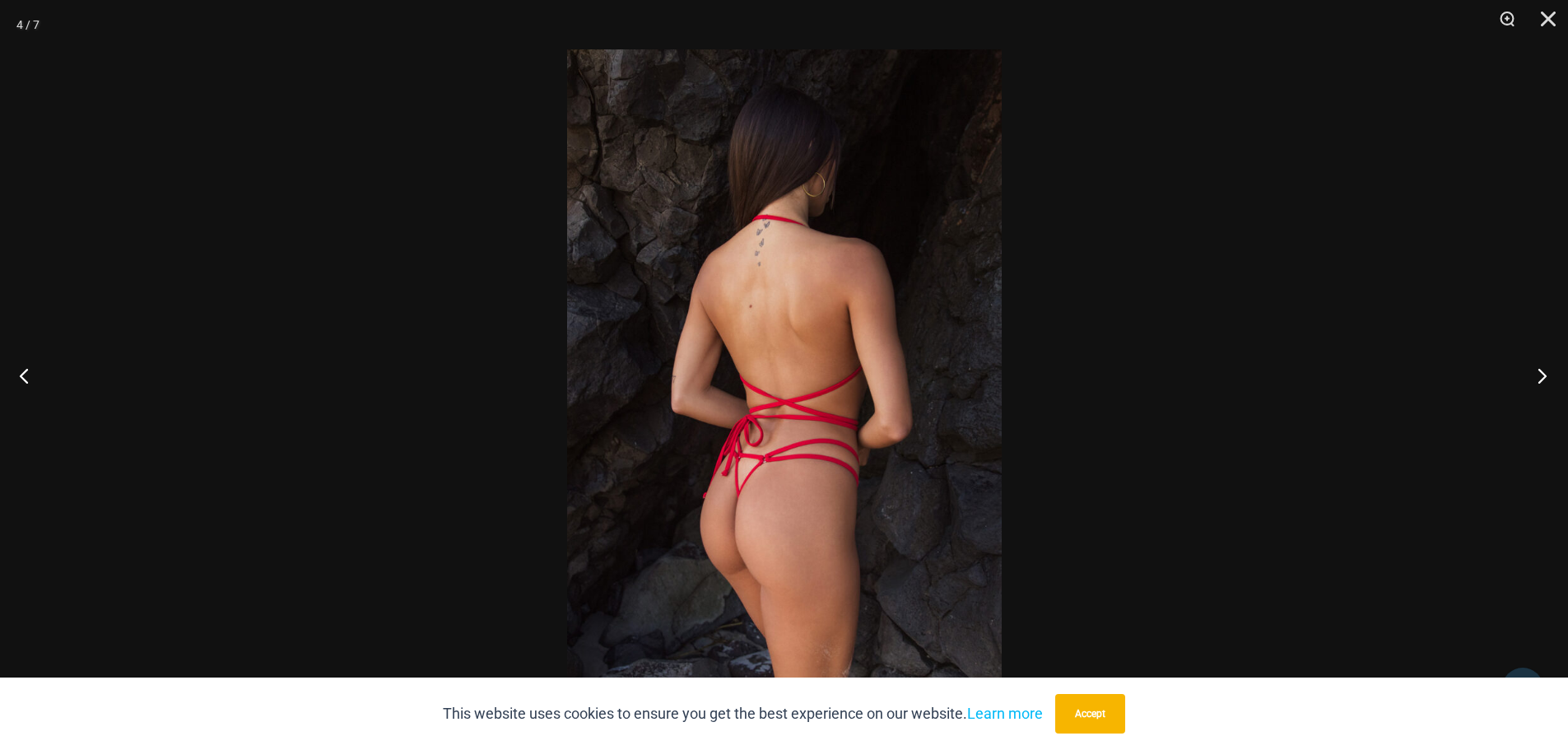
click at [1545, 375] on button "Next" at bounding box center [1537, 375] width 62 height 82
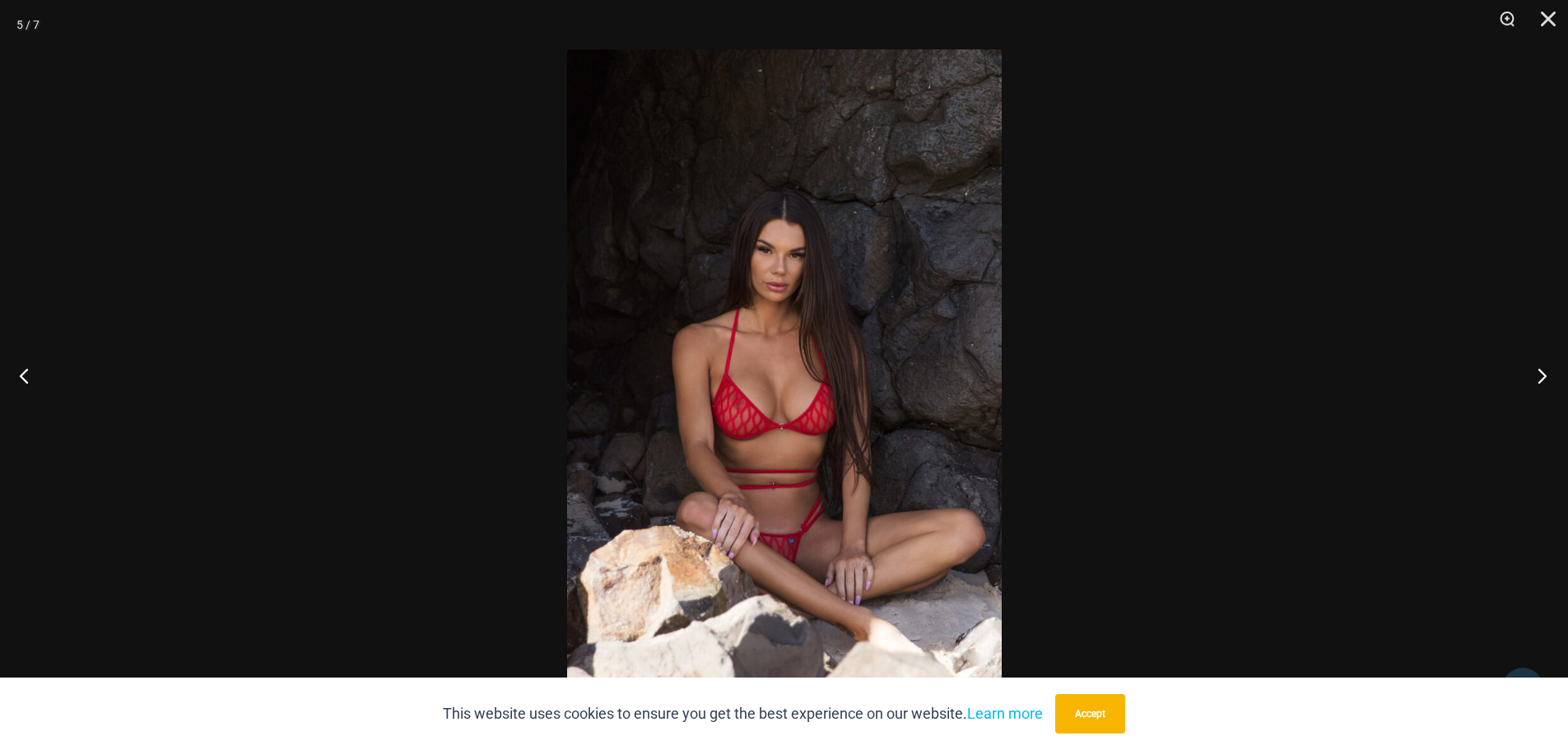
click at [1537, 372] on button "Next" at bounding box center [1537, 375] width 62 height 82
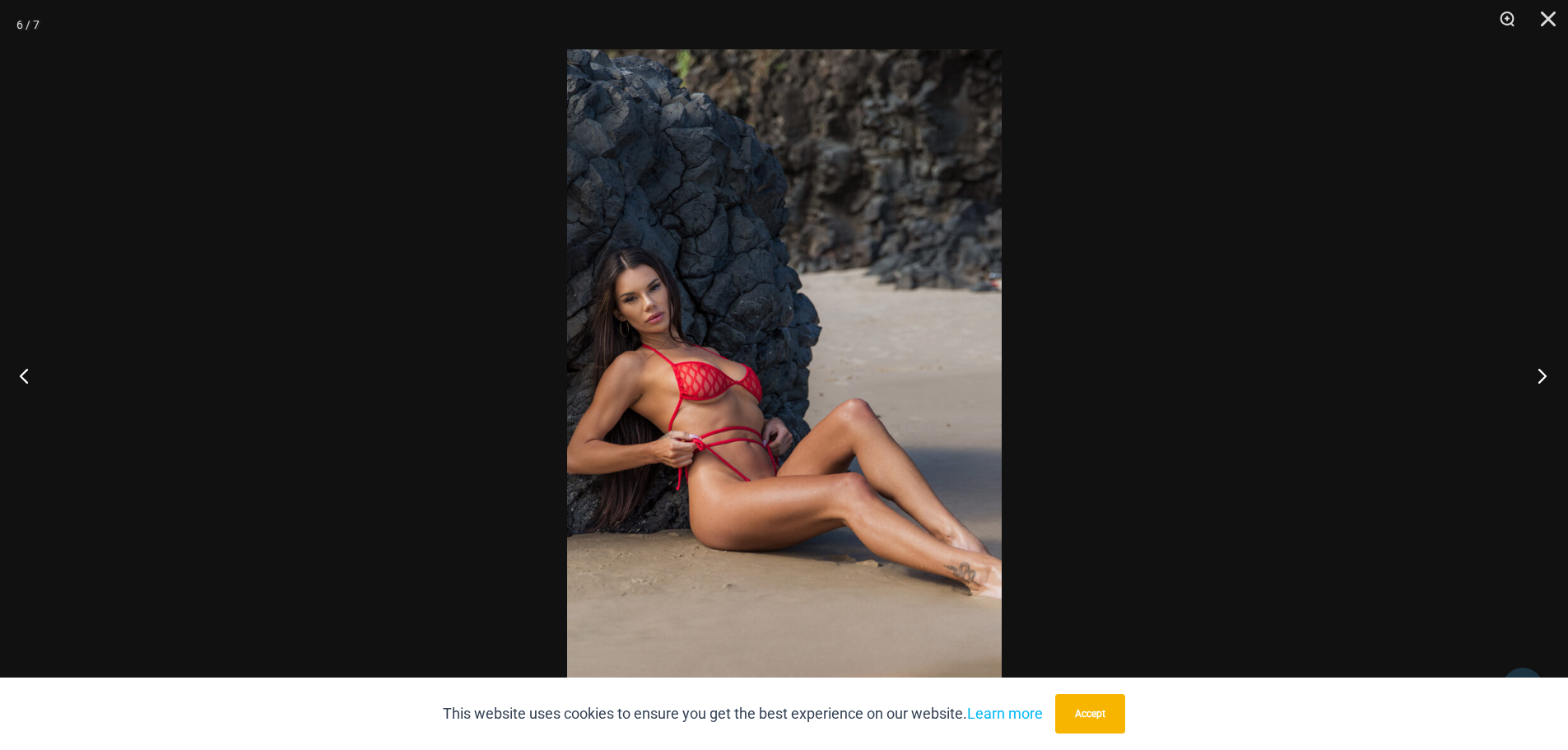
click at [1540, 374] on button "Next" at bounding box center [1537, 375] width 62 height 82
